Goal: Task Accomplishment & Management: Manage account settings

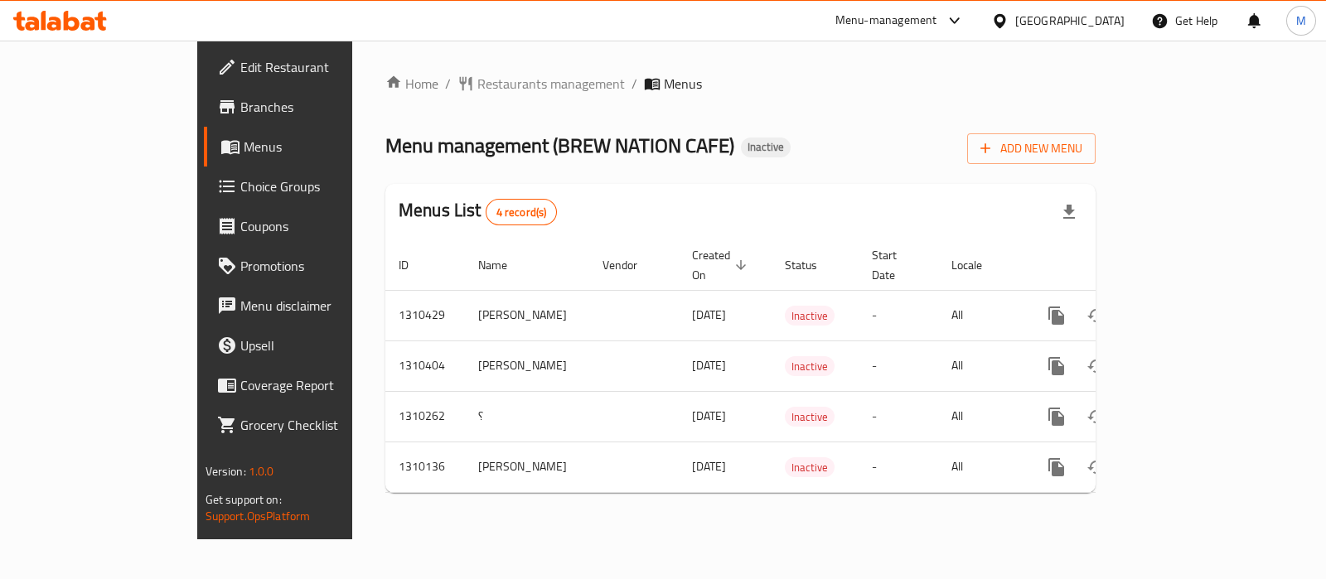
click at [204, 172] on link "Choice Groups" at bounding box center [311, 187] width 215 height 40
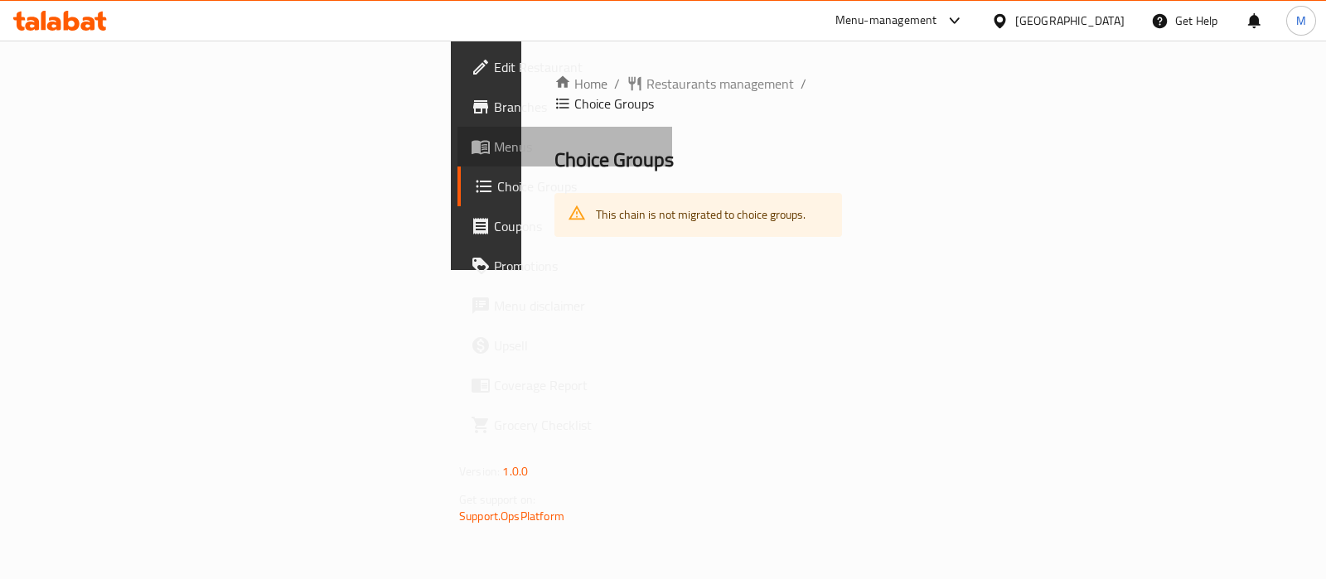
click at [494, 141] on span "Menus" at bounding box center [576, 147] width 165 height 20
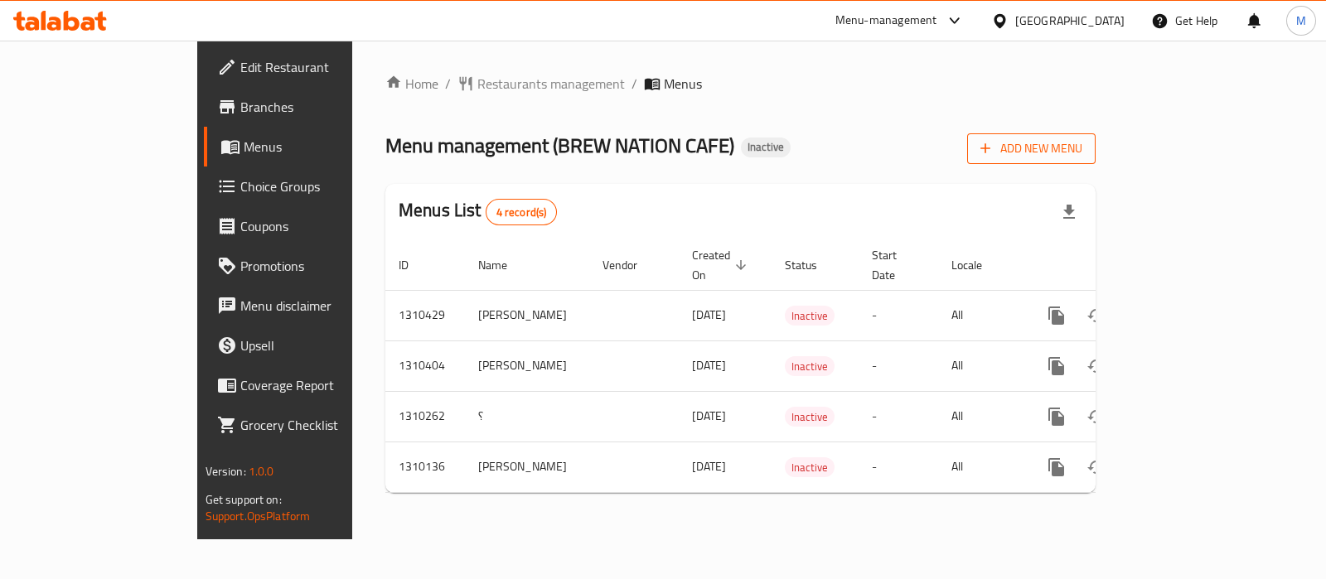
click at [1082, 138] on span "Add New Menu" at bounding box center [1032, 148] width 102 height 21
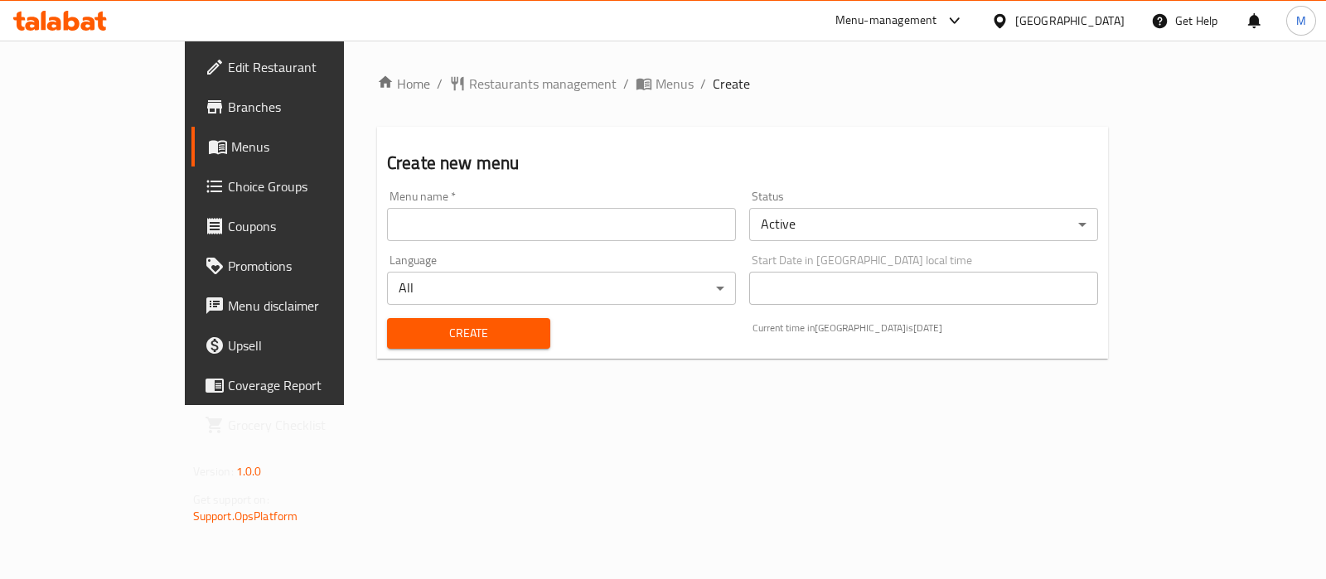
click at [402, 236] on input "text" at bounding box center [561, 224] width 349 height 33
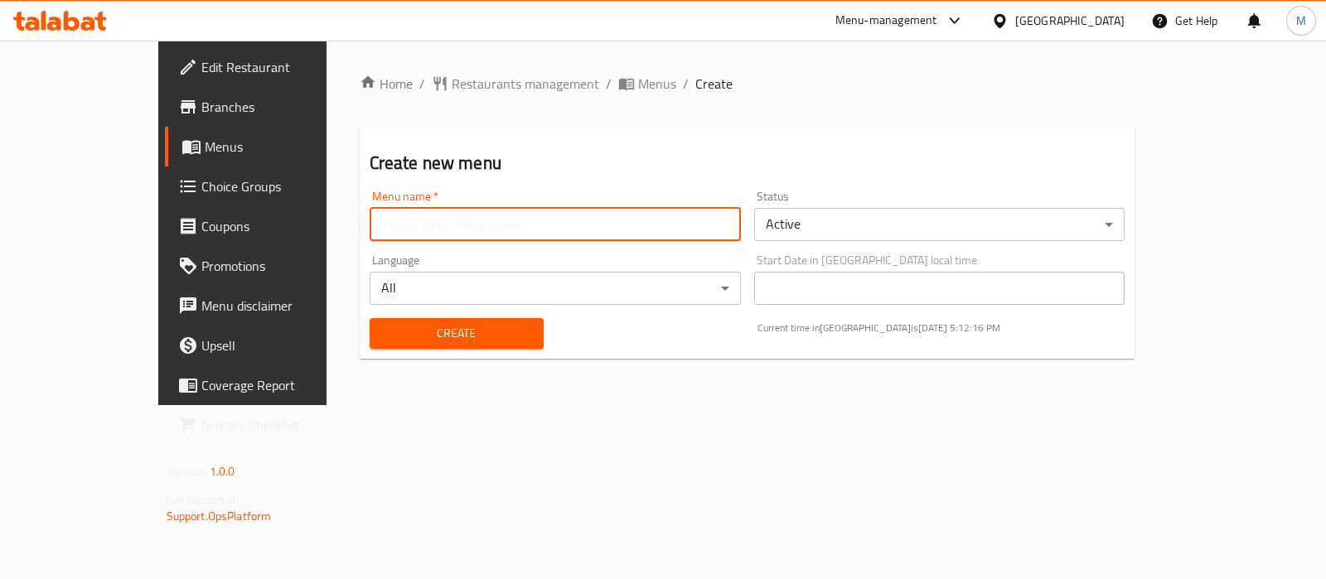
type input "[PERSON_NAME]"
click at [383, 334] on span "Create" at bounding box center [457, 333] width 148 height 21
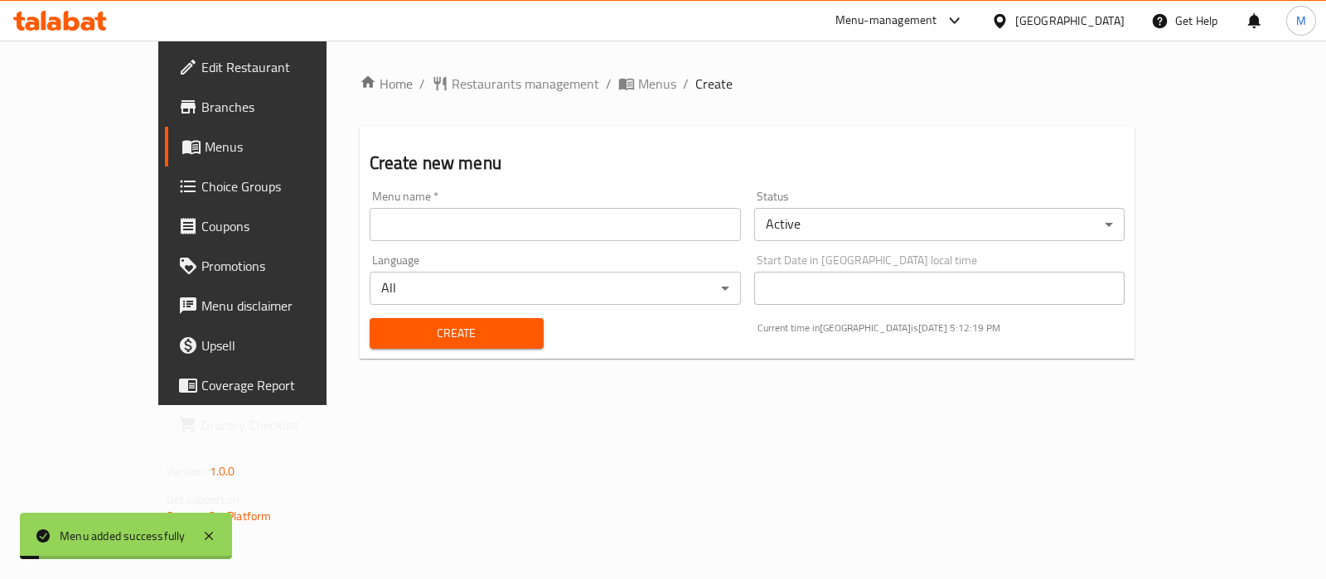
click at [205, 150] on span "Menus" at bounding box center [286, 147] width 162 height 20
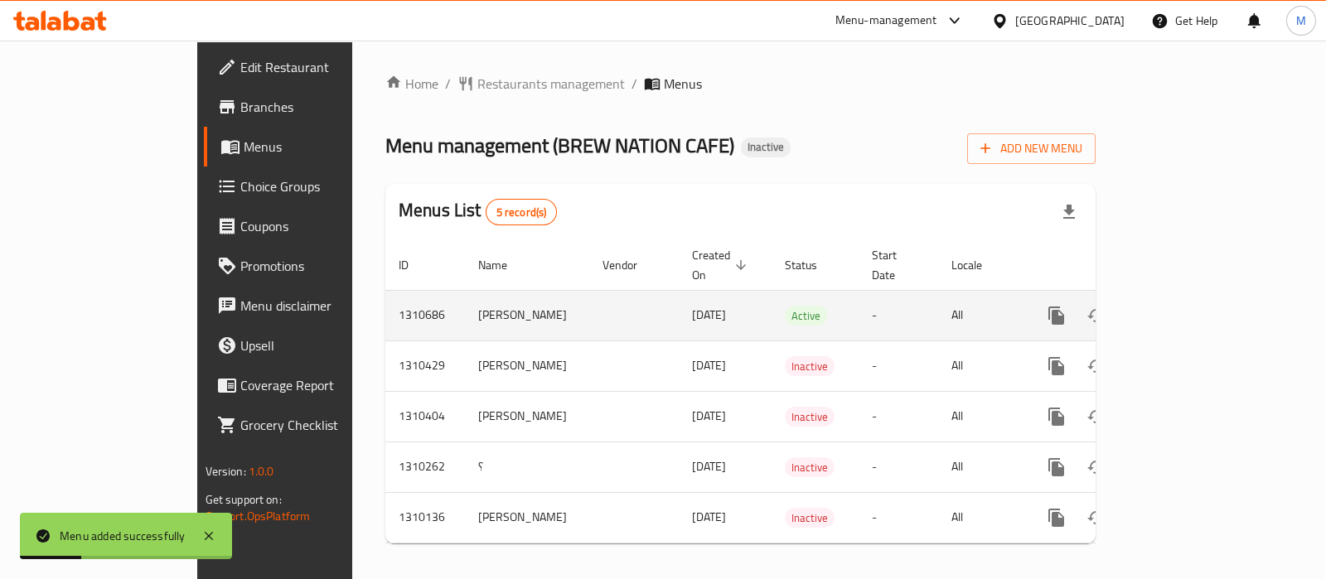
click at [1196, 308] on div "enhanced table" at bounding box center [1116, 316] width 159 height 40
click at [1186, 306] on icon "enhanced table" at bounding box center [1176, 316] width 20 height 20
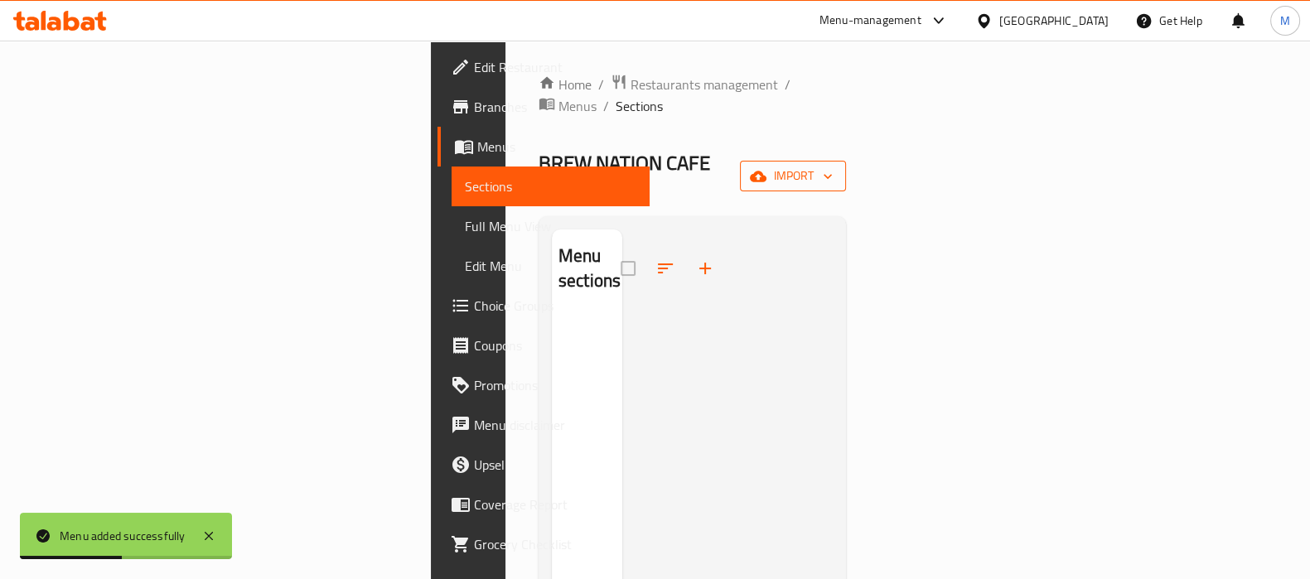
click at [833, 166] on span "import" at bounding box center [793, 176] width 80 height 21
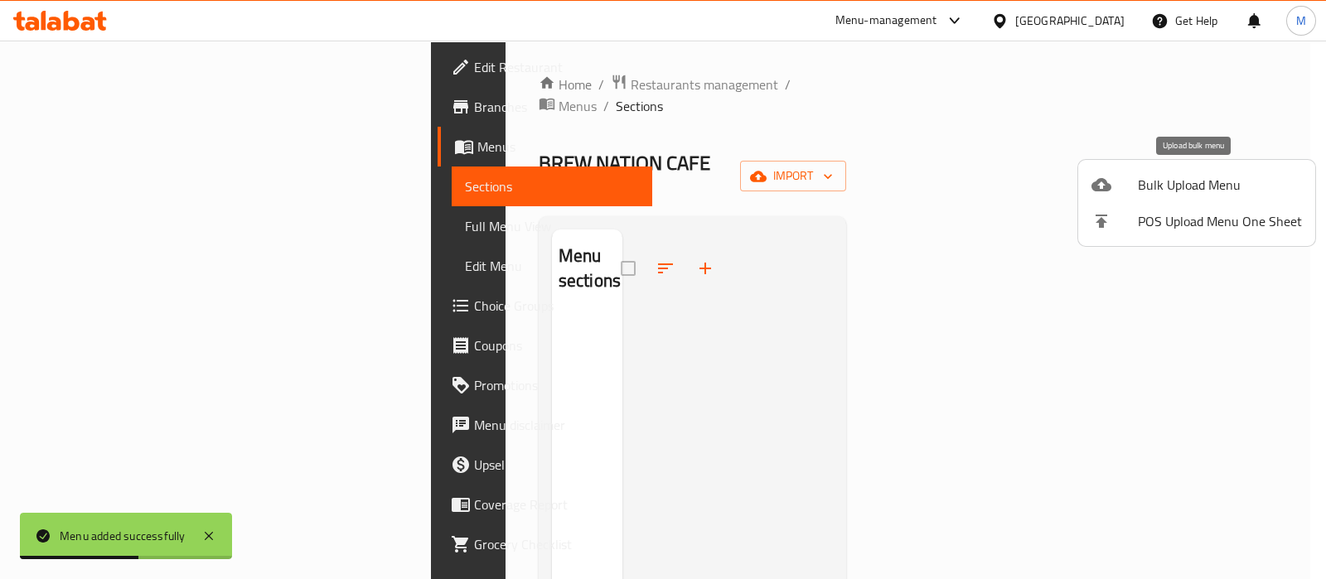
click at [1102, 198] on li "Bulk Upload Menu" at bounding box center [1196, 185] width 237 height 36
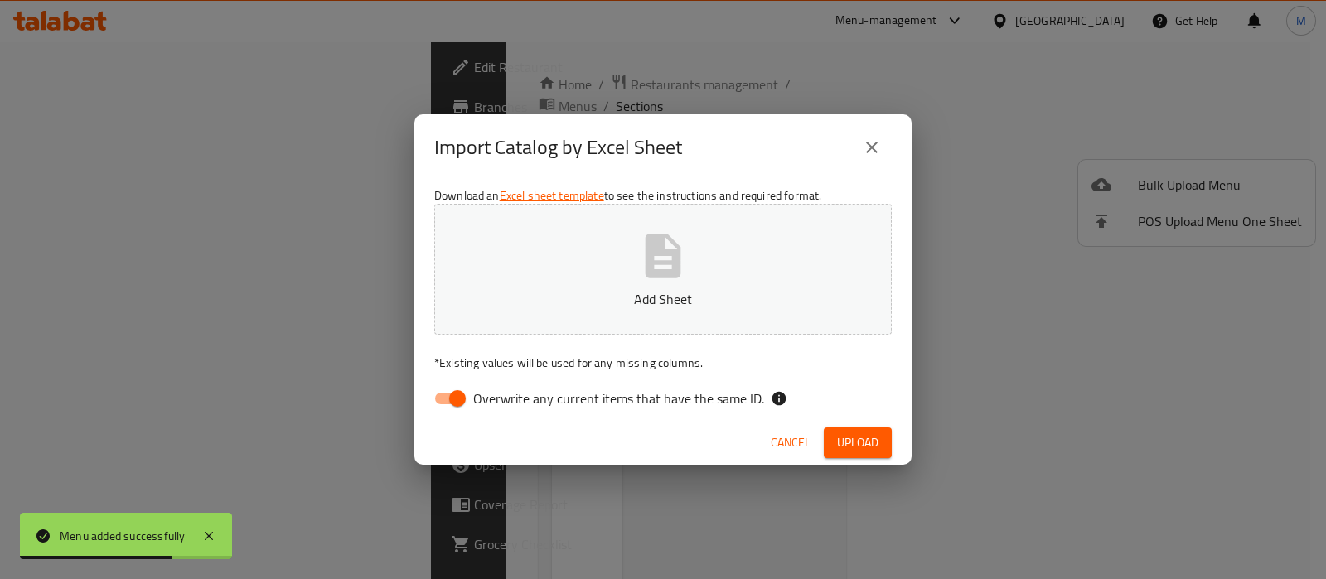
click at [526, 400] on span "Overwrite any current items that have the same ID." at bounding box center [618, 399] width 291 height 20
click at [505, 400] on input "Overwrite any current items that have the same ID." at bounding box center [457, 398] width 94 height 31
checkbox input "false"
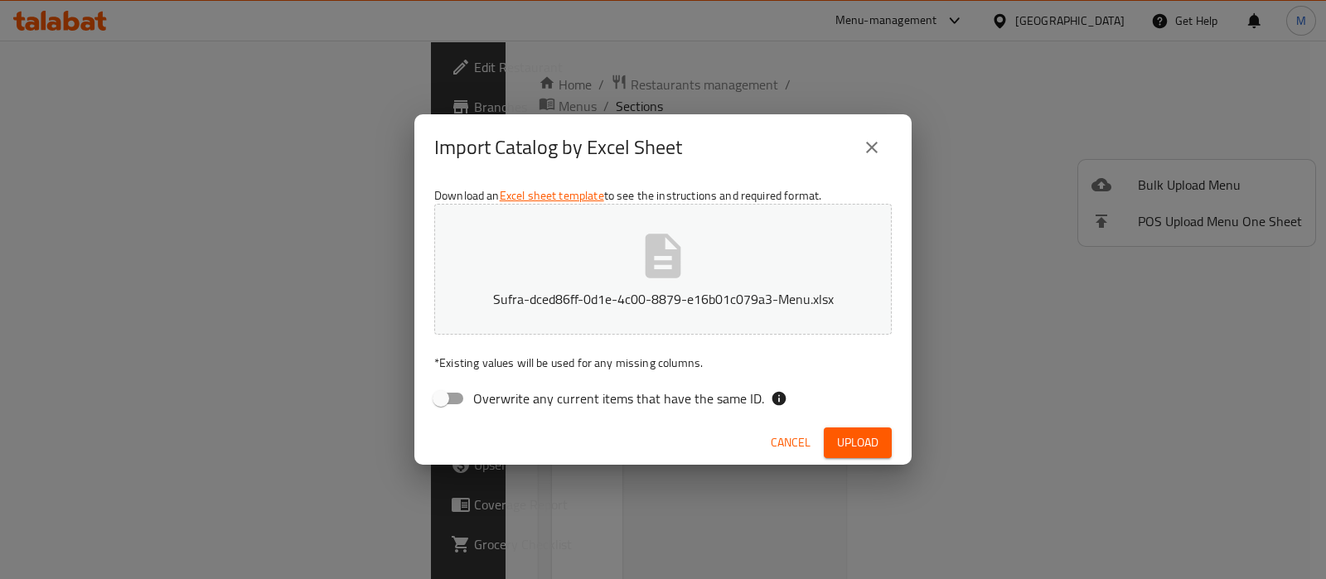
click at [870, 433] on span "Upload" at bounding box center [857, 443] width 41 height 21
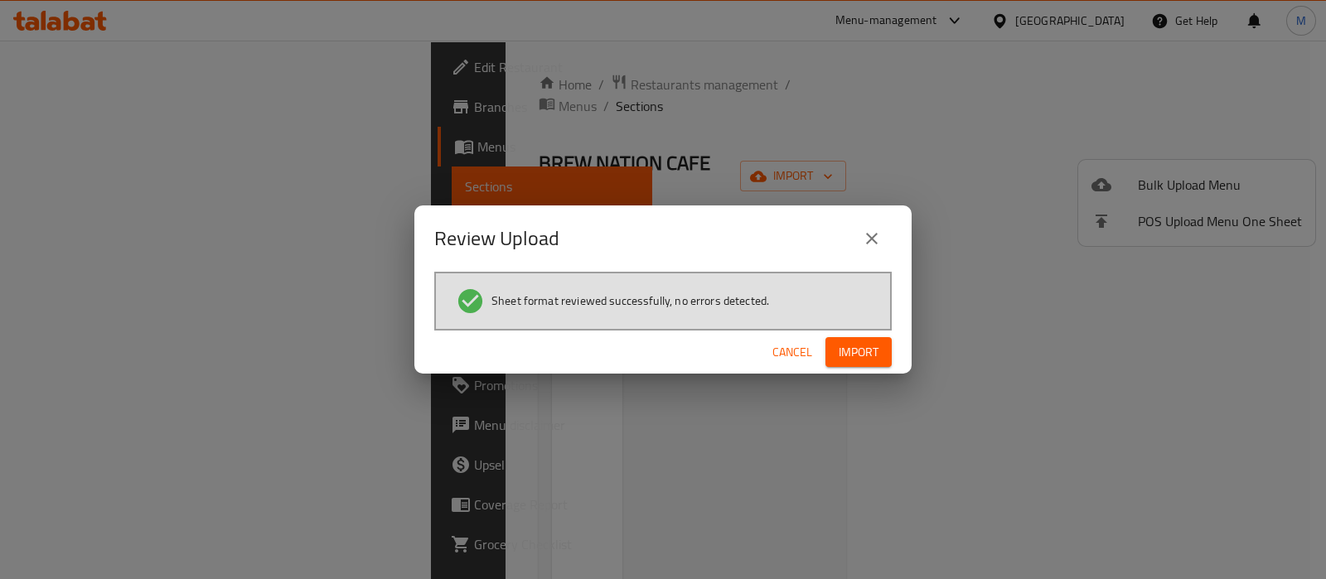
click at [851, 383] on div "Review Upload Sheet format reviewed successfully, no errors detected. Cancel Im…" at bounding box center [663, 289] width 1326 height 579
click at [862, 365] on button "Import" at bounding box center [859, 352] width 66 height 31
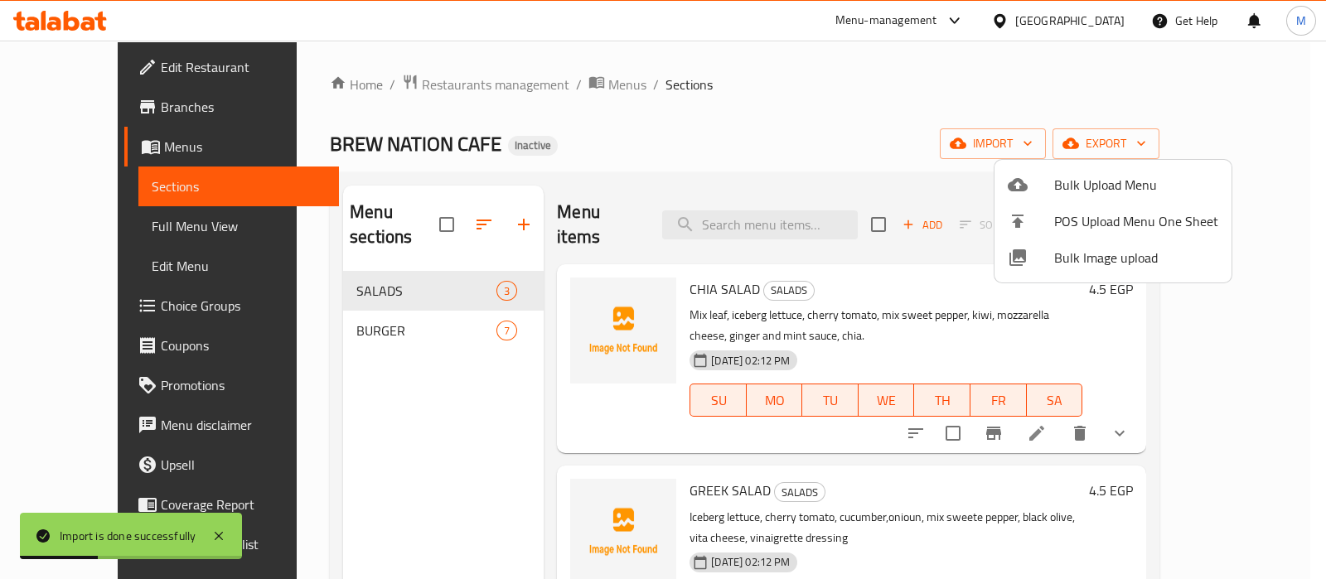
click at [999, 310] on div at bounding box center [663, 289] width 1326 height 579
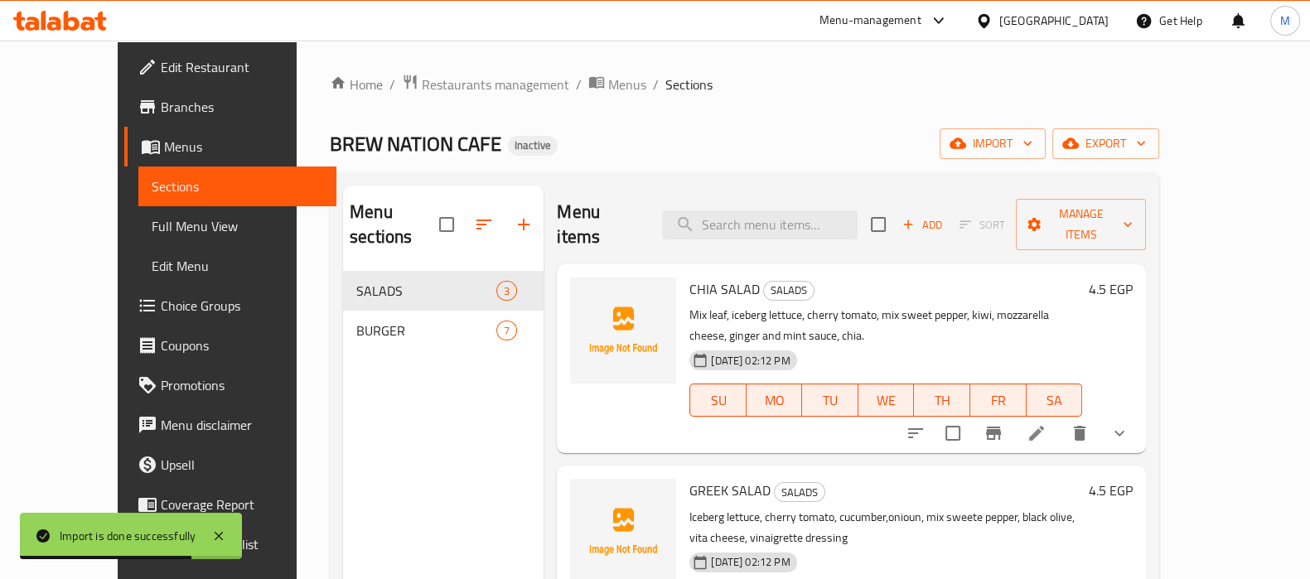
click at [161, 306] on span "Choice Groups" at bounding box center [242, 306] width 162 height 20
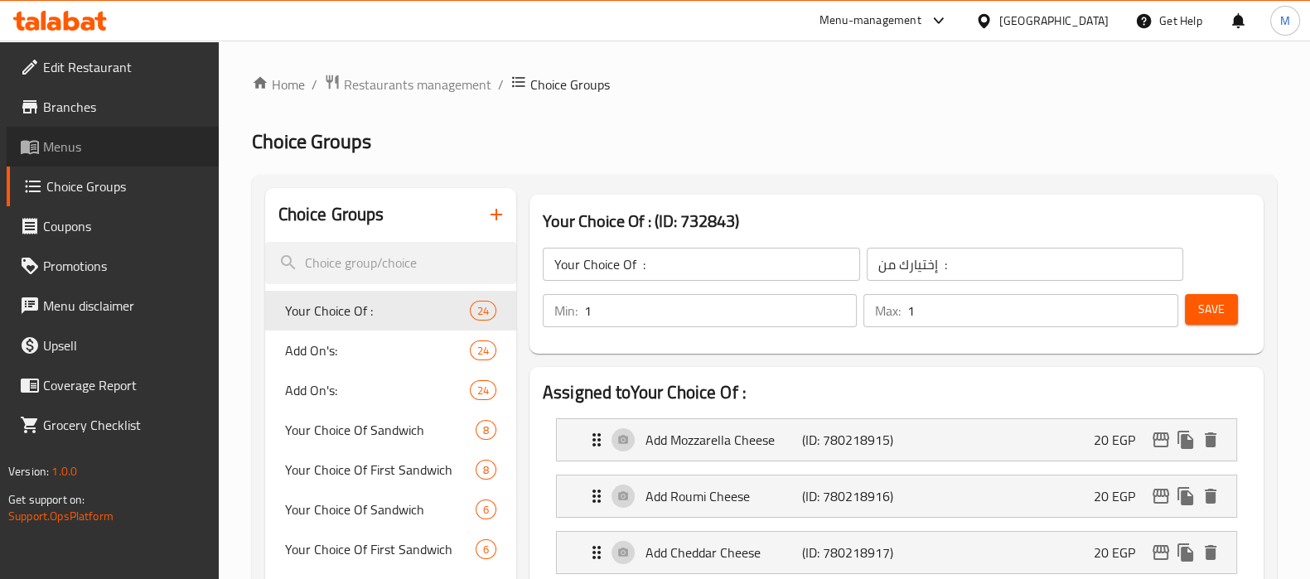
click at [149, 151] on span "Menus" at bounding box center [124, 147] width 162 height 20
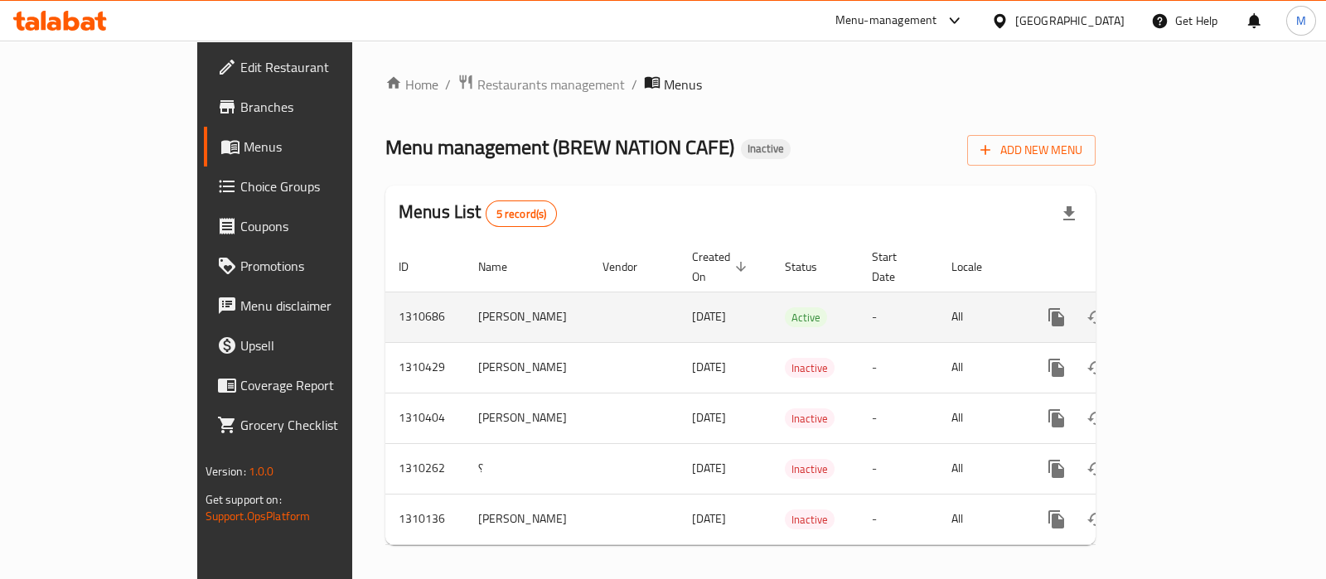
click at [1196, 298] on div "enhanced table" at bounding box center [1116, 318] width 159 height 40
click at [1196, 298] on link "enhanced table" at bounding box center [1176, 318] width 40 height 40
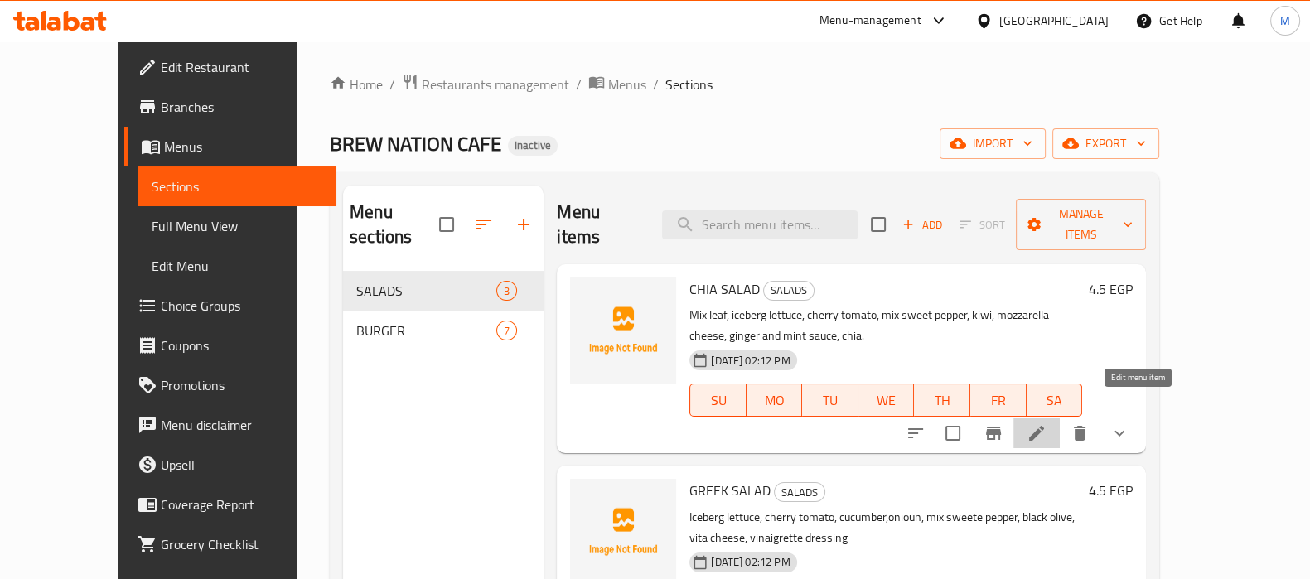
click at [1047, 424] on icon at bounding box center [1037, 434] width 20 height 20
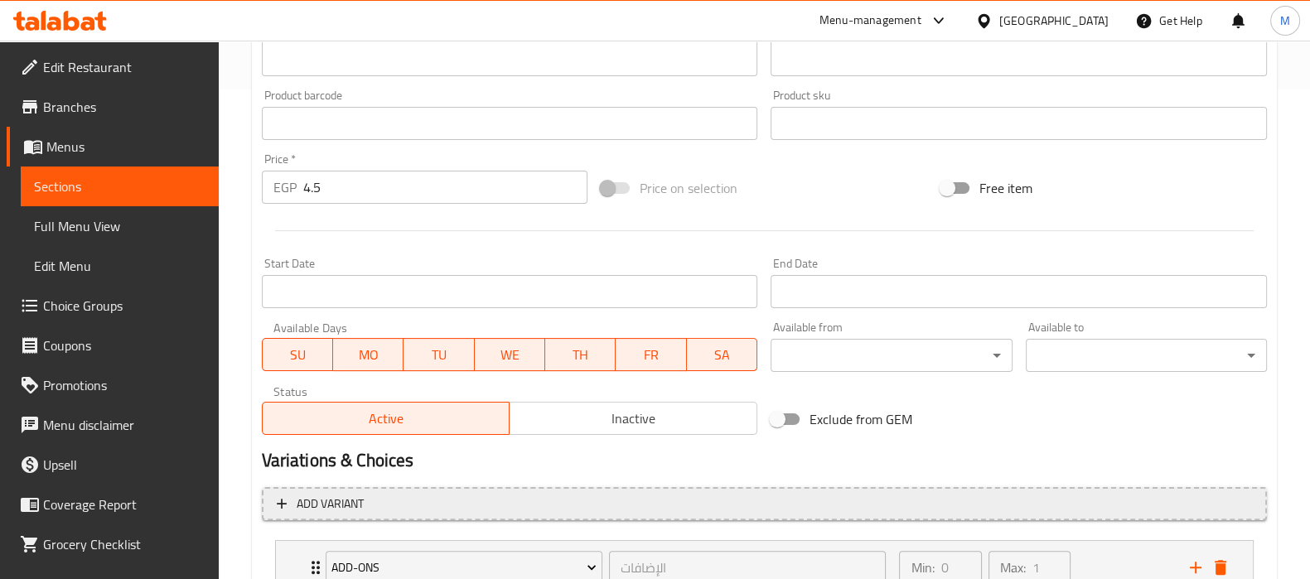
scroll to position [618, 0]
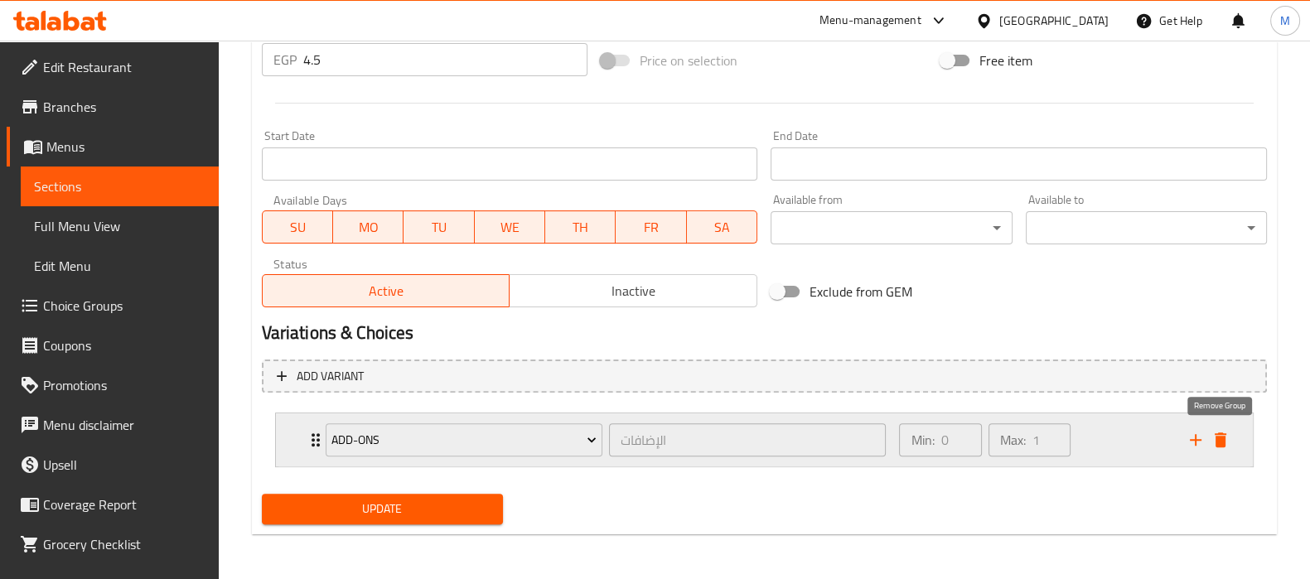
click at [1223, 440] on icon "delete" at bounding box center [1221, 440] width 12 height 15
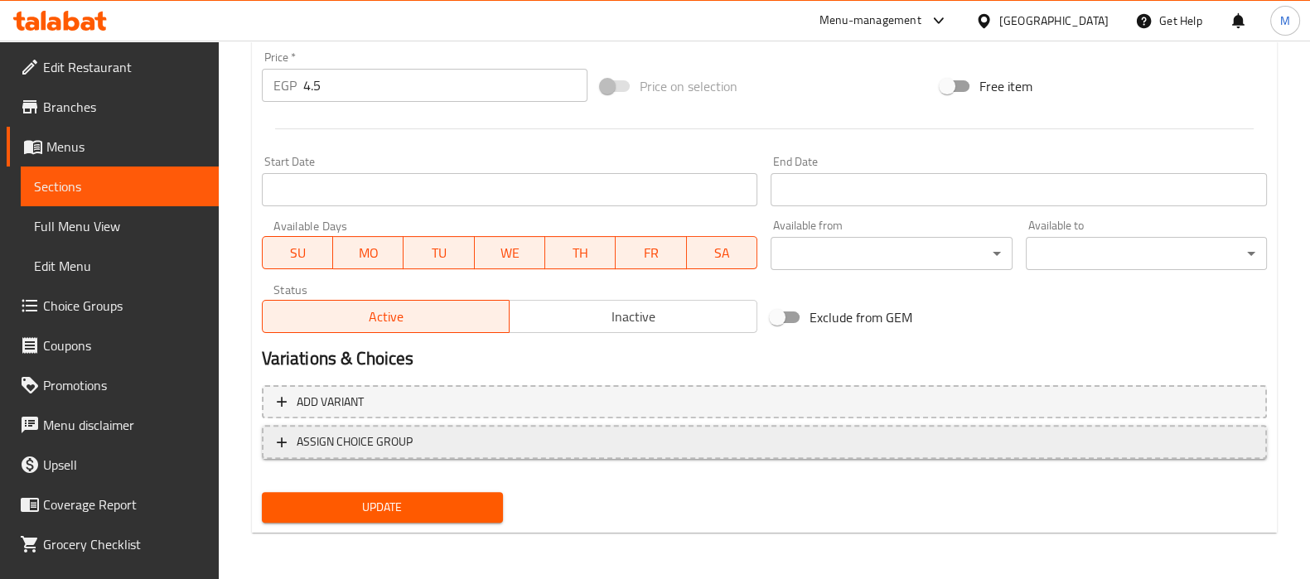
scroll to position [590, 0]
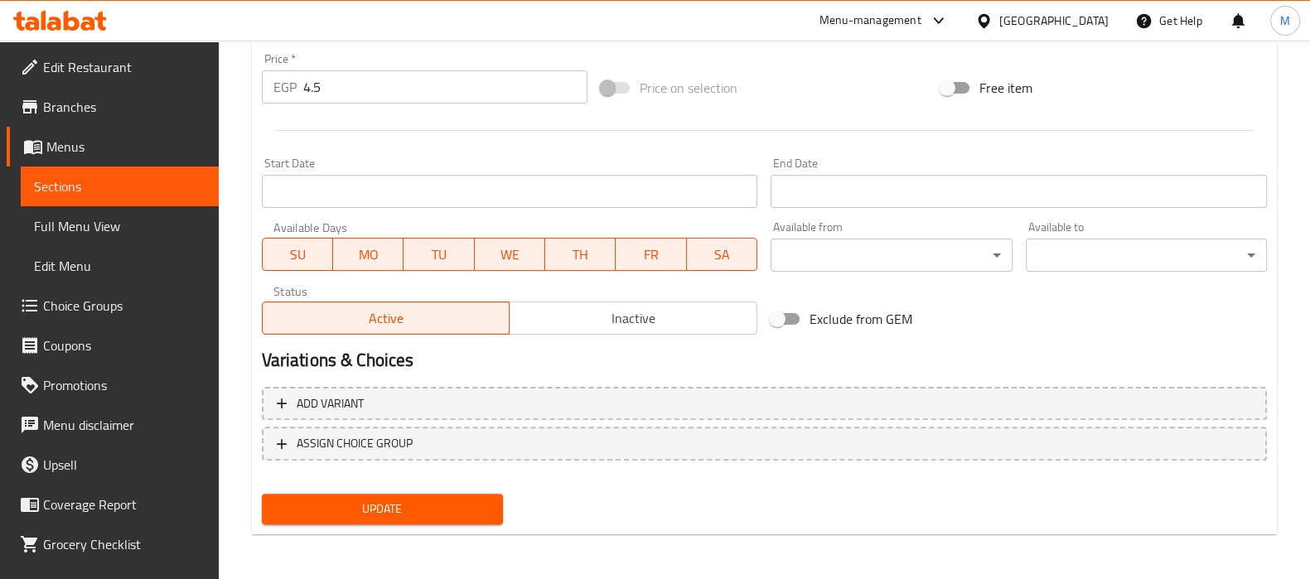
click at [439, 487] on div "Update" at bounding box center [382, 509] width 254 height 44
click at [434, 487] on div "Update" at bounding box center [382, 509] width 254 height 44
click at [424, 490] on div "Update" at bounding box center [382, 509] width 254 height 44
click at [423, 494] on button "Update" at bounding box center [382, 509] width 241 height 31
click at [183, 319] on link "Choice Groups" at bounding box center [113, 306] width 212 height 40
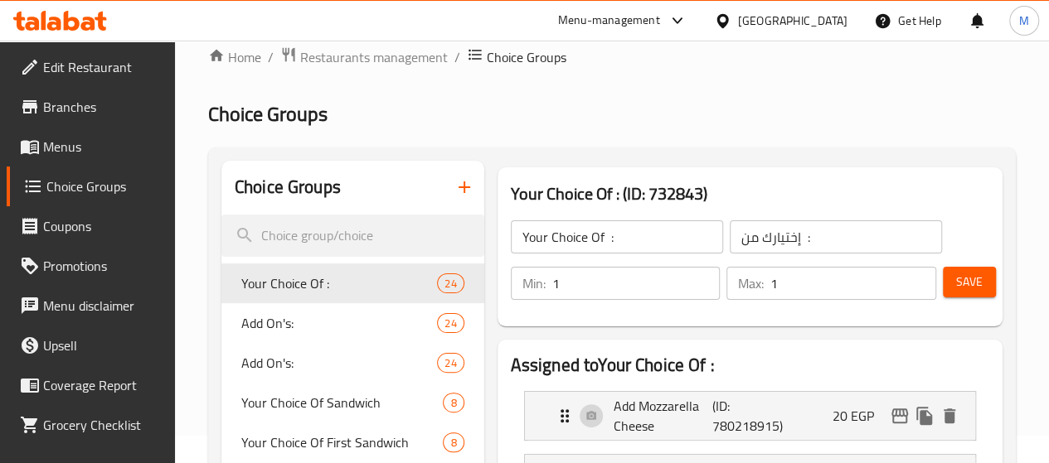
scroll to position [110, 0]
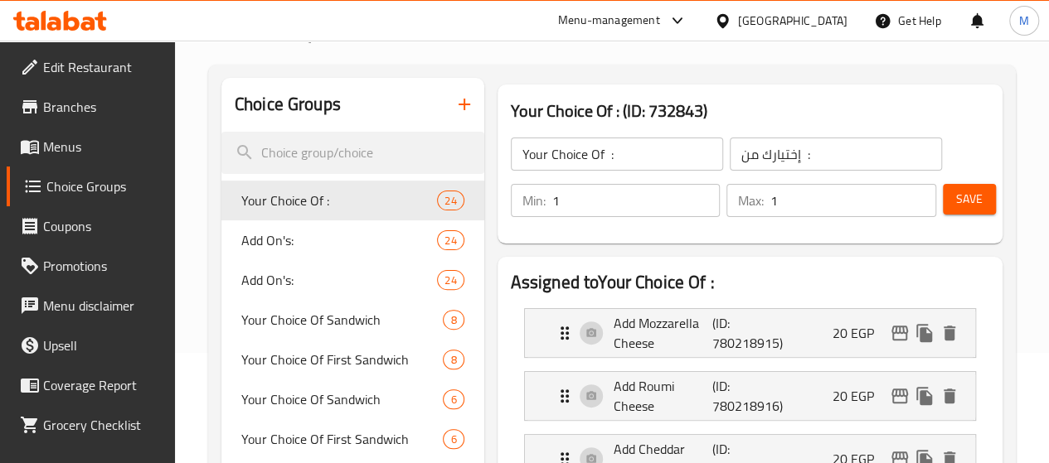
click at [444, 115] on button "button" at bounding box center [464, 105] width 40 height 40
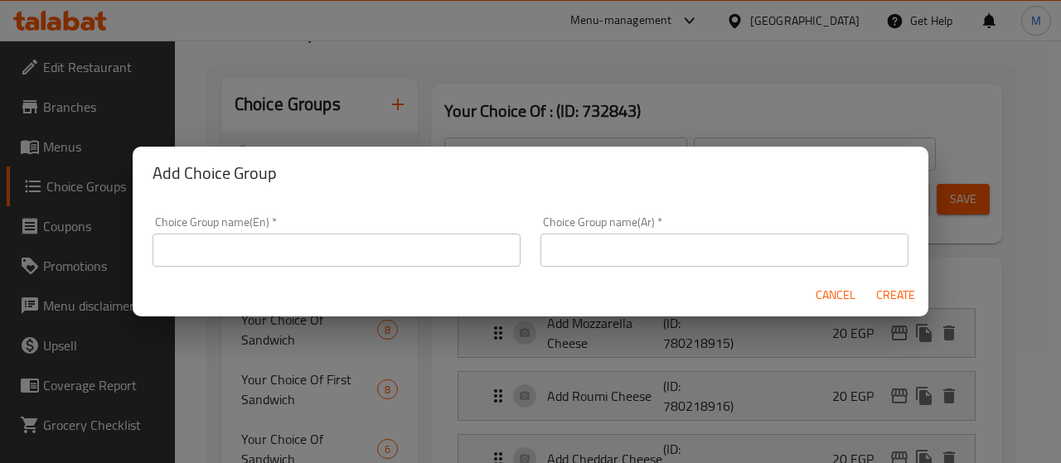
click at [297, 259] on input "text" at bounding box center [337, 250] width 368 height 33
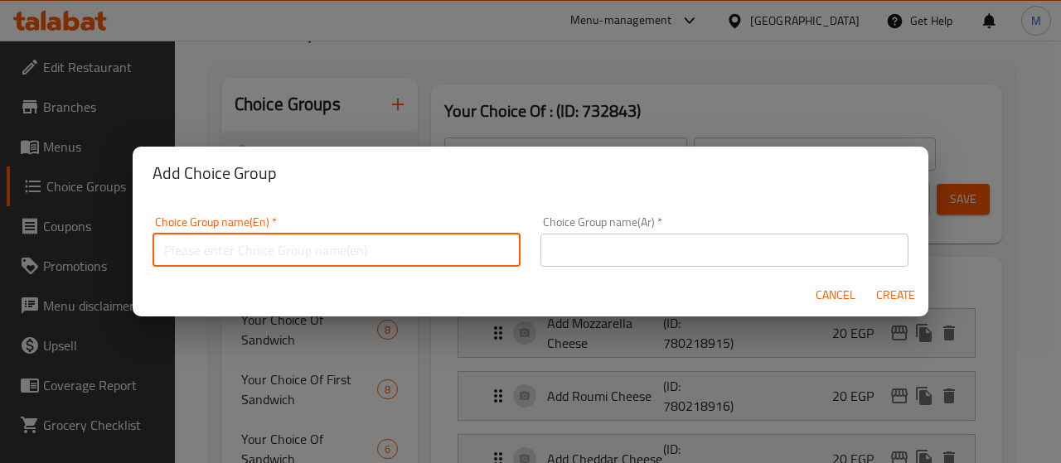
type input "q"
type input "addons"
click at [713, 257] on input "text" at bounding box center [724, 250] width 368 height 33
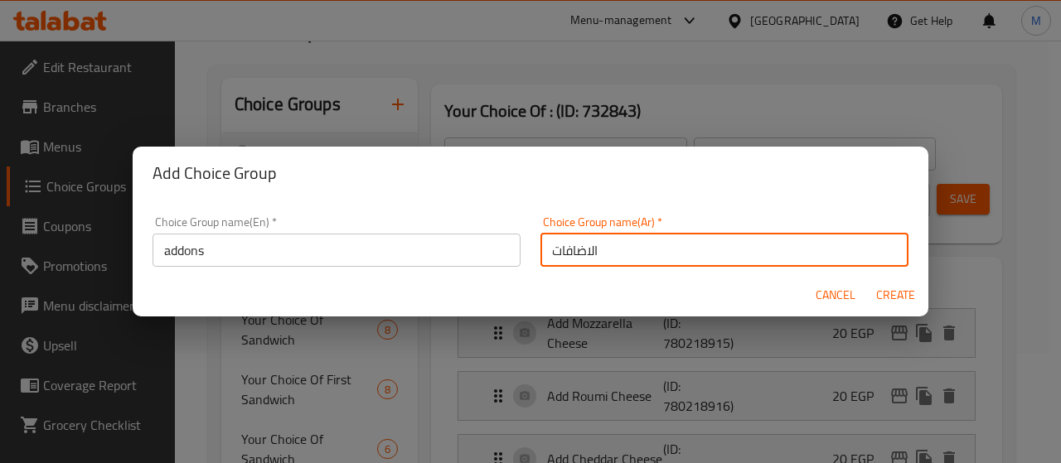
type input "الاضافات"
click at [897, 298] on span "Create" at bounding box center [895, 295] width 40 height 21
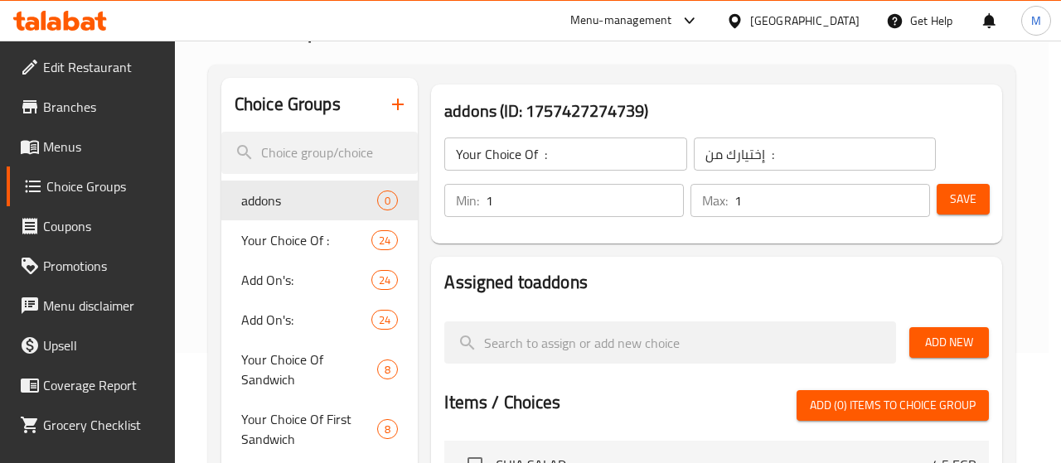
type input "addons"
type input "الاضافات"
type input "0"
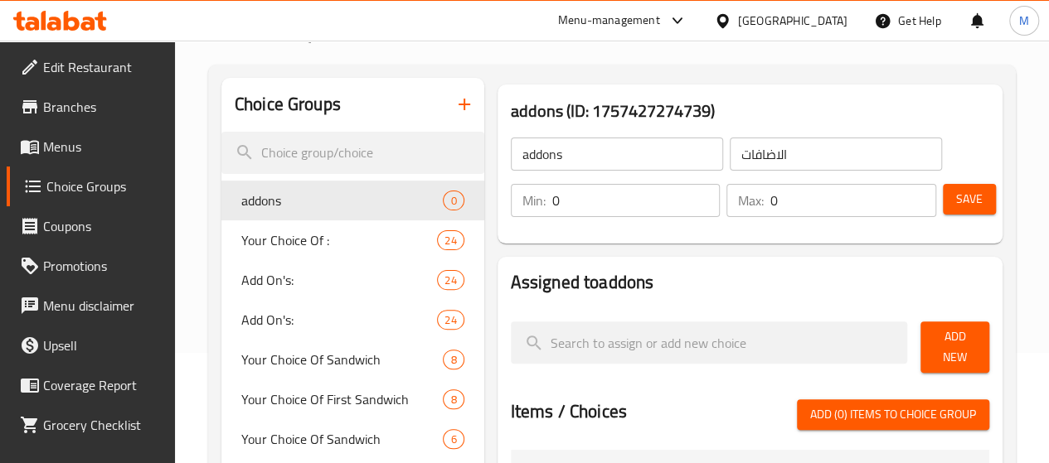
click at [574, 220] on div "Min: 0 ​" at bounding box center [615, 201] width 216 height 40
click at [572, 216] on input "0" at bounding box center [636, 200] width 168 height 33
click at [637, 226] on div "Min: 0 ​ Max: 0 ​ Save" at bounding box center [747, 200] width 492 height 53
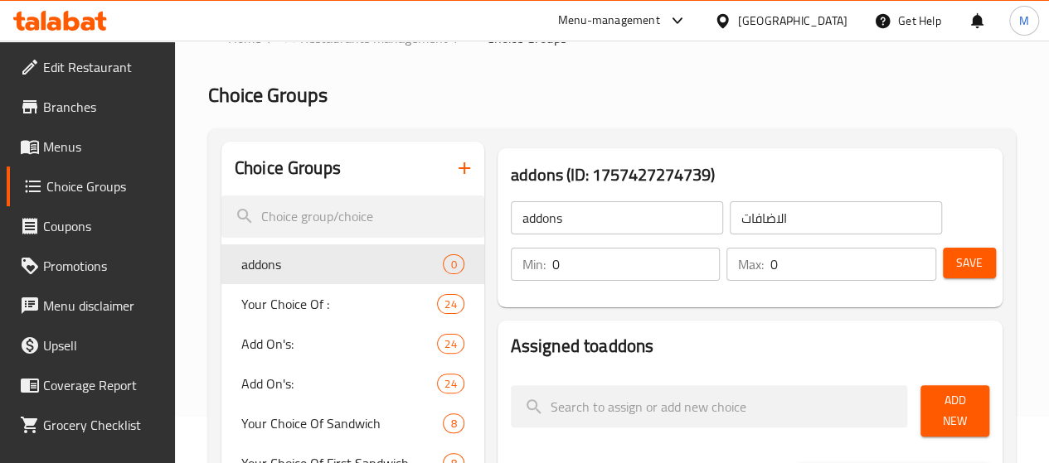
scroll to position [0, 0]
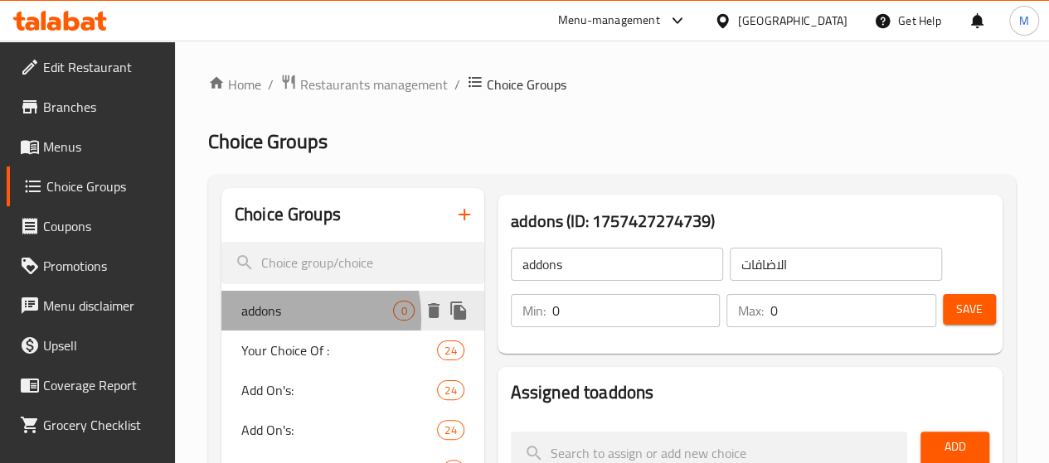
click at [282, 319] on span "addons" at bounding box center [317, 311] width 153 height 20
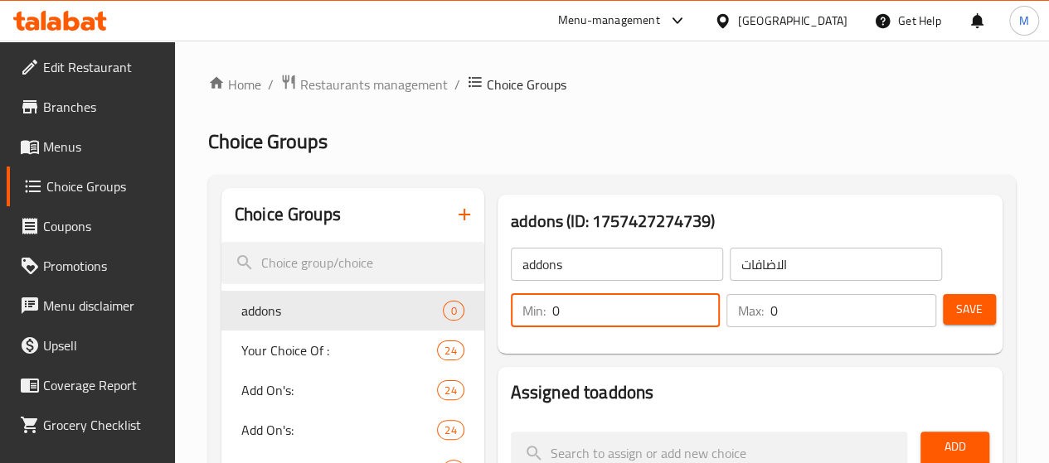
click at [552, 313] on input "0" at bounding box center [636, 310] width 168 height 33
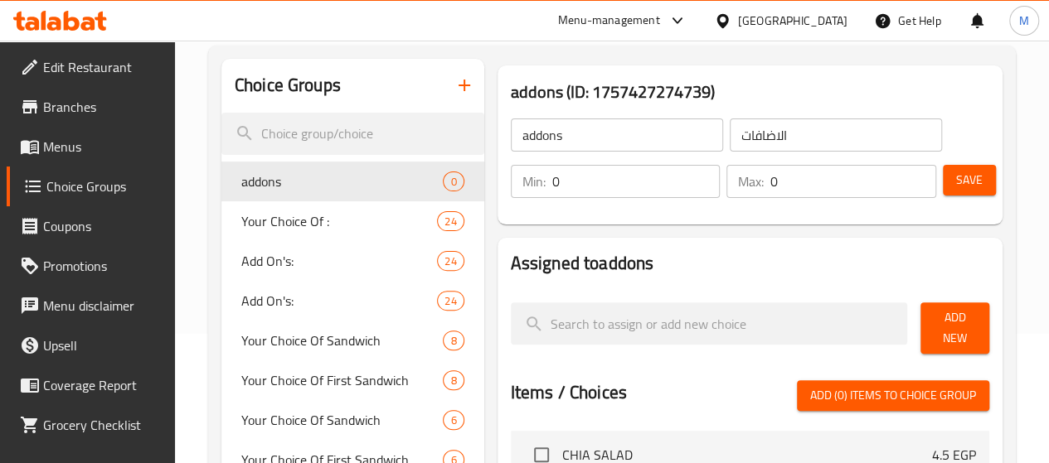
scroll to position [166, 0]
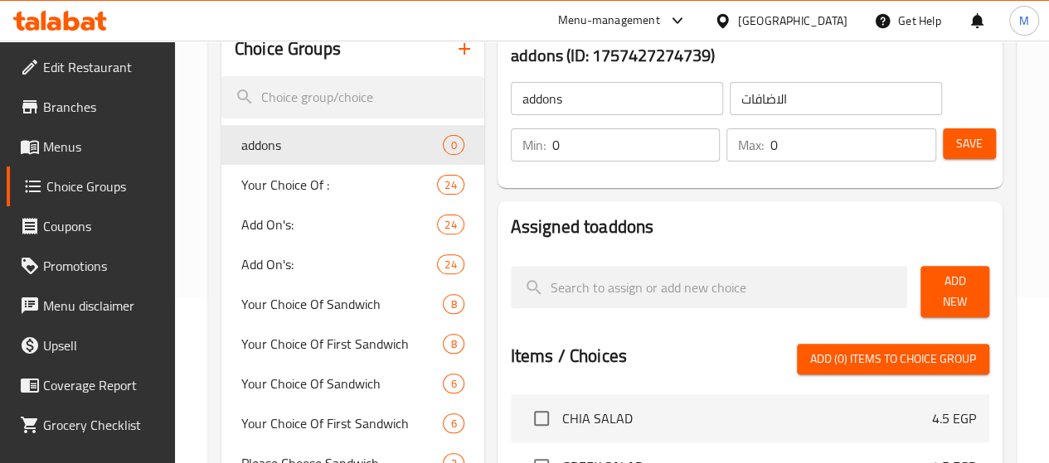
click at [933, 277] on span "Add New" at bounding box center [954, 291] width 42 height 41
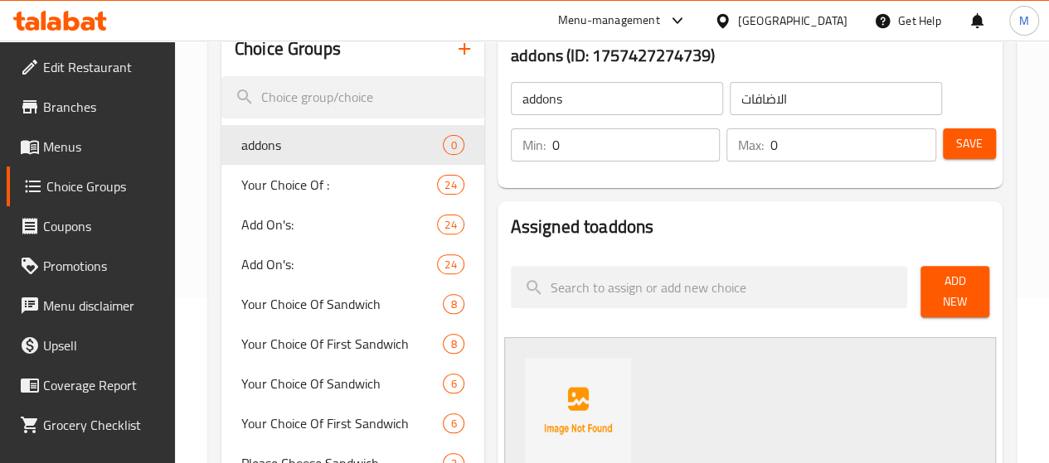
scroll to position [332, 0]
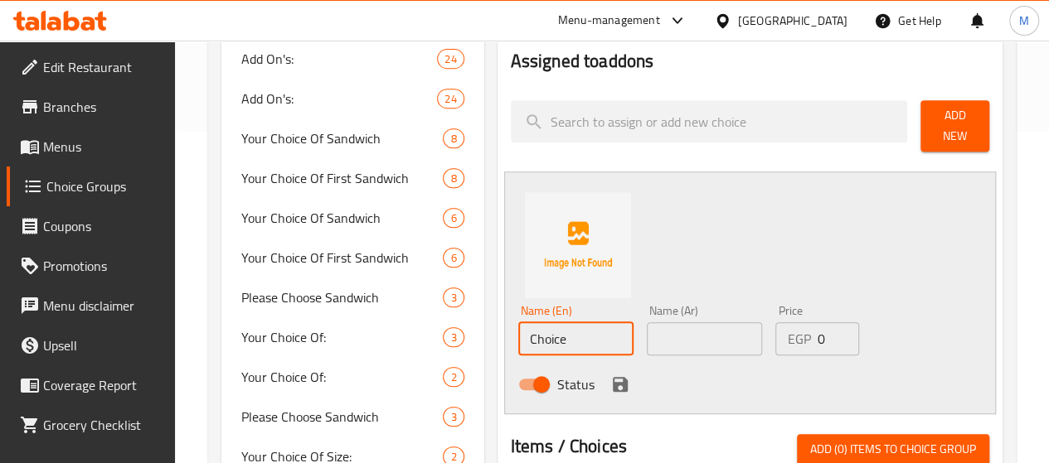
click at [525, 334] on input "Choice" at bounding box center [575, 338] width 115 height 33
type input "س"
type input "shrimp"
click at [665, 329] on input "text" at bounding box center [704, 338] width 115 height 33
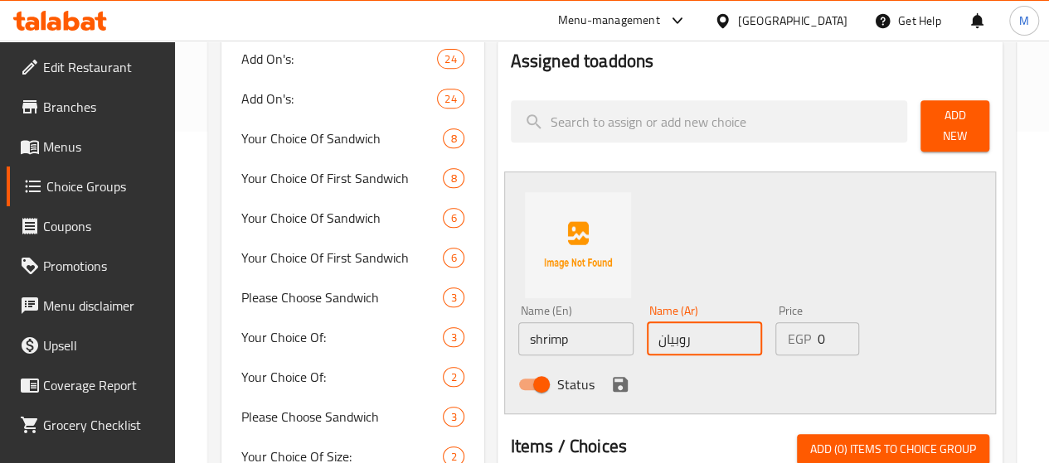
type input "روبيان"
click at [816, 337] on input "0" at bounding box center [837, 338] width 42 height 33
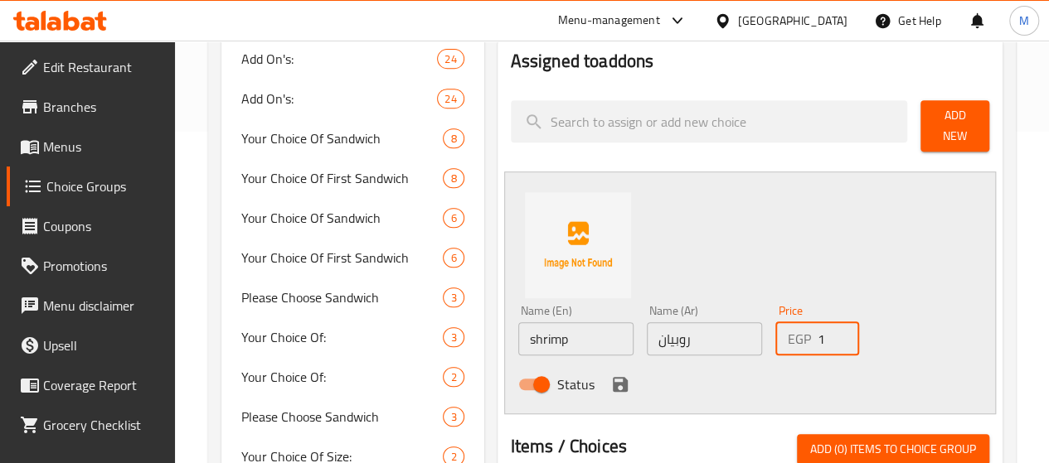
click at [827, 324] on input "1" at bounding box center [837, 338] width 42 height 33
type input "2"
click at [827, 324] on input "2" at bounding box center [837, 338] width 42 height 33
click at [610, 375] on icon "save" at bounding box center [620, 385] width 20 height 20
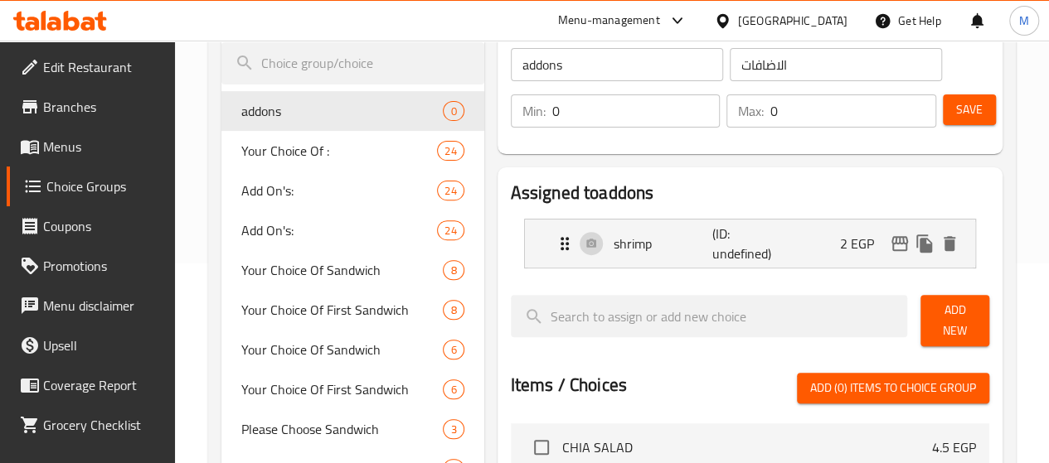
scroll to position [166, 0]
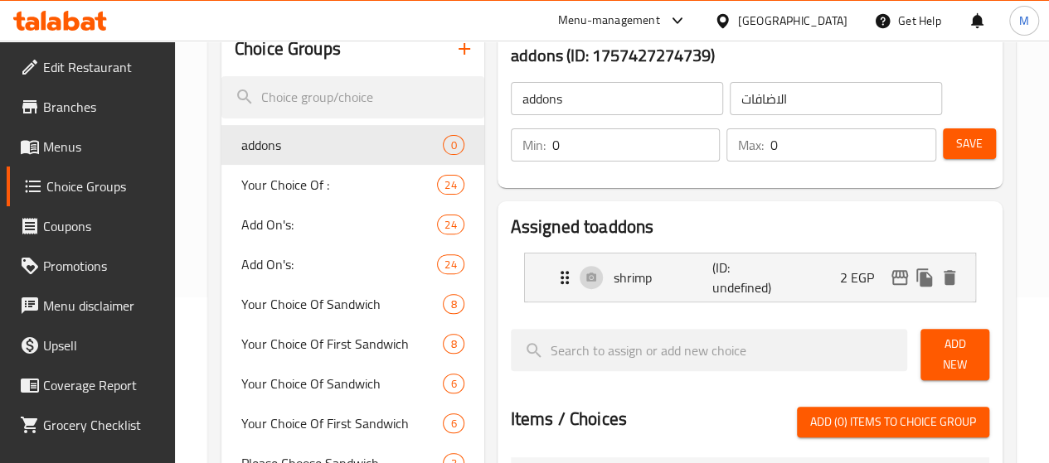
click at [938, 346] on span "Add New" at bounding box center [954, 354] width 42 height 41
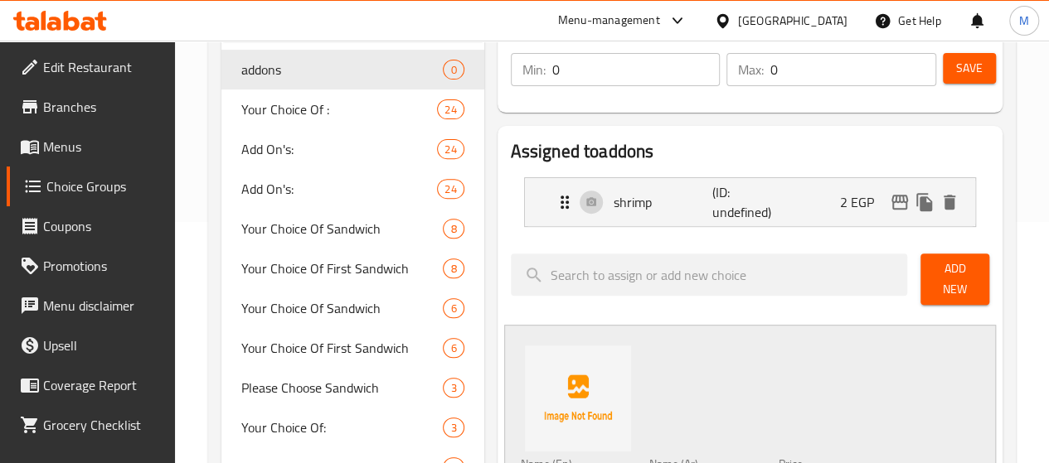
scroll to position [332, 0]
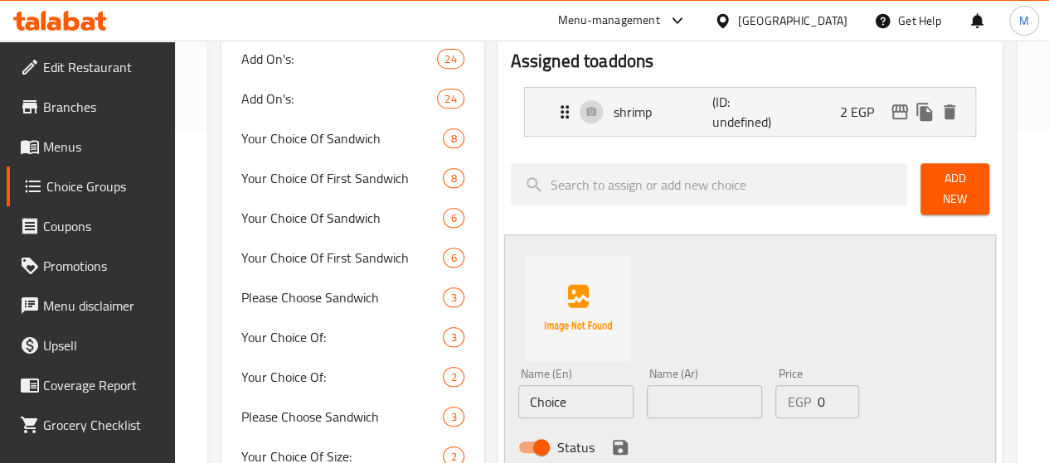
click at [511, 425] on div "Status" at bounding box center [704, 447] width 386 height 45
click at [511, 412] on div "Name (En) Choice Name (En)" at bounding box center [575, 393] width 128 height 64
click at [518, 404] on input "Choice" at bounding box center [575, 401] width 115 height 33
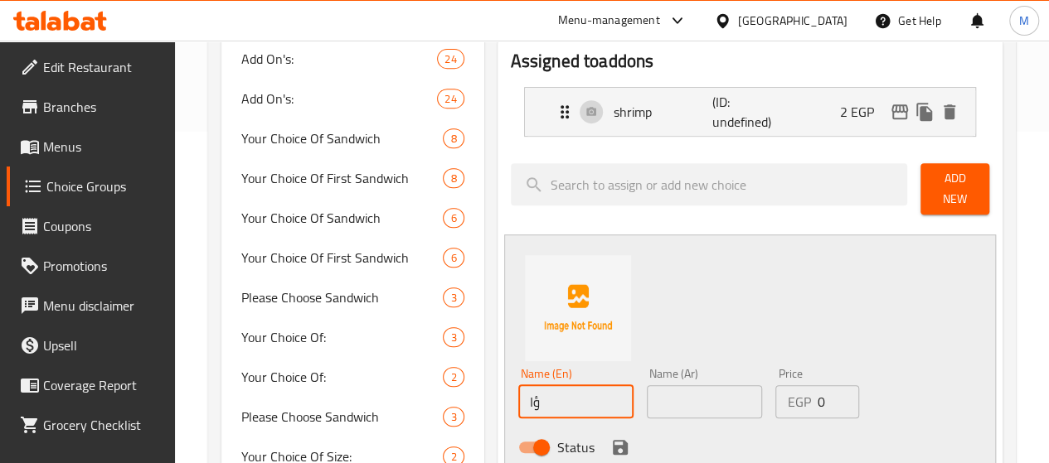
type input "ؤ"
type input "chicken"
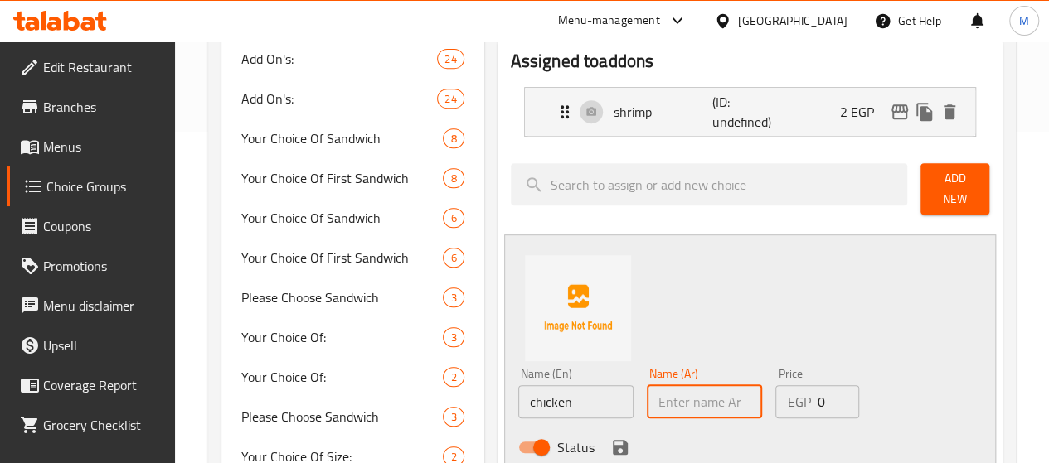
click at [653, 403] on input "text" at bounding box center [704, 401] width 115 height 33
type input "دجاج"
click at [829, 385] on input "1" at bounding box center [837, 401] width 42 height 33
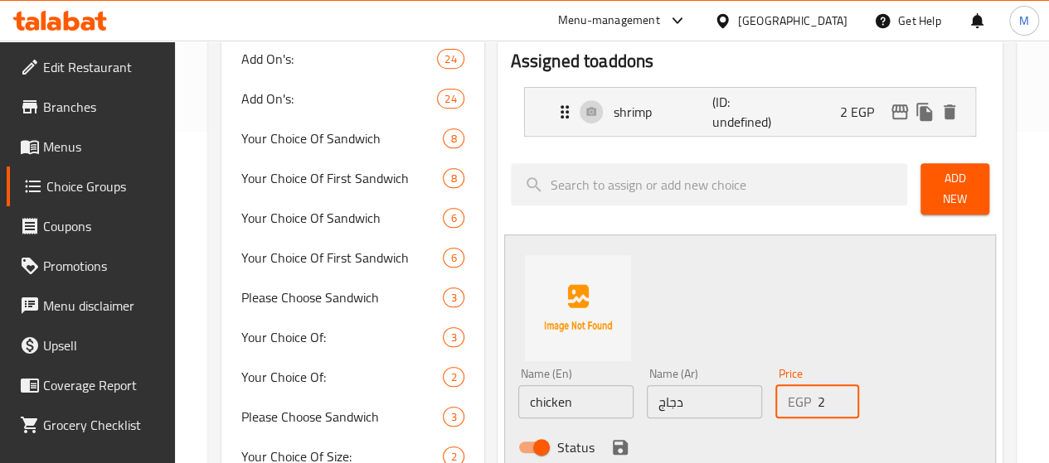
type input "2"
click at [829, 385] on input "2" at bounding box center [837, 401] width 42 height 33
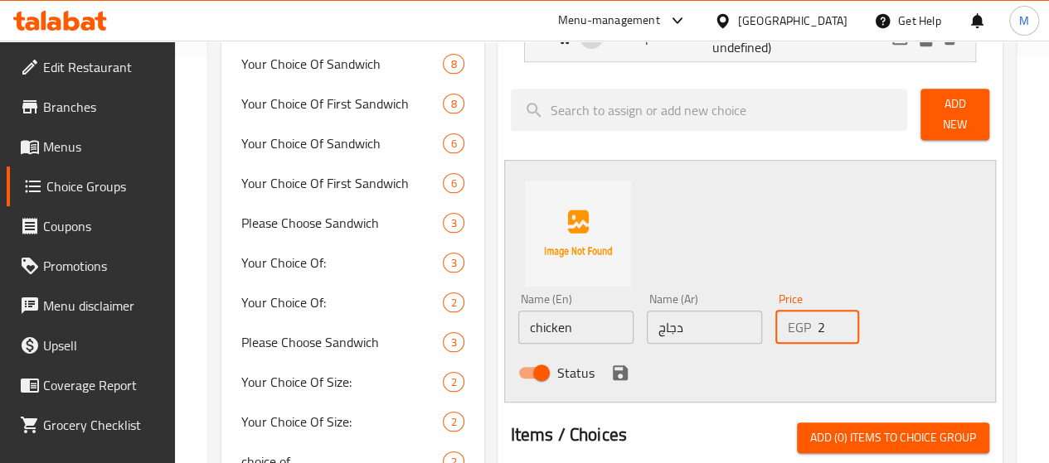
scroll to position [414, 0]
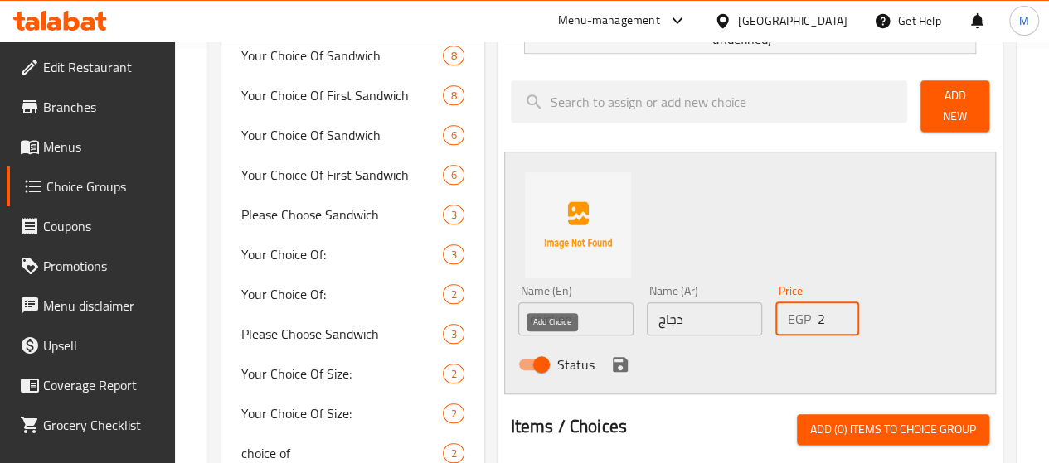
click at [613, 357] on icon "save" at bounding box center [620, 364] width 15 height 15
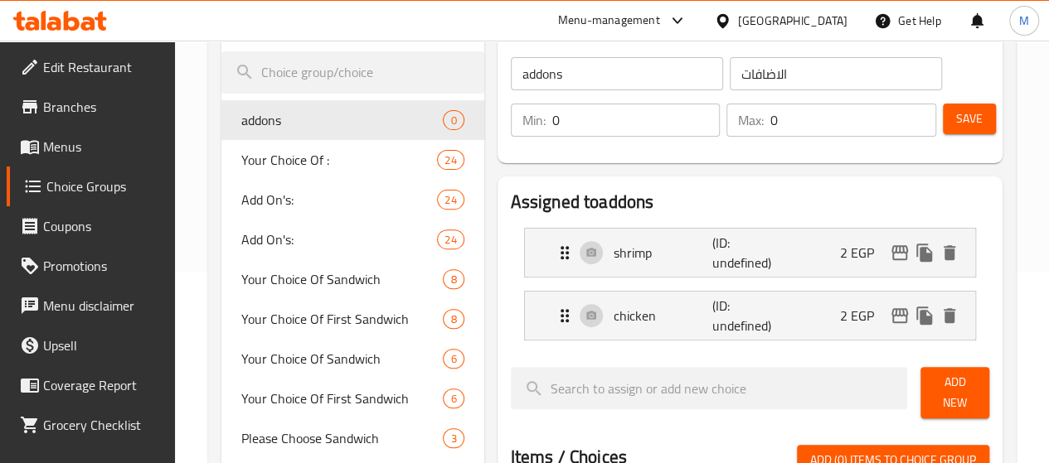
scroll to position [166, 0]
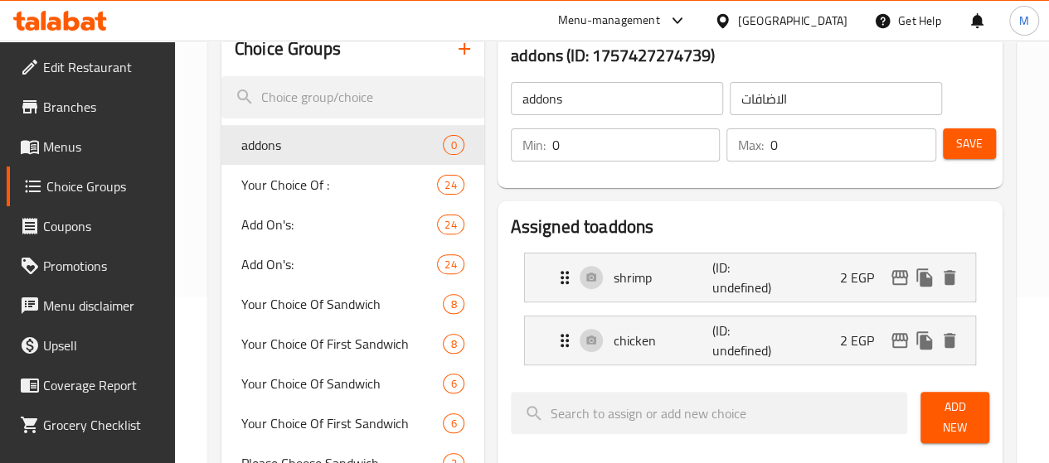
click at [956, 143] on span "Save" at bounding box center [969, 143] width 27 height 21
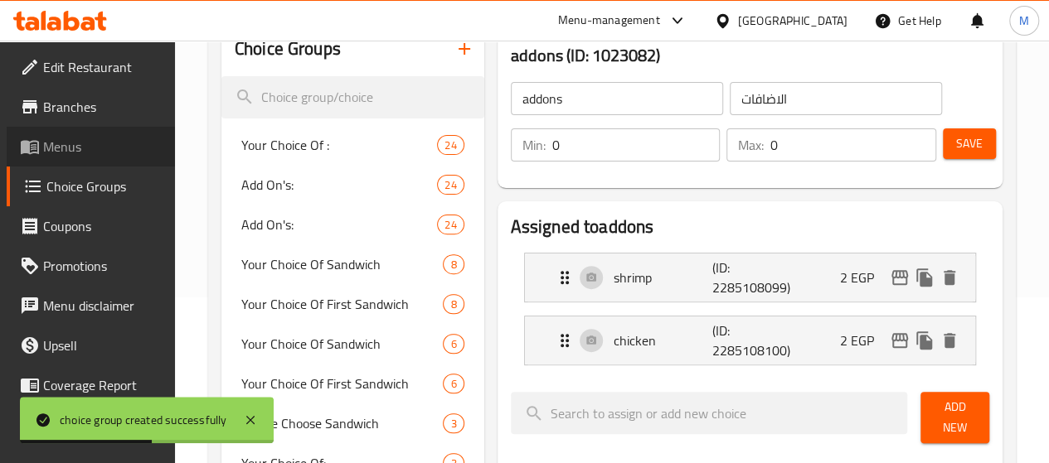
click at [94, 152] on span "Menus" at bounding box center [102, 147] width 119 height 20
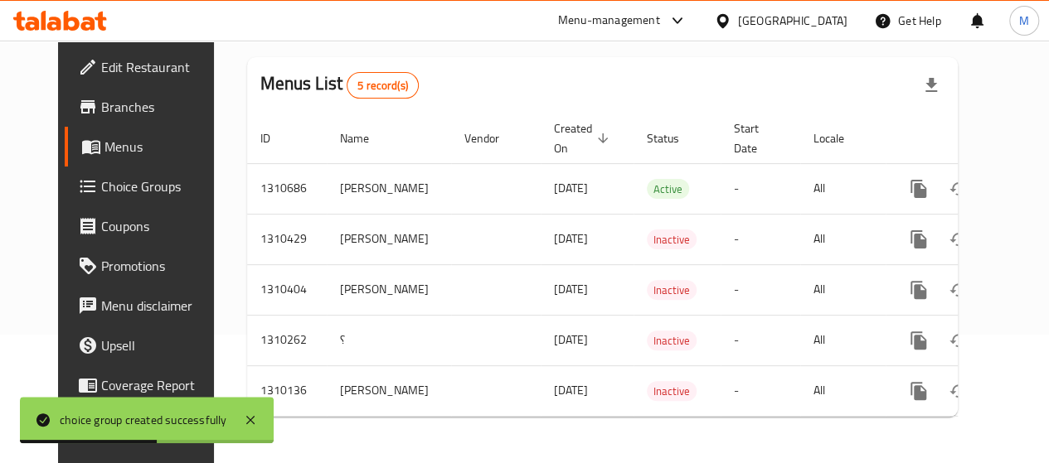
scroll to position [139, 0]
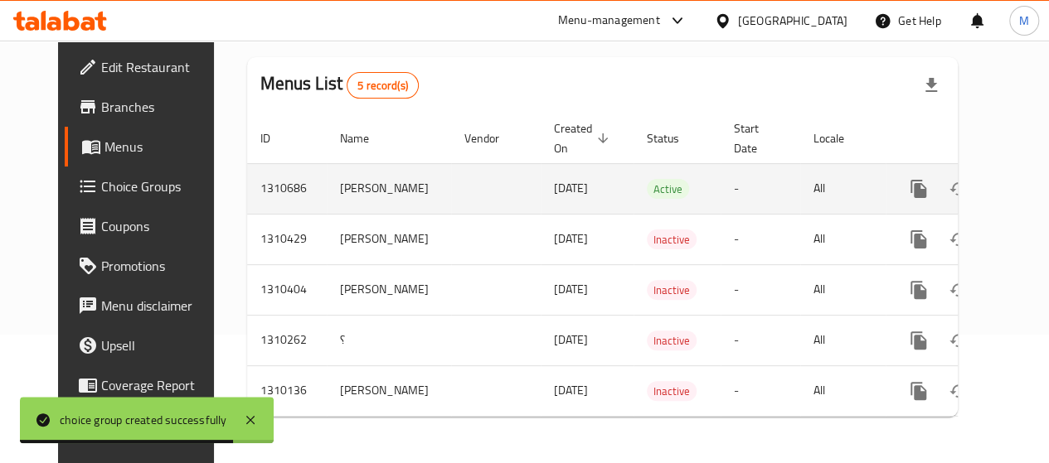
click at [1018, 169] on link "enhanced table" at bounding box center [1038, 189] width 40 height 40
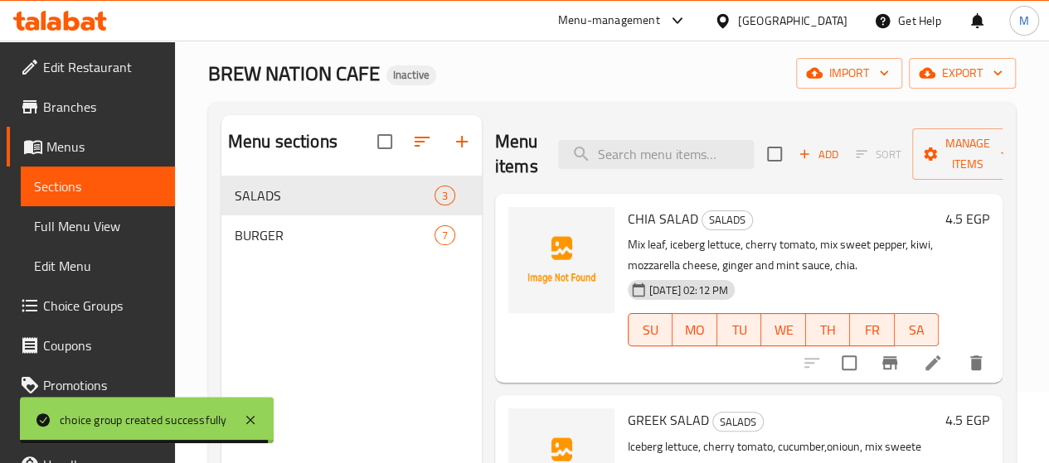
scroll to position [166, 0]
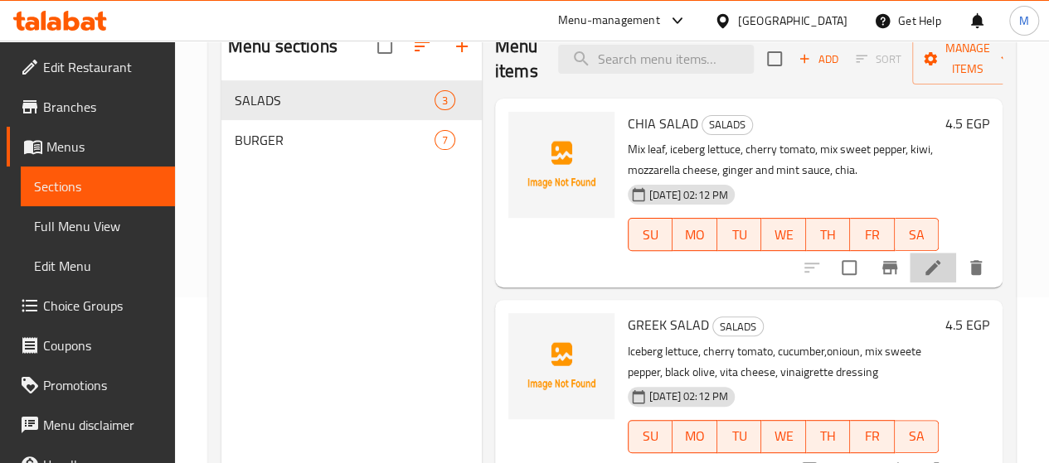
click at [913, 256] on li at bounding box center [932, 268] width 46 height 30
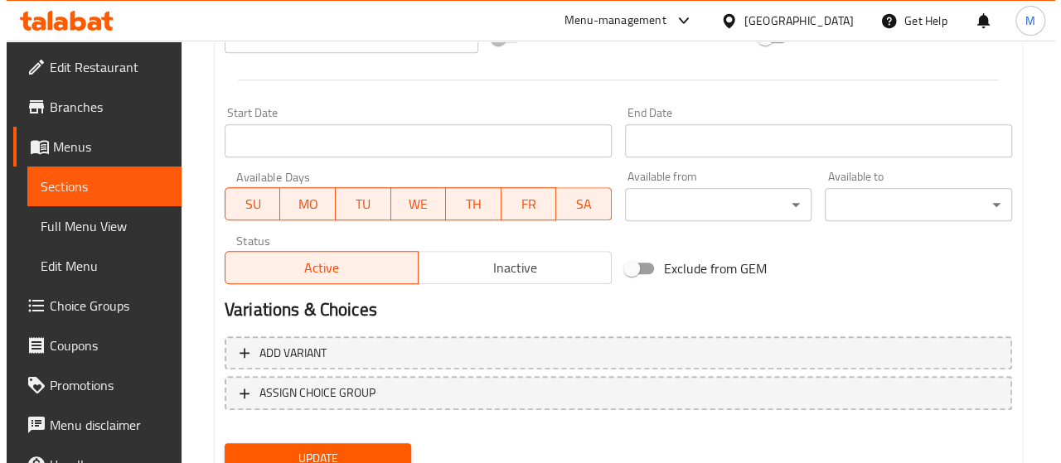
scroll to position [707, 0]
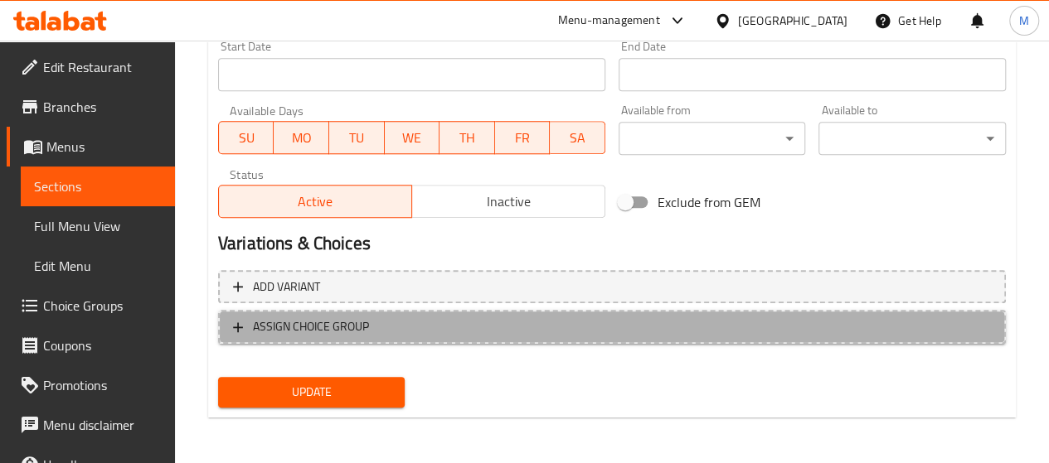
click at [308, 322] on span "ASSIGN CHOICE GROUP" at bounding box center [311, 327] width 116 height 21
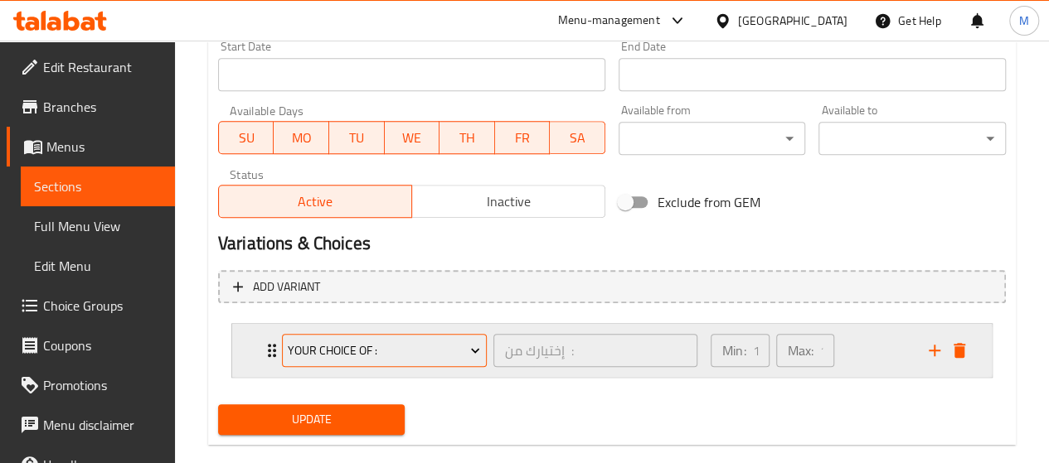
click at [458, 359] on span "Your Choice Of :" at bounding box center [384, 351] width 192 height 21
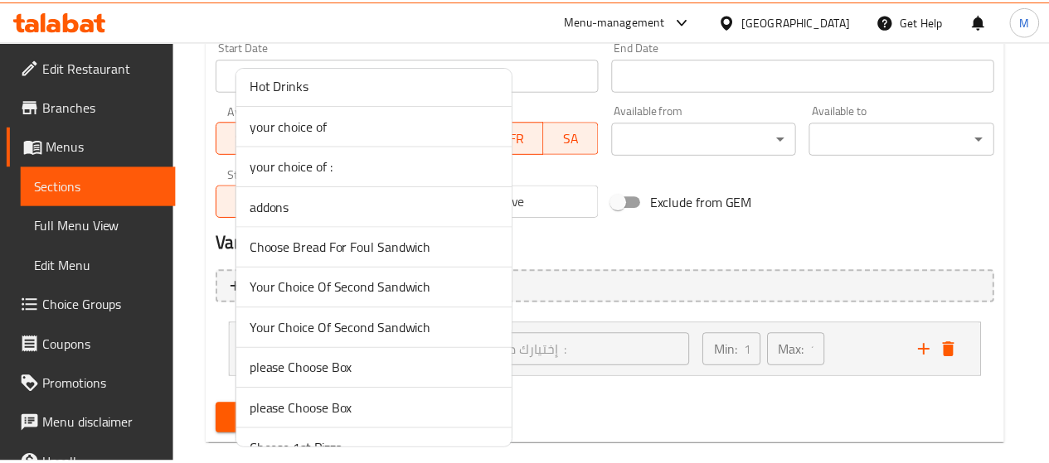
scroll to position [1243, 0]
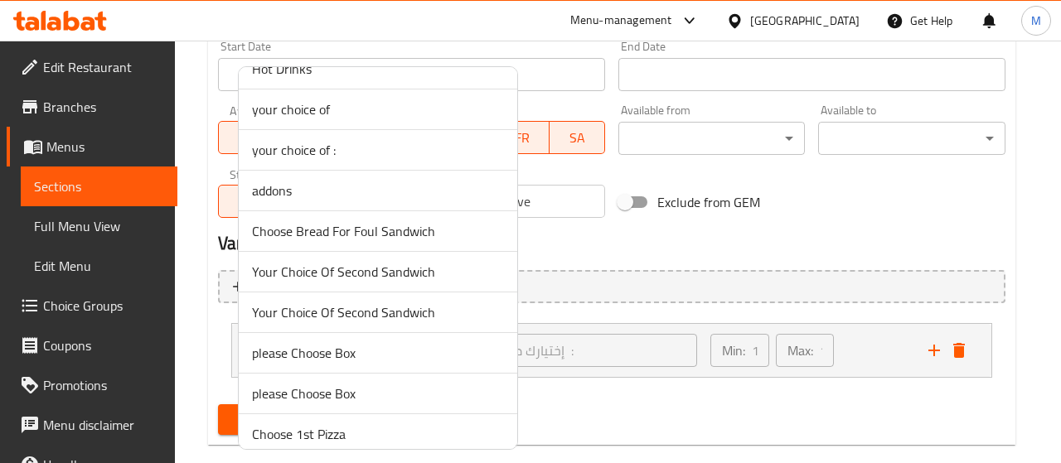
click at [361, 181] on span "addons" at bounding box center [378, 191] width 252 height 20
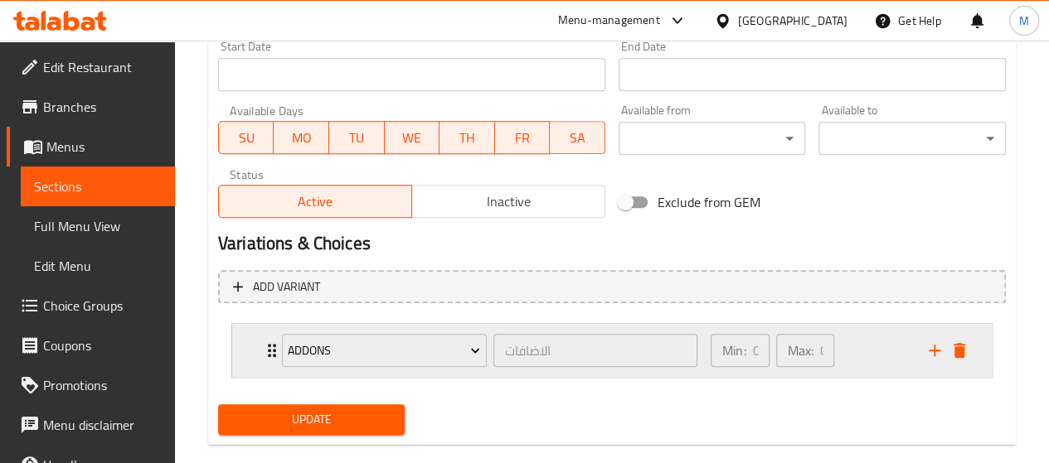
click at [875, 341] on div "Min: 0 ​ Max: 0 ​" at bounding box center [809, 350] width 218 height 53
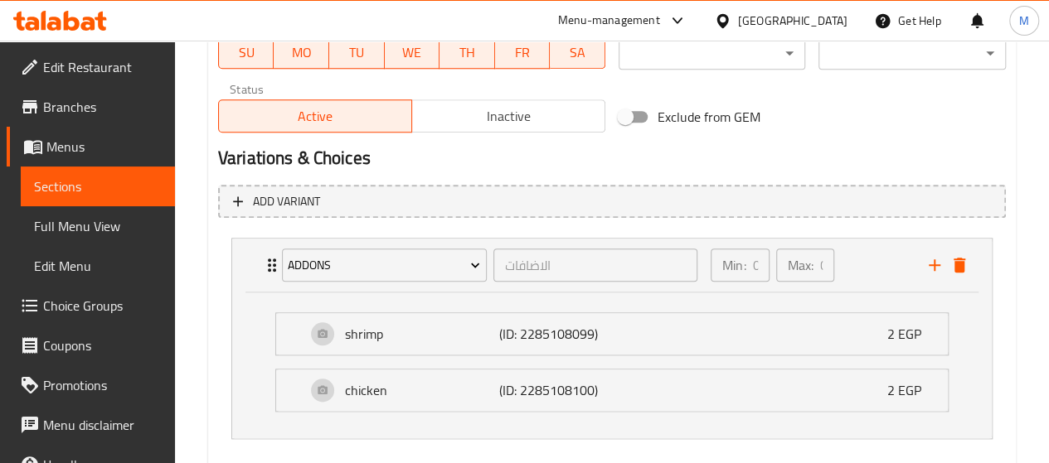
scroll to position [873, 0]
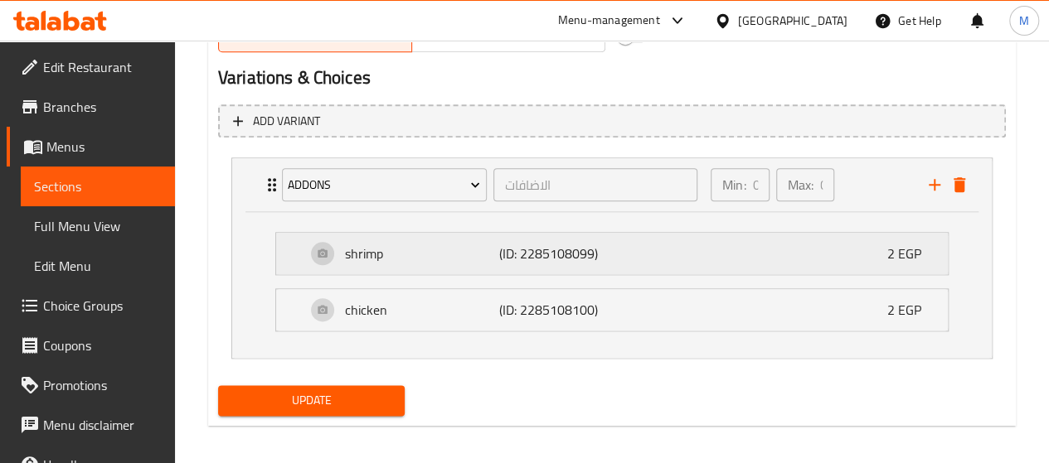
click at [577, 268] on div "shrimp (ID: 2285108099) 2 EGP" at bounding box center [617, 253] width 622 height 41
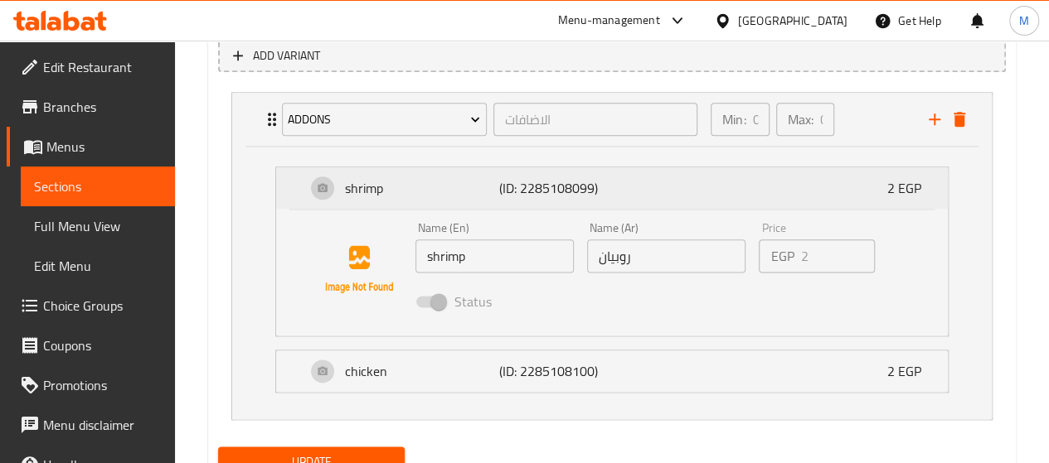
scroll to position [1006, 0]
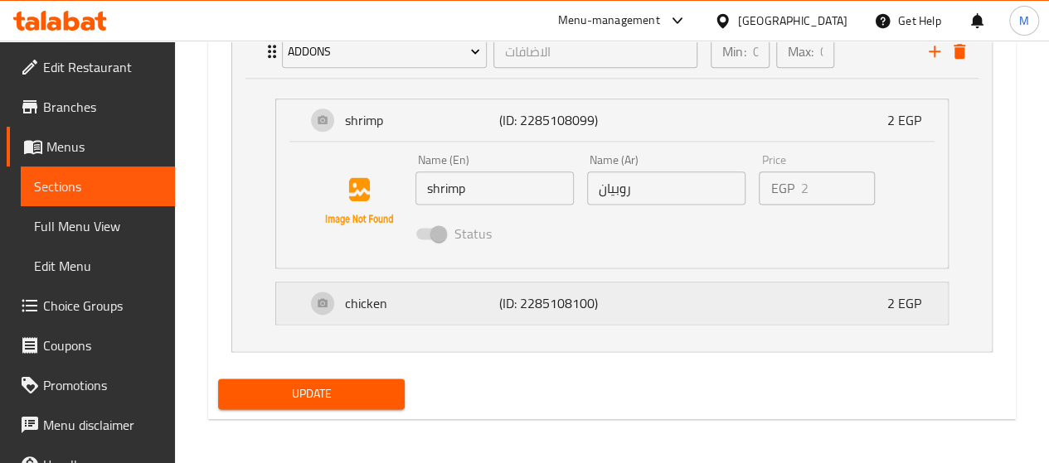
click at [598, 310] on p "(ID: 2285108100)" at bounding box center [550, 303] width 103 height 20
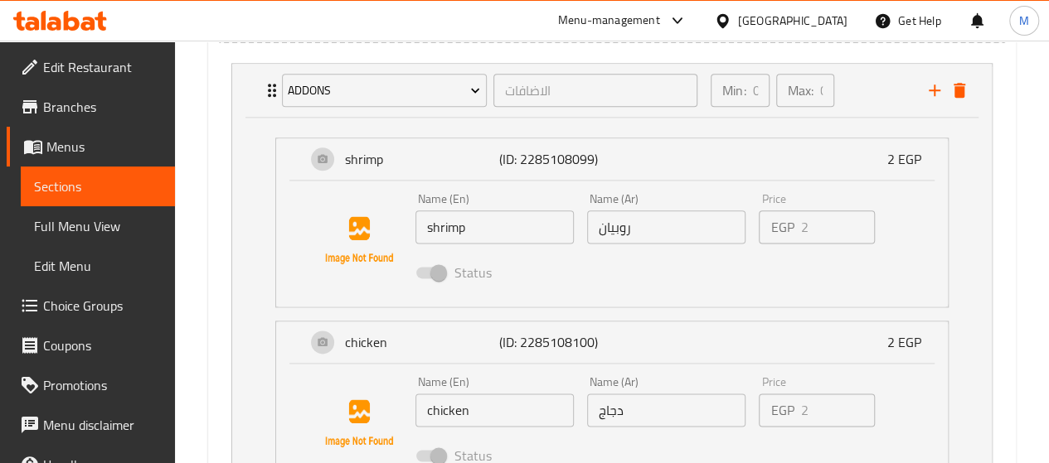
scroll to position [1133, 0]
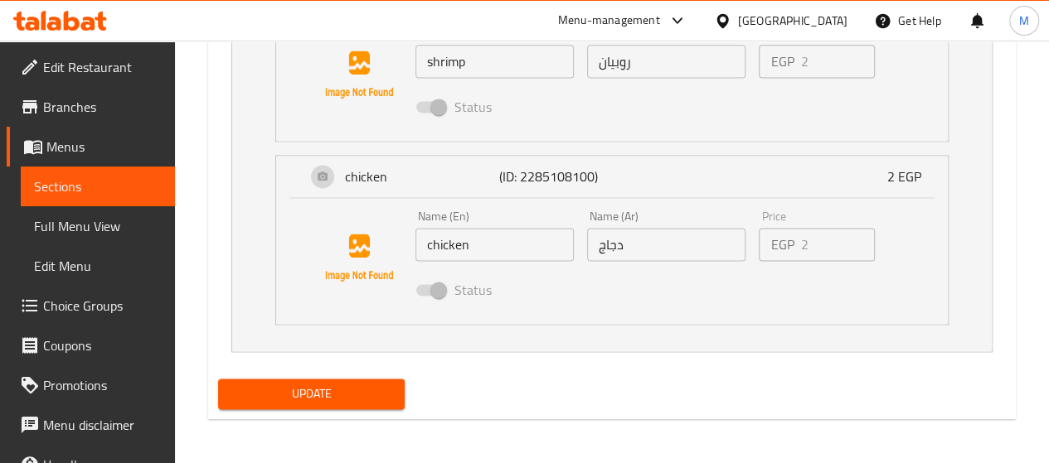
click at [318, 400] on span "Update" at bounding box center [311, 394] width 161 height 21
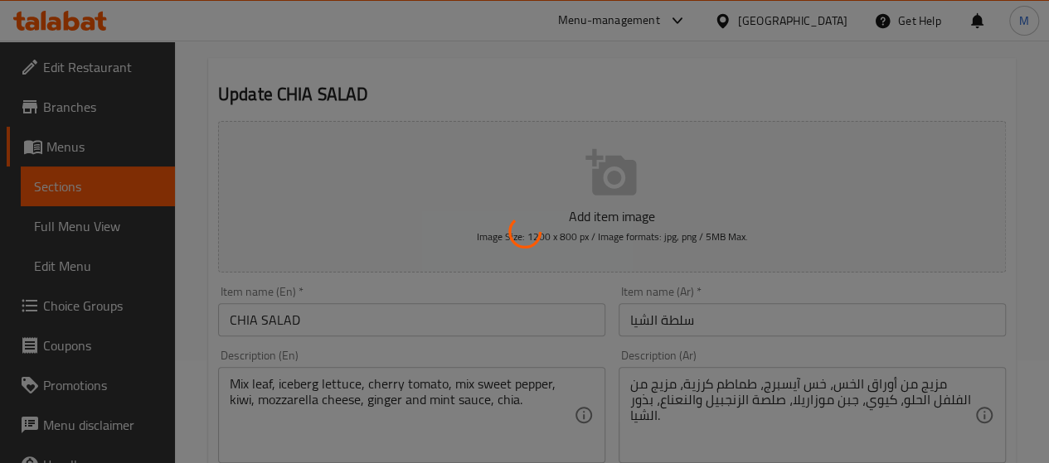
scroll to position [0, 0]
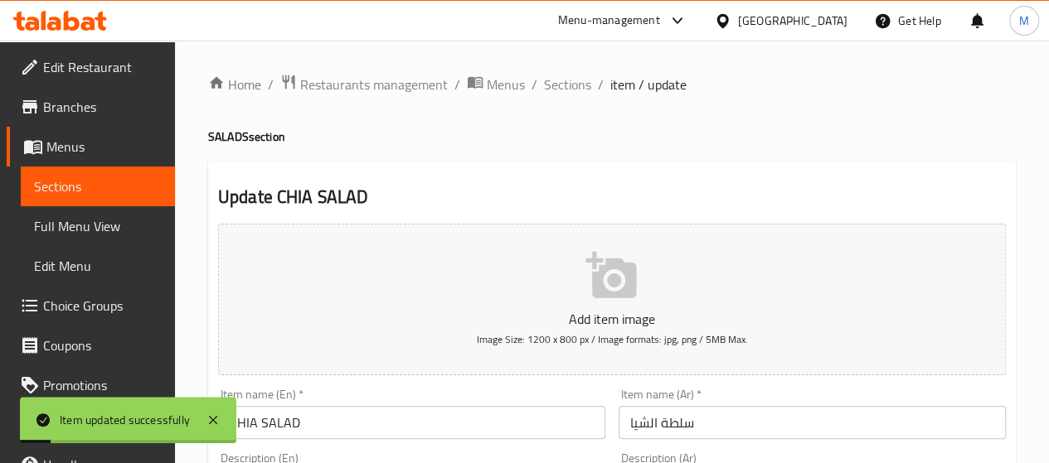
click at [80, 187] on span "Sections" at bounding box center [98, 187] width 128 height 20
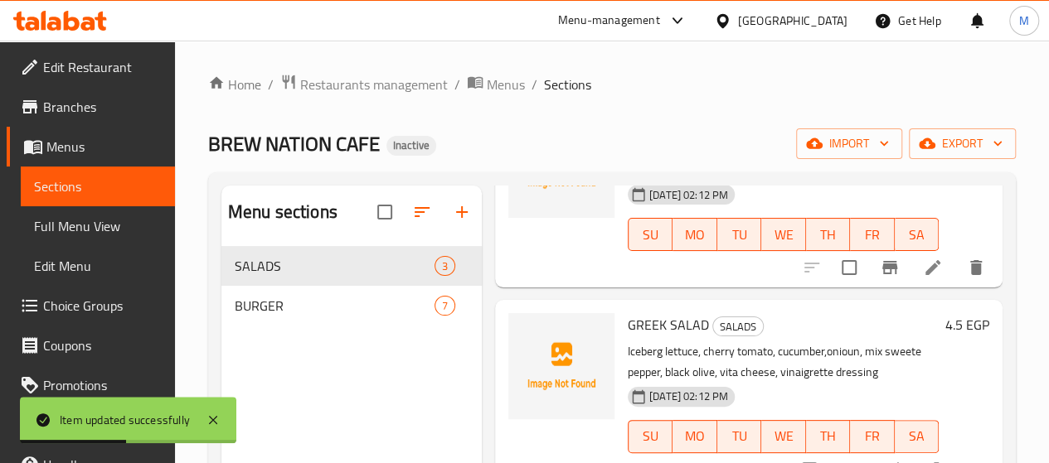
scroll to position [83, 0]
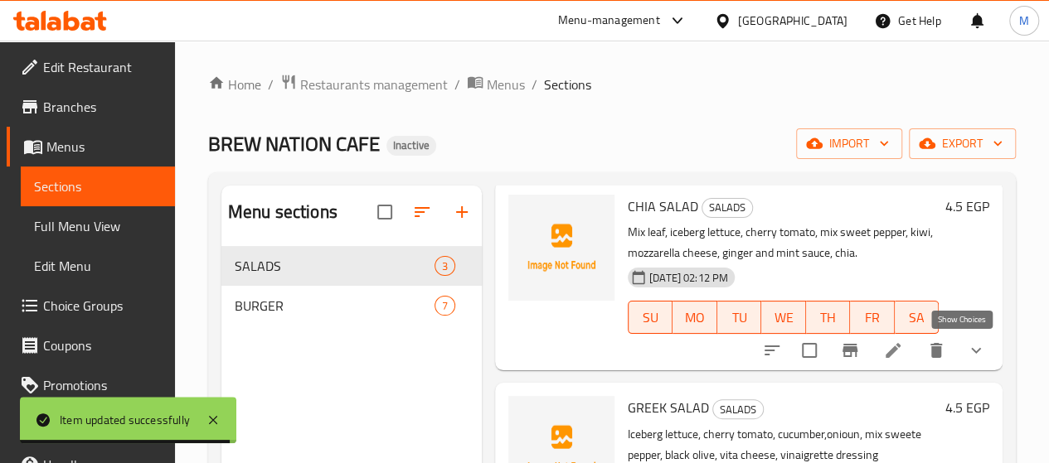
click at [968, 344] on icon "show more" at bounding box center [976, 351] width 20 height 20
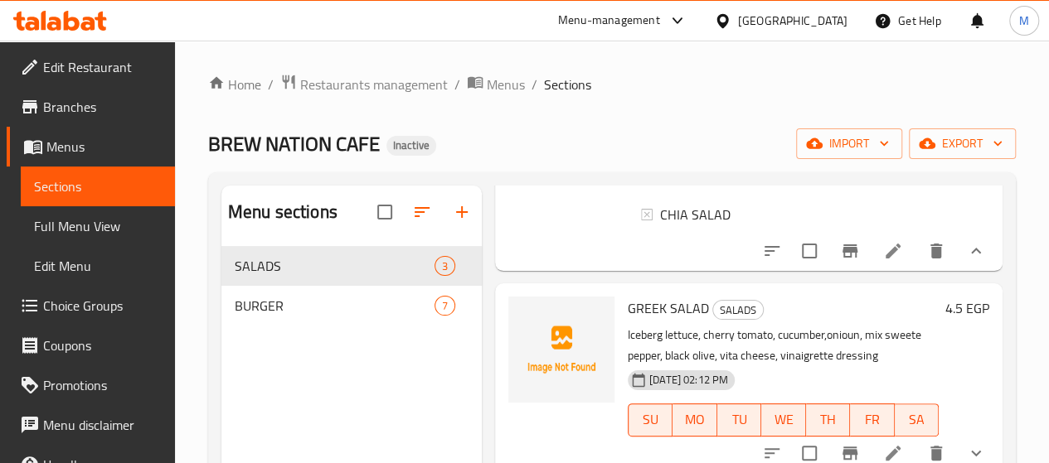
scroll to position [166, 0]
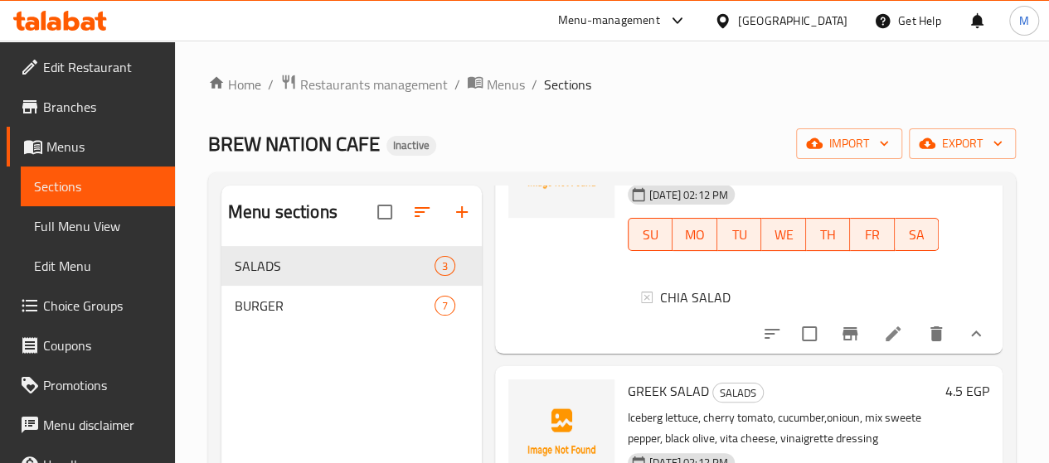
click at [913, 301] on div "CHIA SALAD" at bounding box center [782, 300] width 311 height 53
click at [902, 288] on ul "CHIA SALAD" at bounding box center [783, 298] width 284 height 20
click at [124, 227] on span "Full Menu View" at bounding box center [98, 226] width 128 height 20
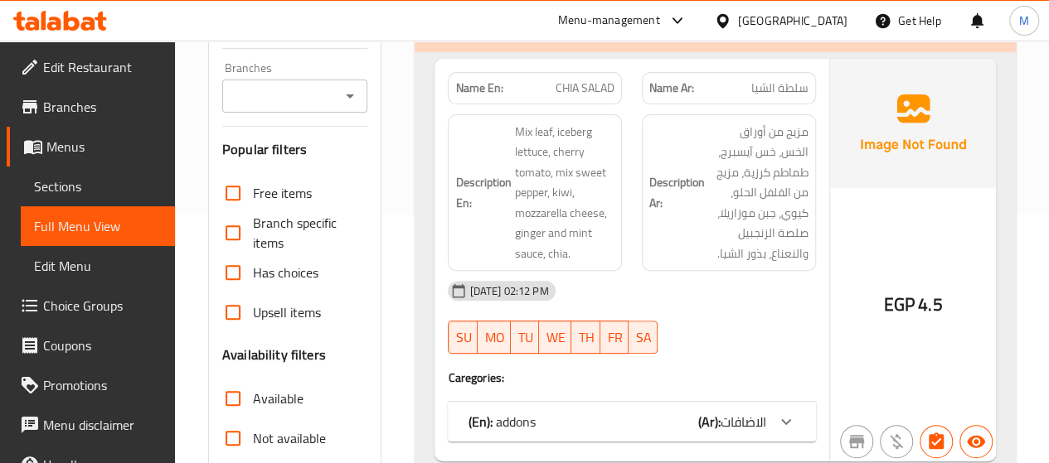
scroll to position [332, 0]
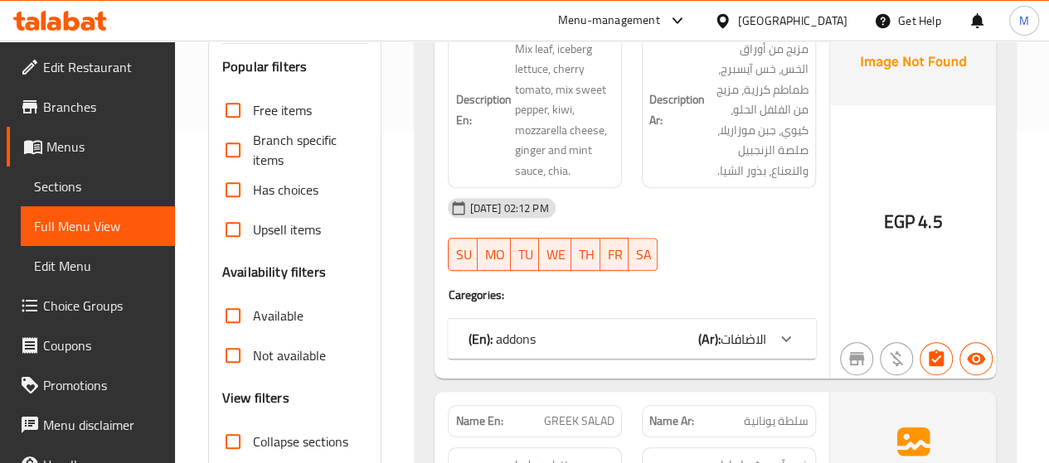
click at [622, 319] on div "(En): addons (Ar): الاضافات" at bounding box center [632, 339] width 368 height 40
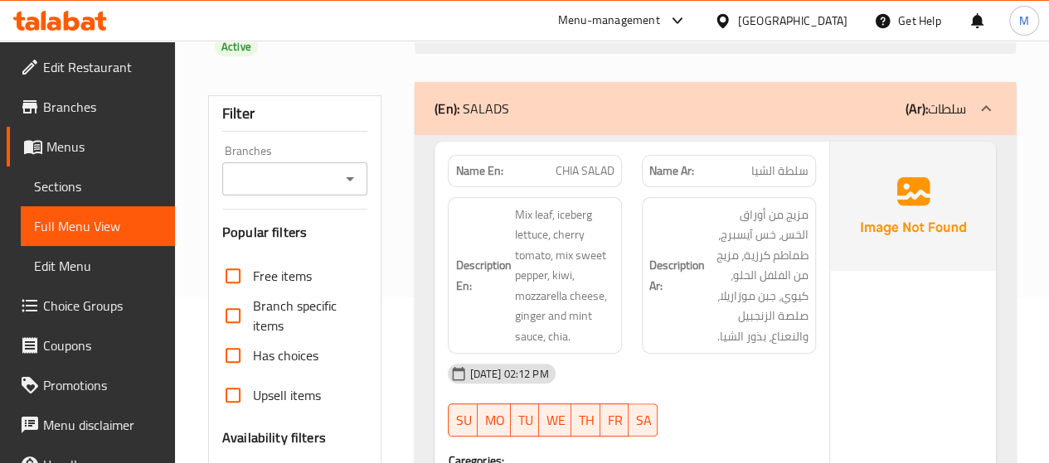
scroll to position [0, 0]
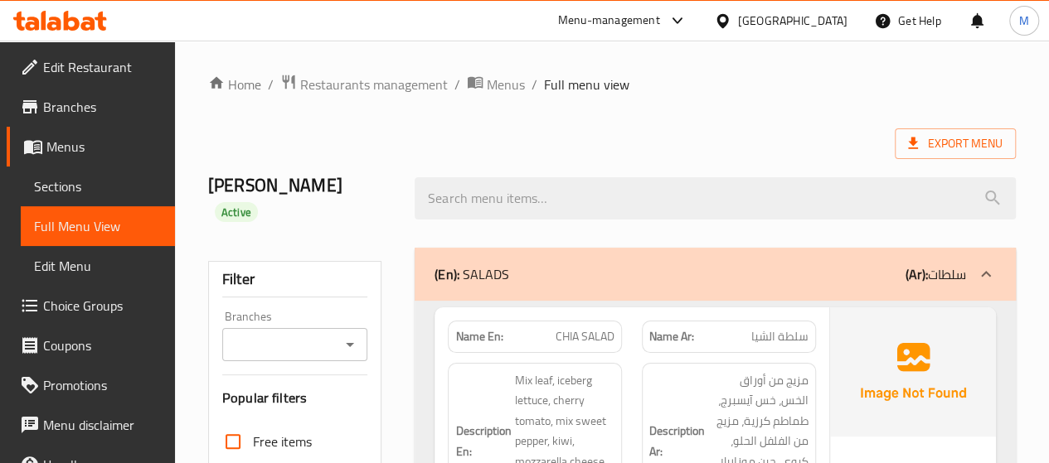
click at [108, 321] on link "Choice Groups" at bounding box center [91, 306] width 168 height 40
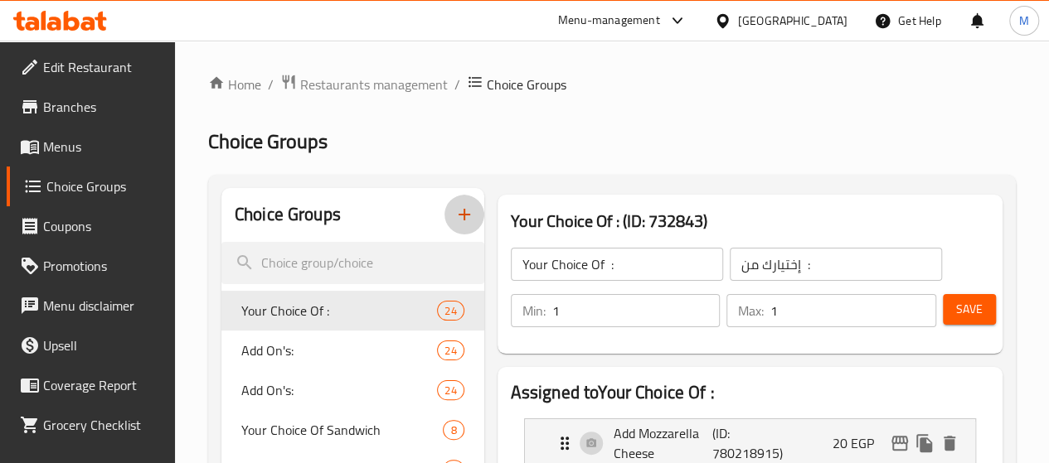
click at [444, 226] on button "button" at bounding box center [464, 215] width 40 height 40
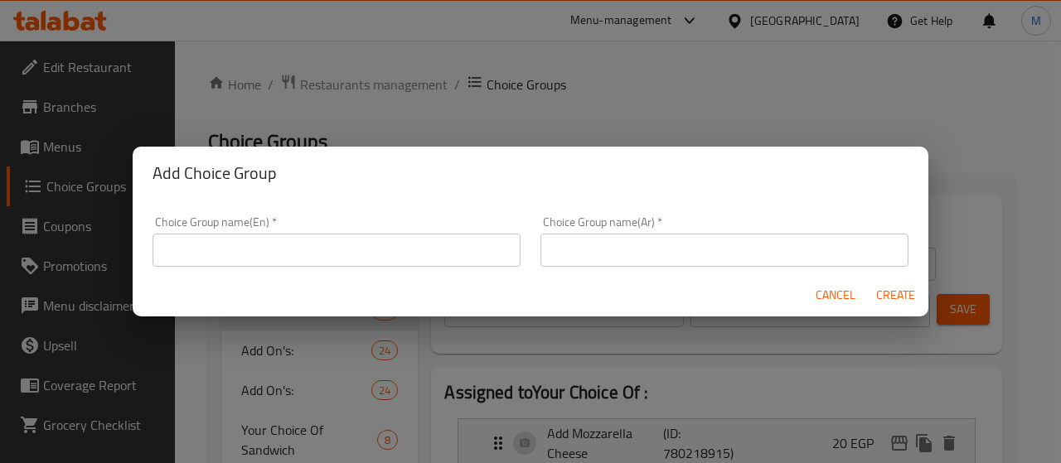
click at [328, 274] on div "Cancel Create" at bounding box center [531, 296] width 796 height 44
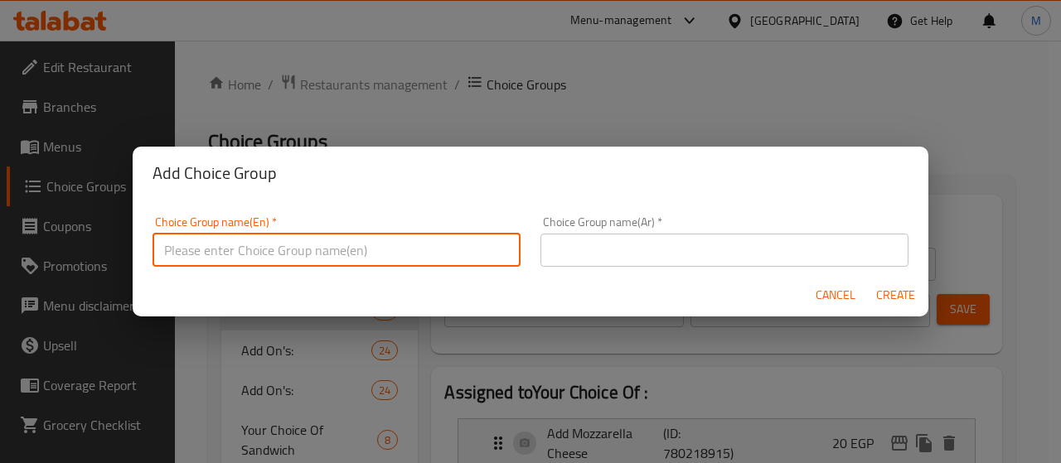
click at [326, 265] on input "text" at bounding box center [337, 250] width 368 height 33
type input "ش"
click at [290, 269] on div "Choice Group name(En)   * ad Choice Group name(En) *" at bounding box center [337, 241] width 388 height 70
click at [291, 259] on input "ad" at bounding box center [337, 250] width 368 height 33
type input "addons"
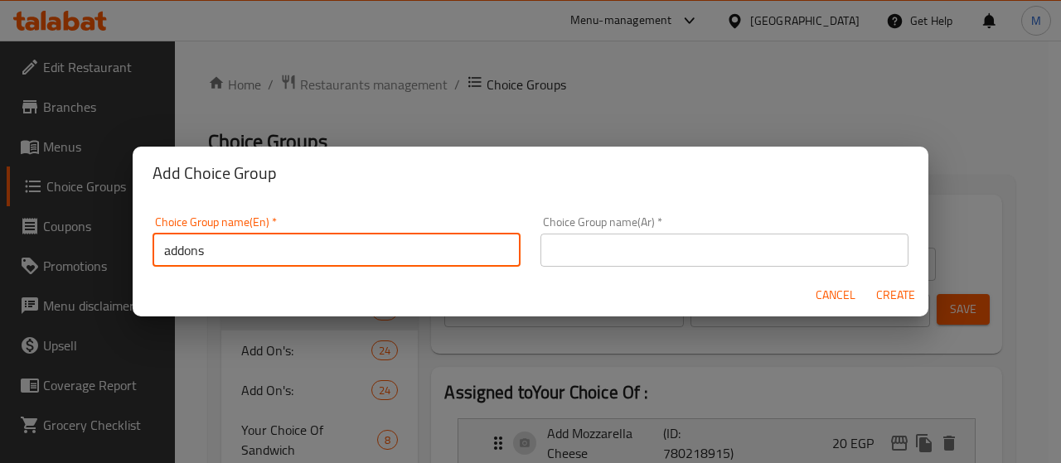
click at [639, 264] on input "text" at bounding box center [724, 250] width 368 height 33
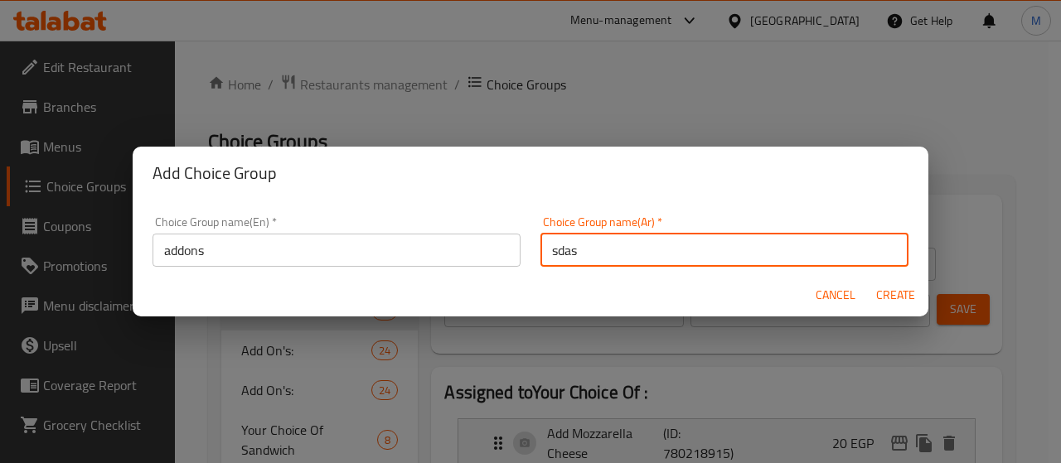
type input "sdas"
click at [298, 244] on input "addons" at bounding box center [337, 250] width 368 height 33
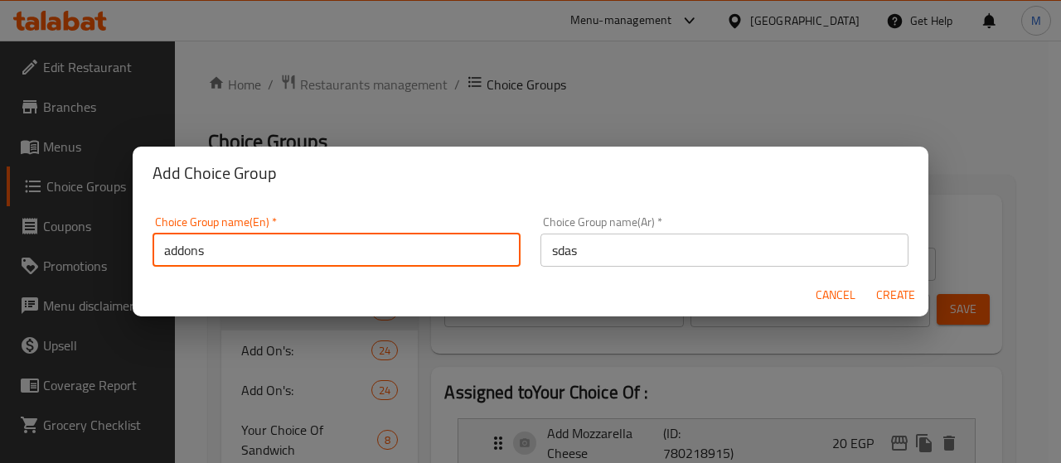
click at [912, 289] on span "Create" at bounding box center [895, 295] width 40 height 21
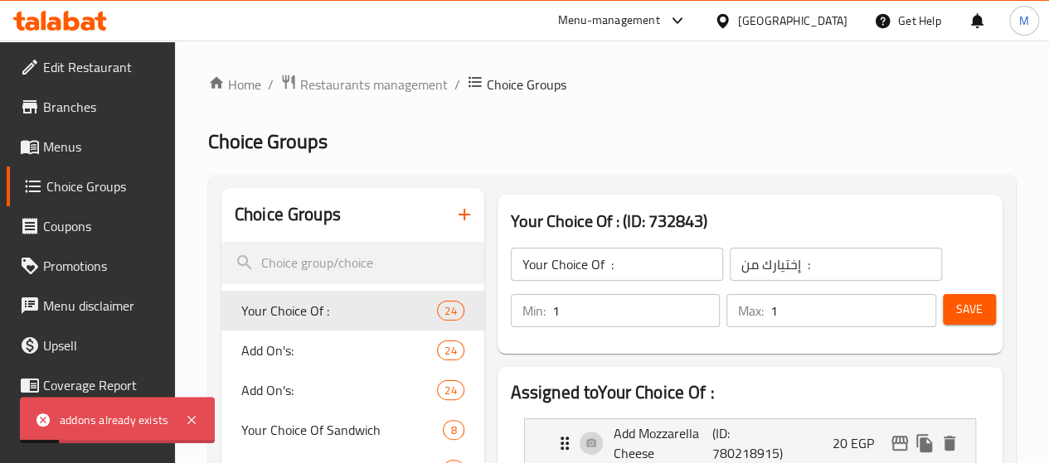
click at [444, 211] on button "button" at bounding box center [464, 215] width 40 height 40
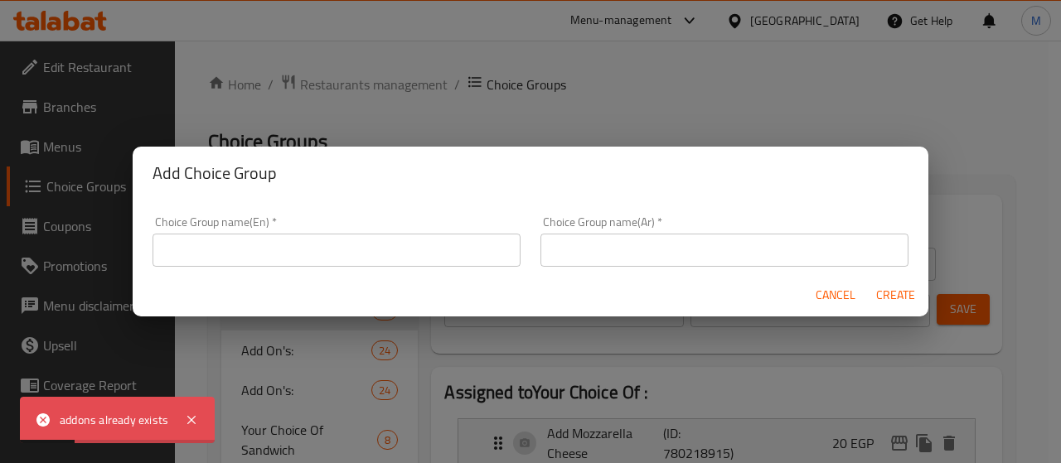
click at [393, 240] on input "text" at bounding box center [337, 250] width 368 height 33
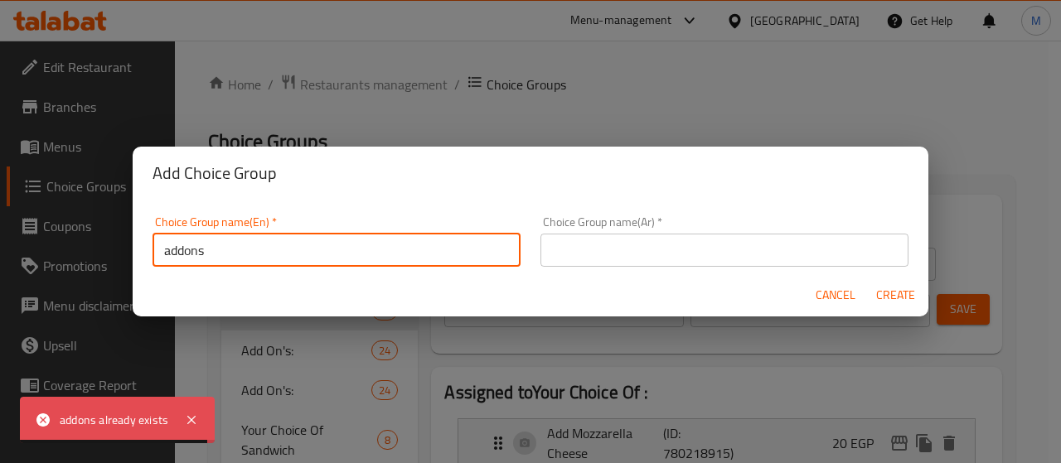
click at [202, 245] on input "addons" at bounding box center [337, 250] width 368 height 33
click at [202, 248] on input "addons" at bounding box center [337, 250] width 368 height 33
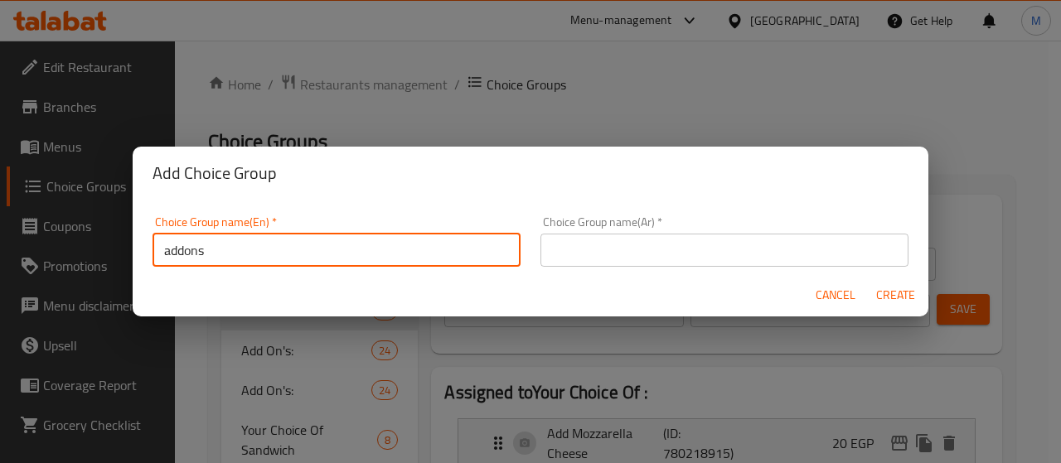
click at [199, 249] on input "addons" at bounding box center [337, 250] width 368 height 33
type input "addon s"
drag, startPoint x: 540, startPoint y: 235, endPoint x: 549, endPoint y: 245, distance: 12.3
click at [540, 235] on input "text" at bounding box center [724, 250] width 368 height 33
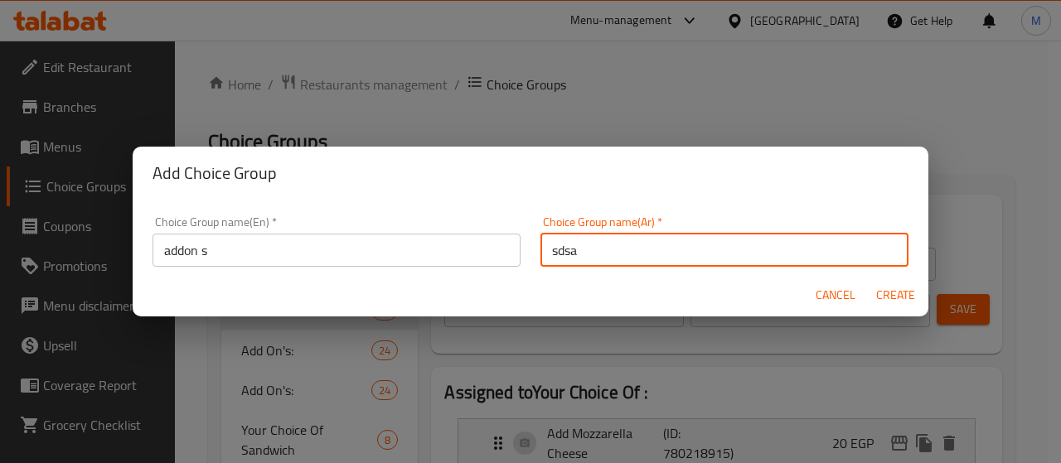
type input "sdsa"
click at [896, 288] on span "Create" at bounding box center [895, 295] width 40 height 21
type input "addon s"
type input "sdsa"
type input "0"
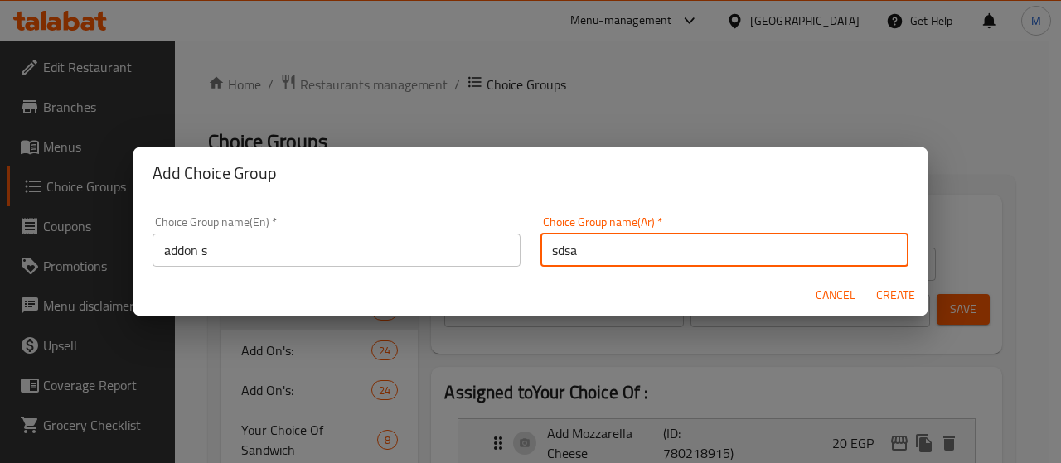
type input "0"
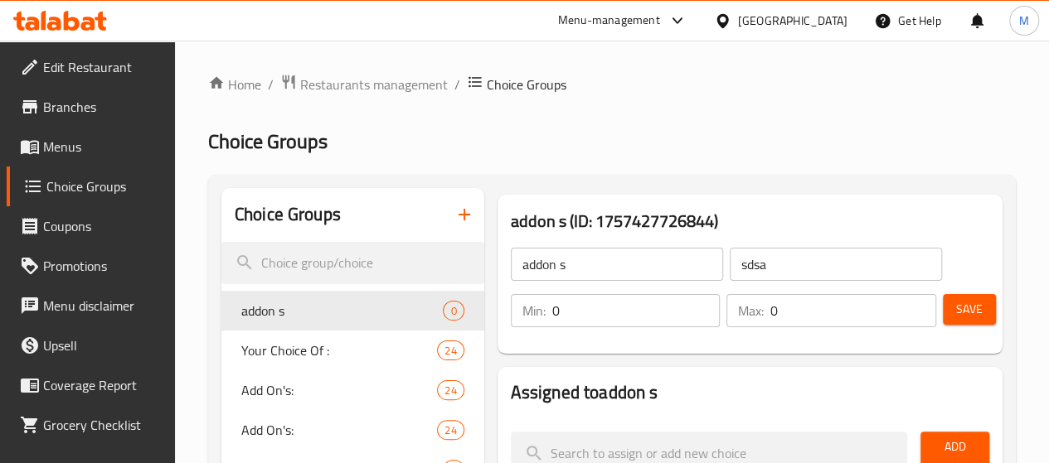
click at [511, 270] on input "addon s" at bounding box center [617, 264] width 212 height 33
click at [977, 291] on div "Save" at bounding box center [959, 311] width 40 height 40
click at [977, 296] on button "Save" at bounding box center [968, 309] width 53 height 31
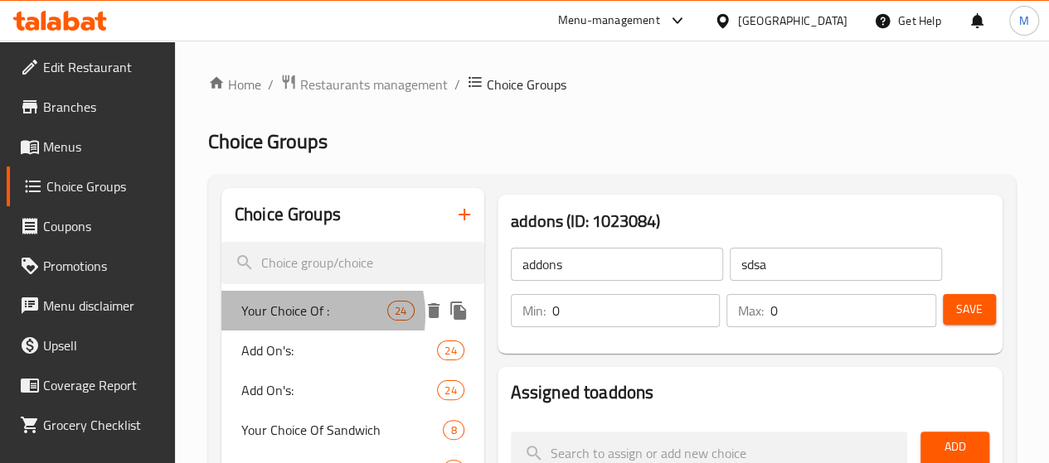
click at [303, 316] on span "Your Choice Of :" at bounding box center [314, 311] width 146 height 20
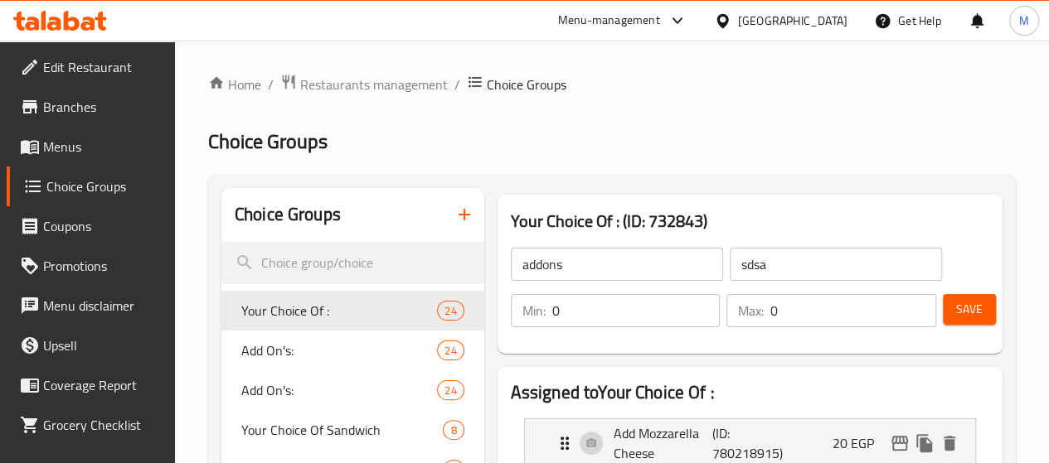
type input "Your Choice Of :"
type input "إختيارك من :"
type input "1"
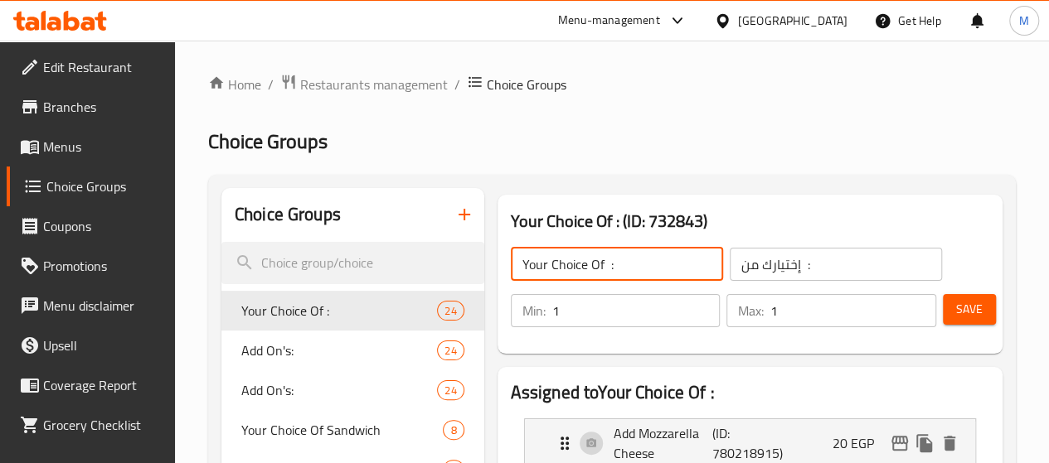
click at [538, 272] on input "Your Choice Of :" at bounding box center [617, 264] width 212 height 33
click at [74, 148] on span "Menus" at bounding box center [102, 147] width 119 height 20
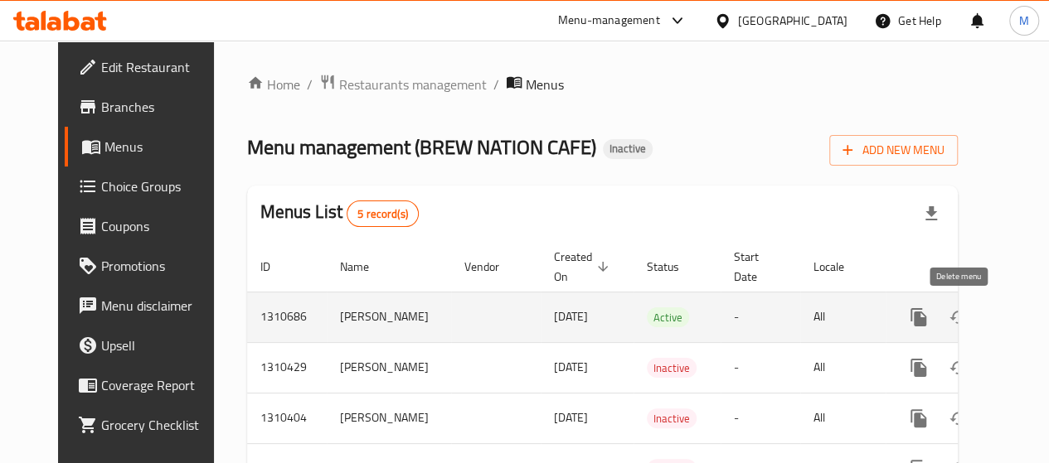
click at [1018, 317] on link "enhanced table" at bounding box center [1038, 318] width 40 height 40
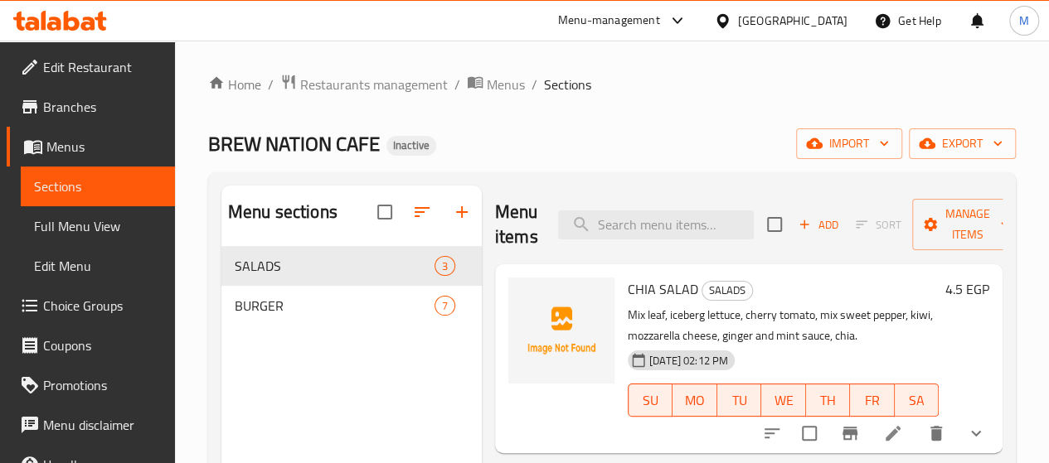
scroll to position [83, 0]
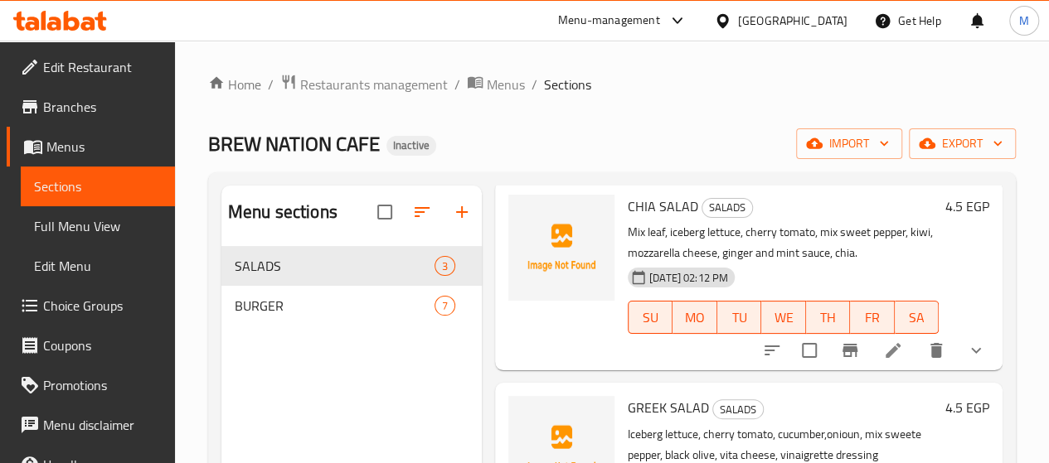
click at [883, 346] on icon at bounding box center [893, 351] width 20 height 20
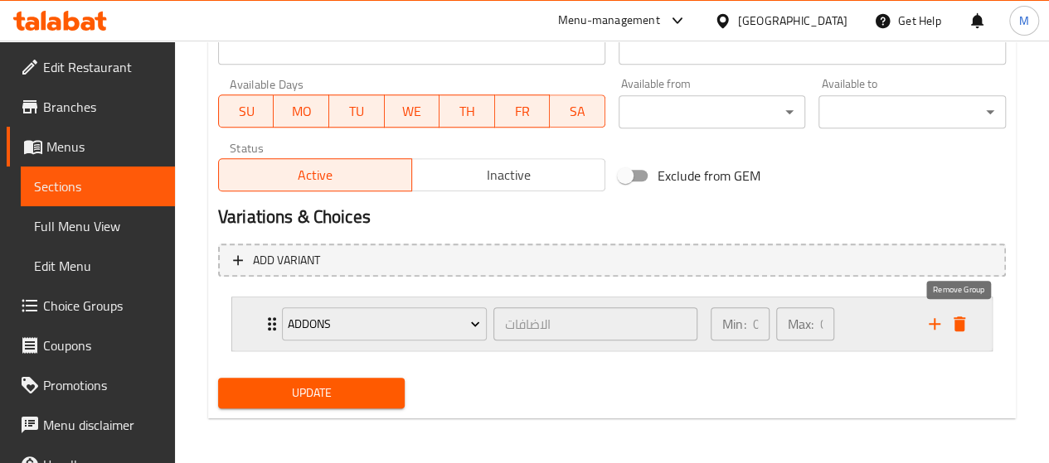
click at [954, 322] on icon "delete" at bounding box center [959, 324] width 20 height 20
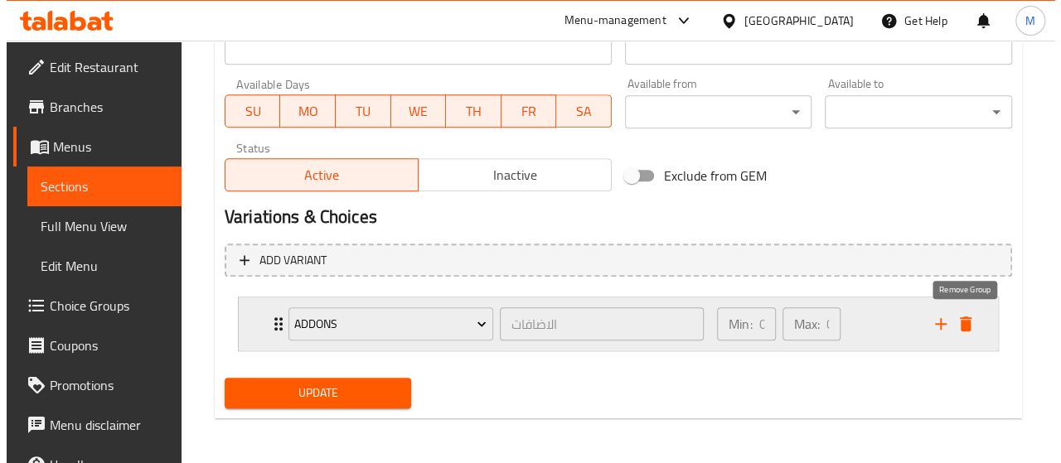
scroll to position [707, 0]
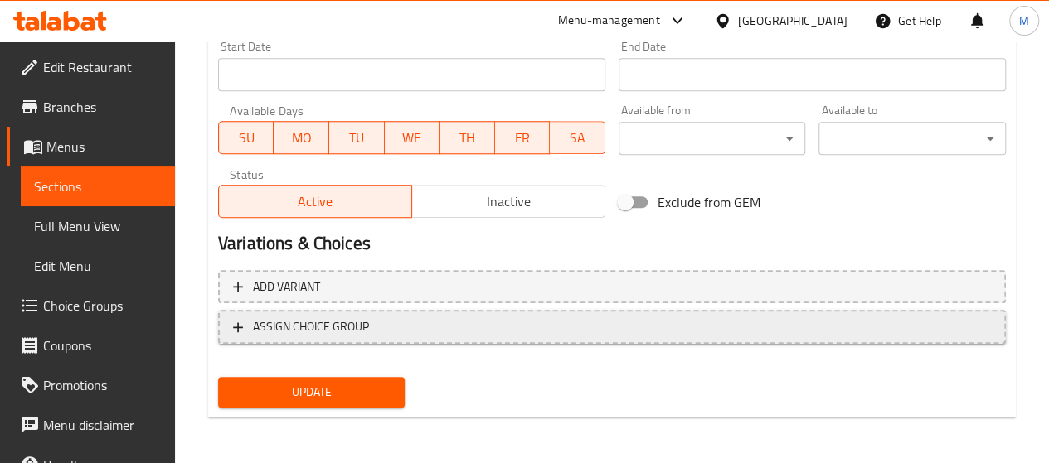
click at [334, 325] on span "ASSIGN CHOICE GROUP" at bounding box center [311, 327] width 116 height 21
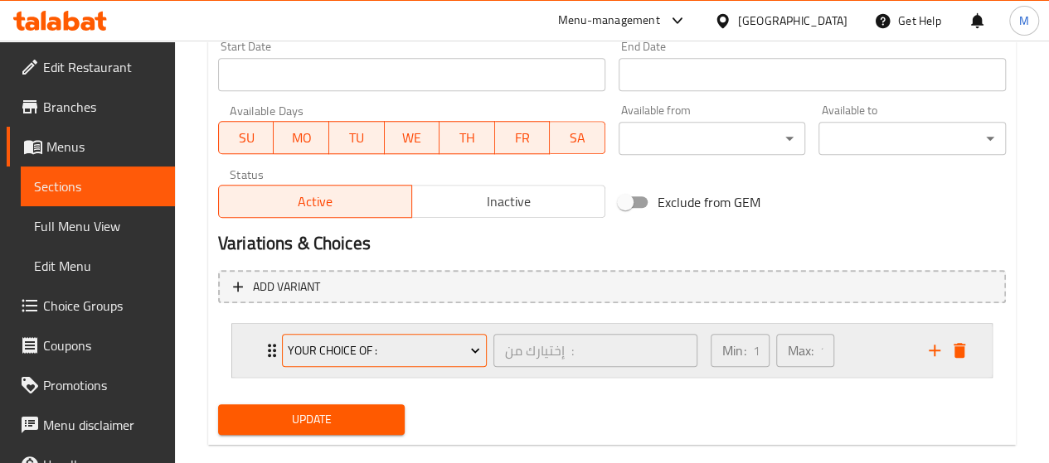
click at [397, 347] on span "Your Choice Of :" at bounding box center [384, 351] width 192 height 21
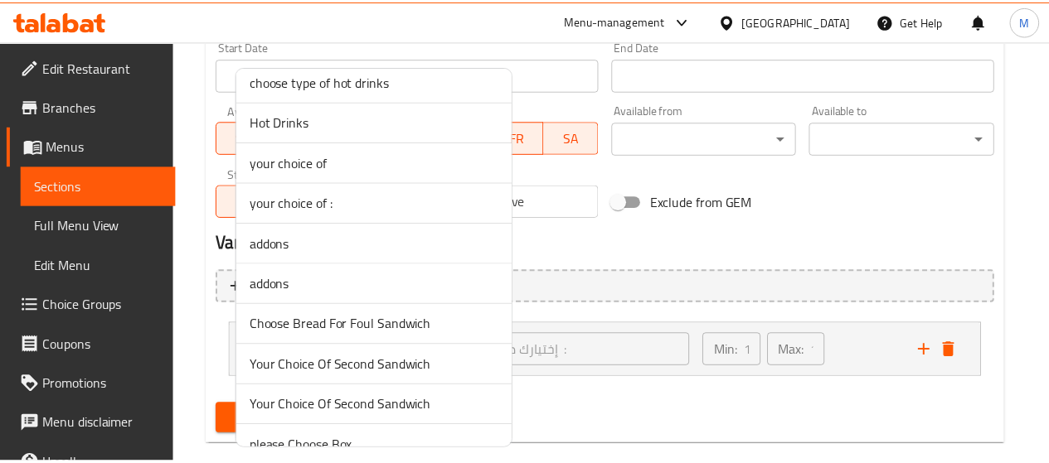
scroll to position [1160, 0]
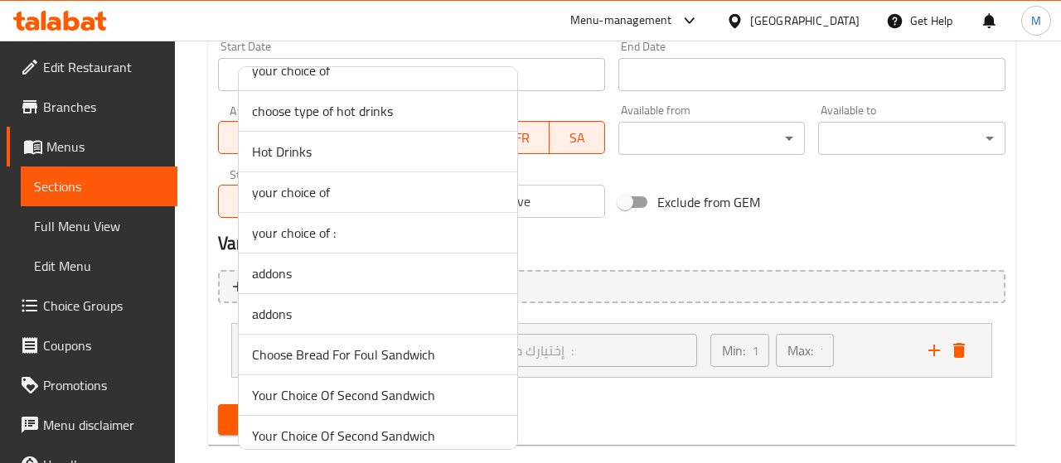
click at [313, 264] on span "addons" at bounding box center [378, 274] width 252 height 20
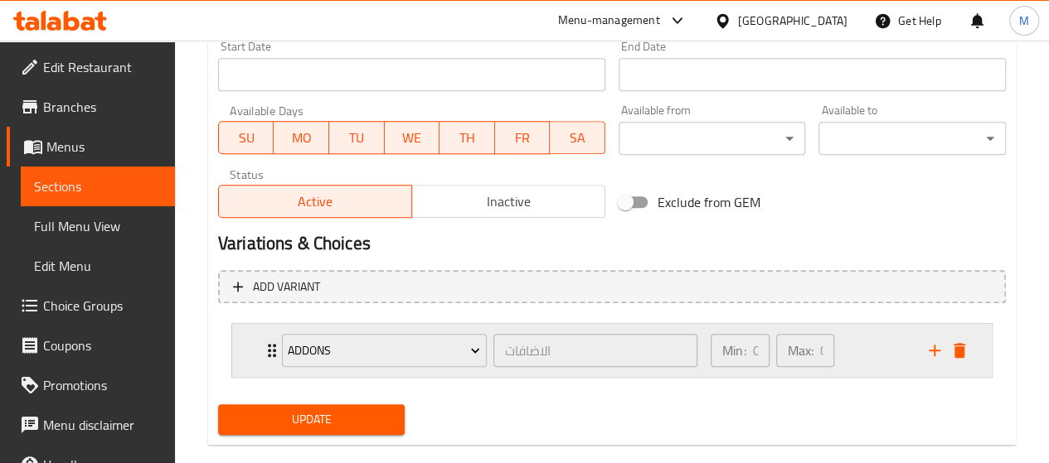
click at [893, 370] on div "Min: 0 ​ Max: 0 ​" at bounding box center [809, 350] width 218 height 53
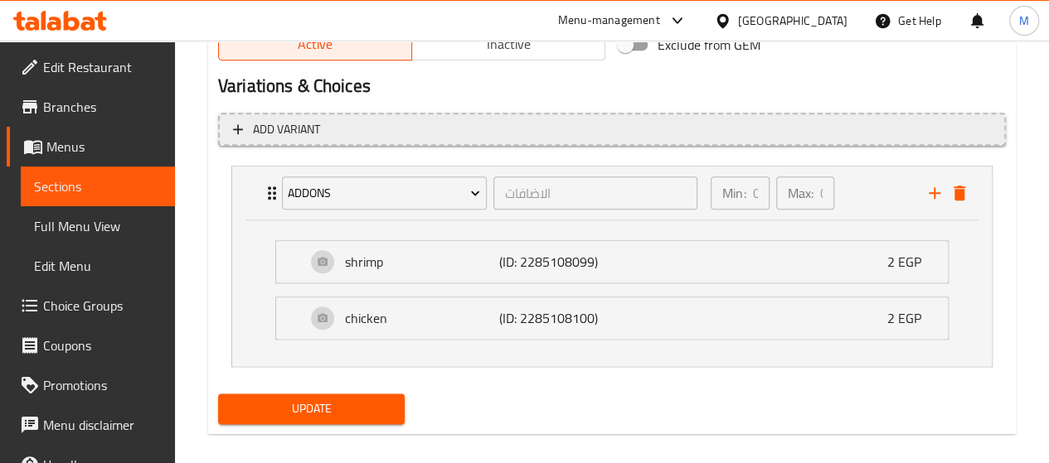
scroll to position [879, 0]
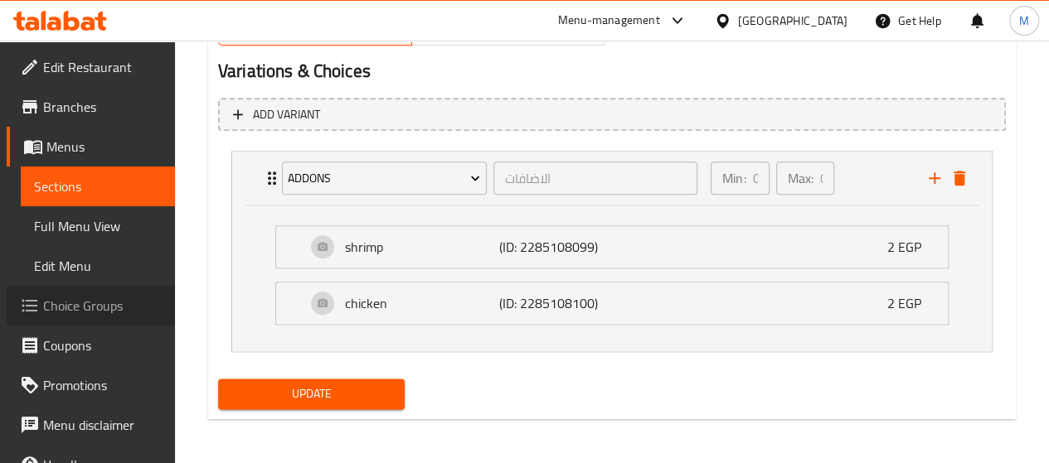
click at [101, 291] on link "Choice Groups" at bounding box center [91, 306] width 168 height 40
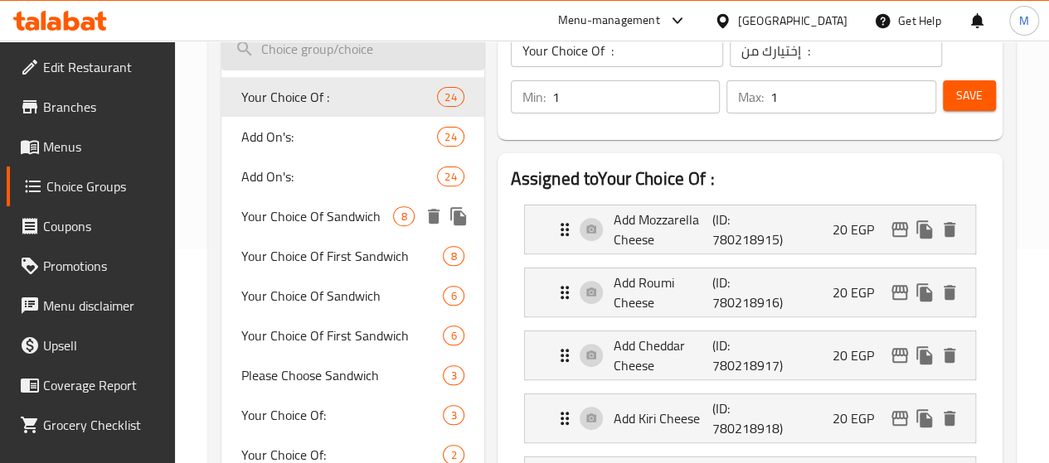
scroll to position [69, 0]
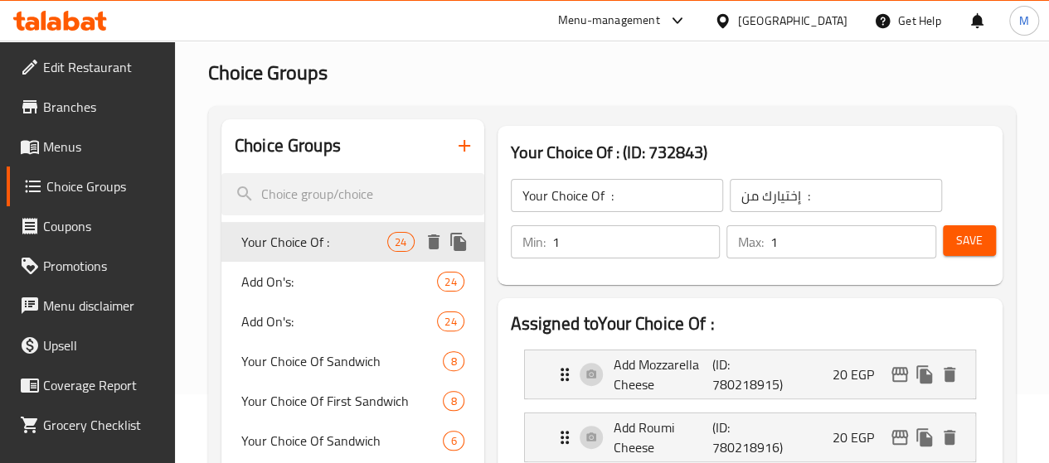
click at [295, 240] on span "Your Choice Of :" at bounding box center [314, 242] width 146 height 20
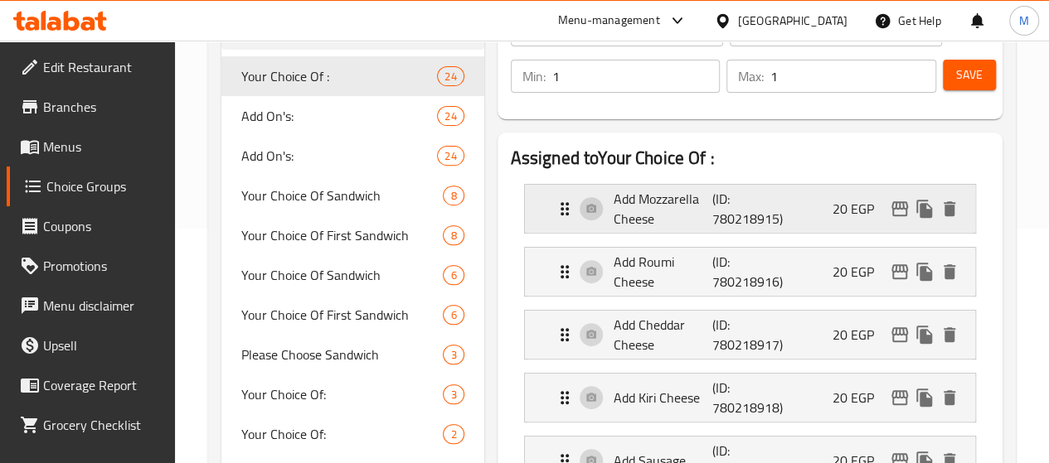
click at [842, 211] on p "20 EGP" at bounding box center [859, 209] width 55 height 20
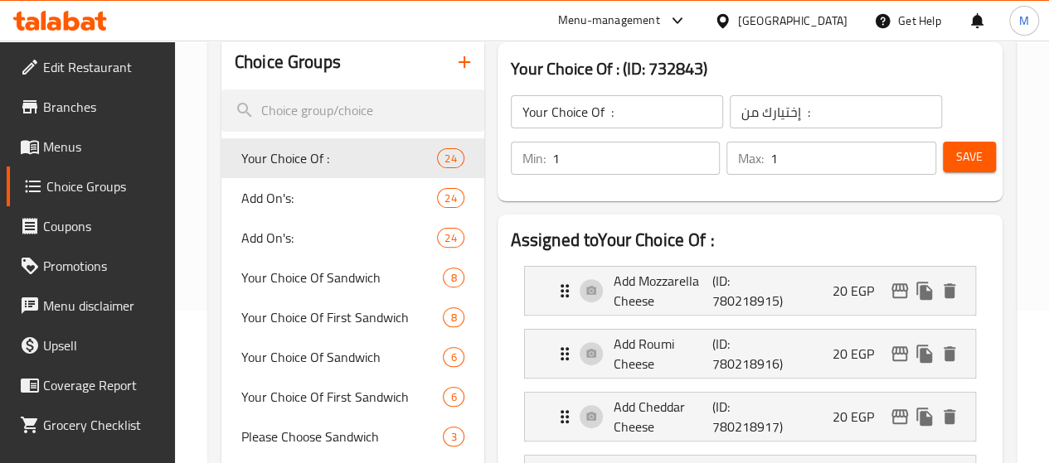
scroll to position [152, 0]
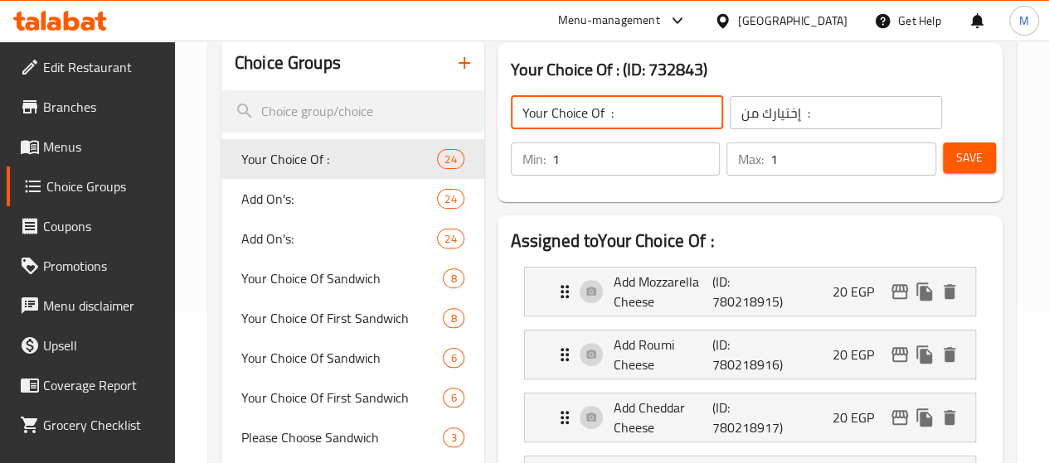
click at [540, 114] on input "Your Choice Of :" at bounding box center [617, 112] width 212 height 33
drag, startPoint x: 540, startPoint y: 114, endPoint x: 593, endPoint y: 117, distance: 52.3
click at [593, 117] on input "Your Choice Of "sheesh" :" at bounding box center [617, 112] width 212 height 33
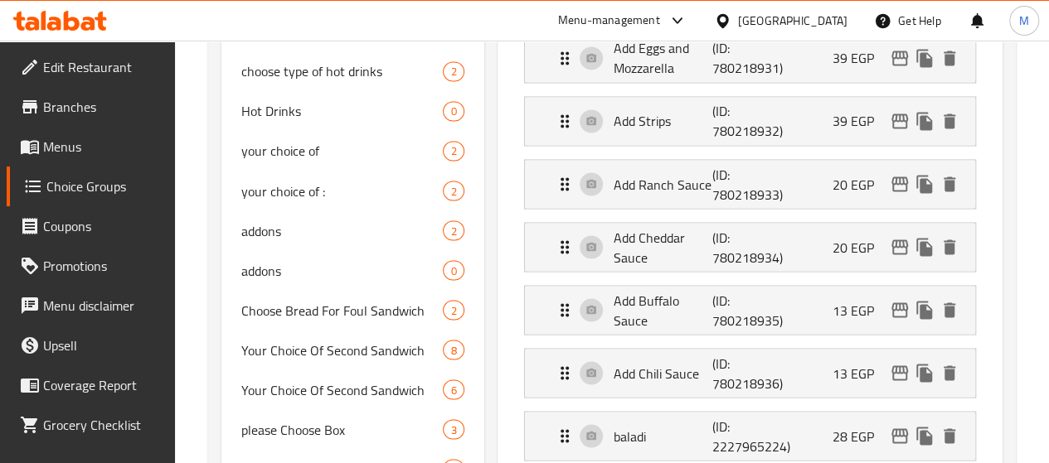
scroll to position [1312, 0]
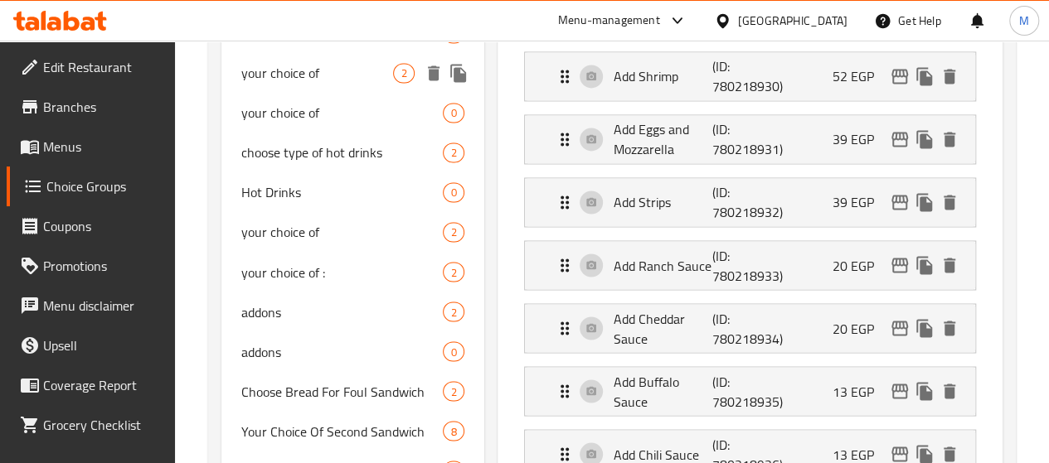
click at [287, 83] on span "your choice of" at bounding box center [317, 73] width 153 height 20
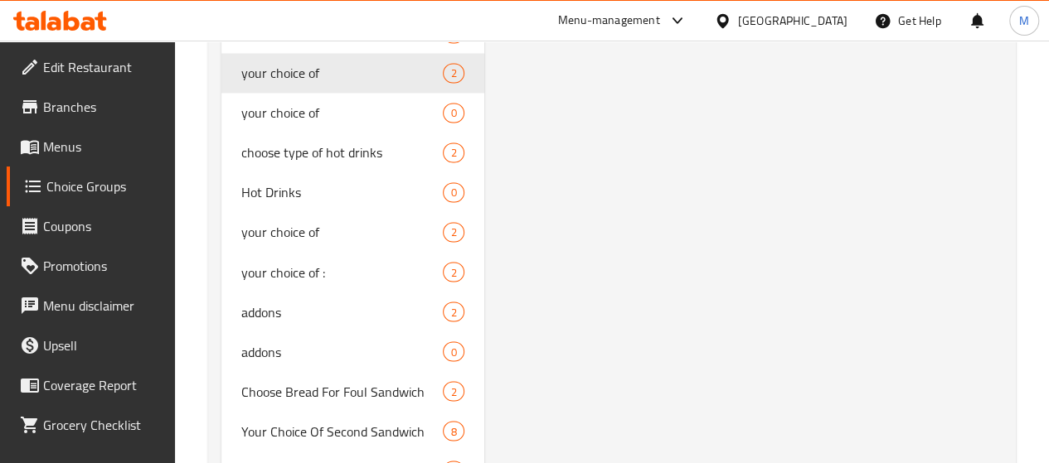
type input "your choice of"
type input "اختيارك من"
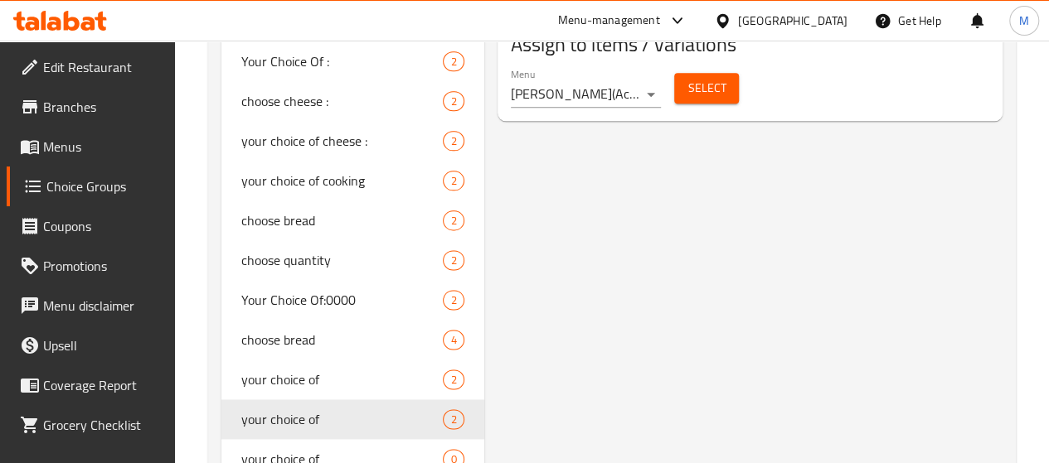
scroll to position [815, 0]
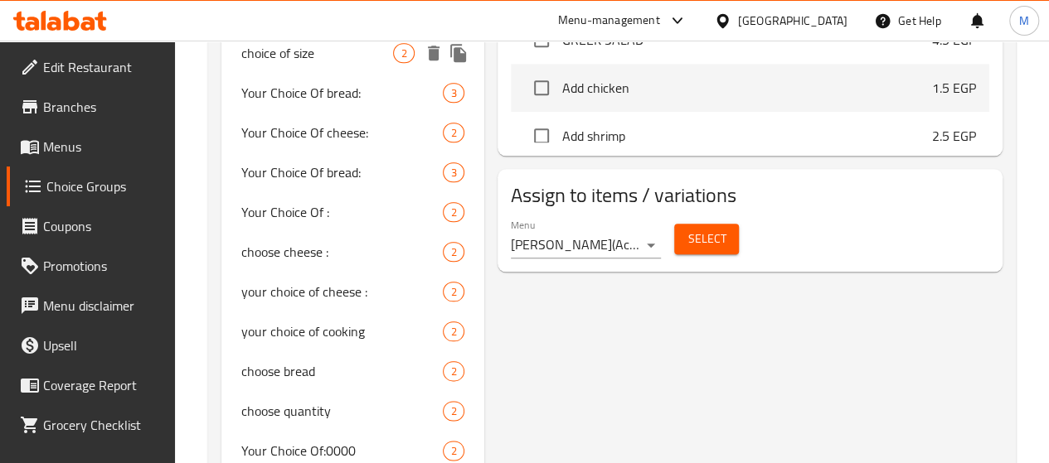
click at [285, 63] on span "choice of size" at bounding box center [317, 53] width 153 height 20
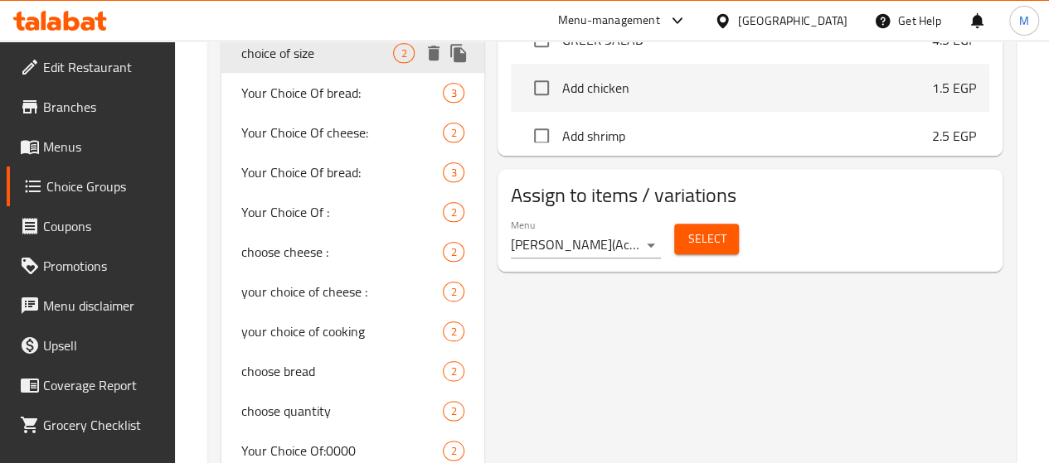
type input "choice of size"
type input "اختيارك من الحجم"
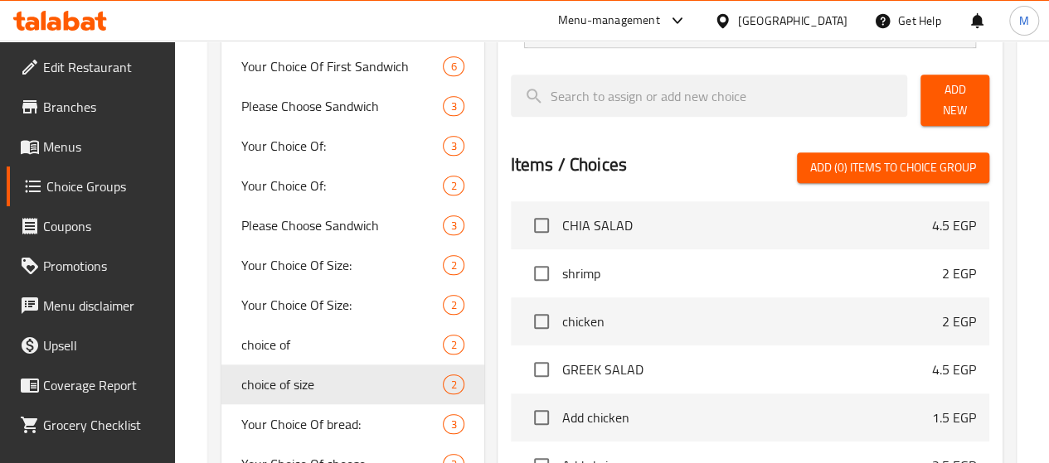
scroll to position [0, 0]
click at [524, 216] on input "checkbox" at bounding box center [541, 227] width 35 height 35
checkbox input "true"
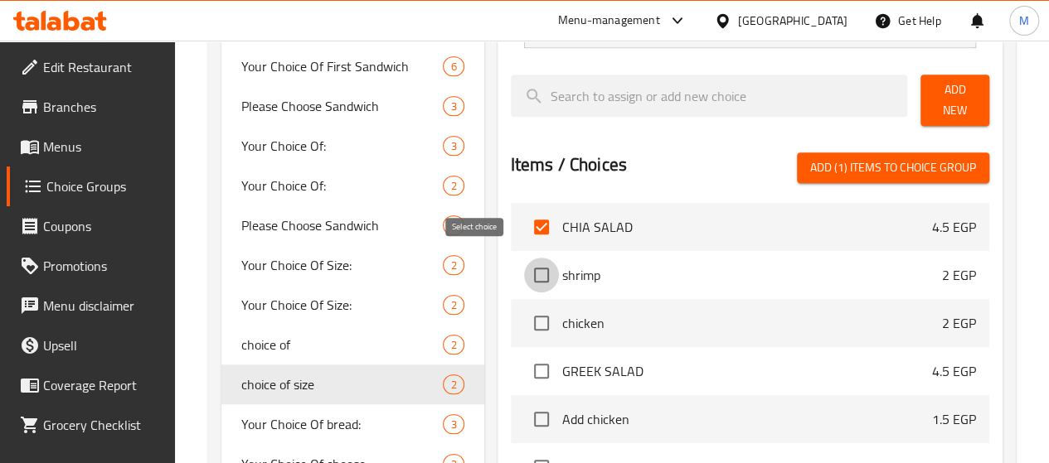
click at [524, 258] on input "checkbox" at bounding box center [541, 275] width 35 height 35
checkbox input "true"
click at [524, 326] on input "checkbox" at bounding box center [541, 323] width 35 height 35
checkbox input "true"
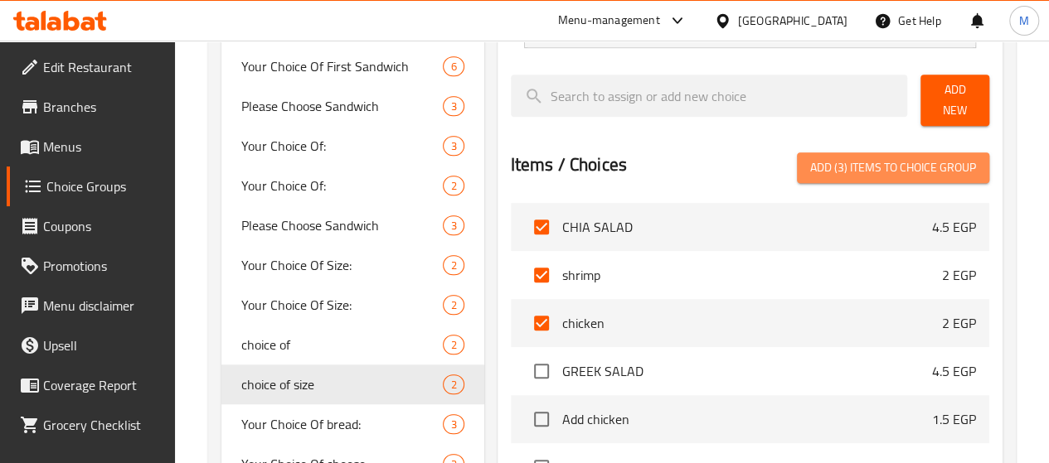
click at [872, 158] on span "Add (3) items to choice group" at bounding box center [893, 167] width 166 height 21
checkbox input "false"
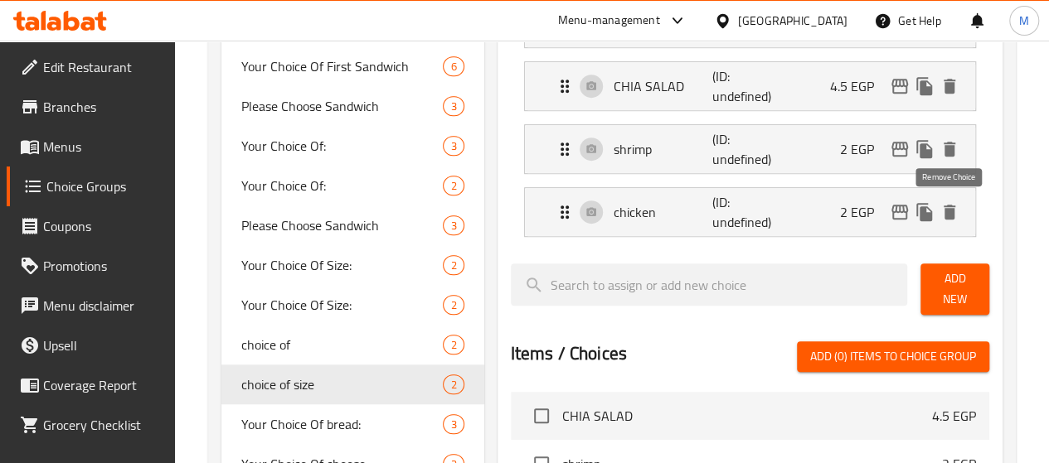
click at [946, 202] on icon "delete" at bounding box center [949, 212] width 20 height 20
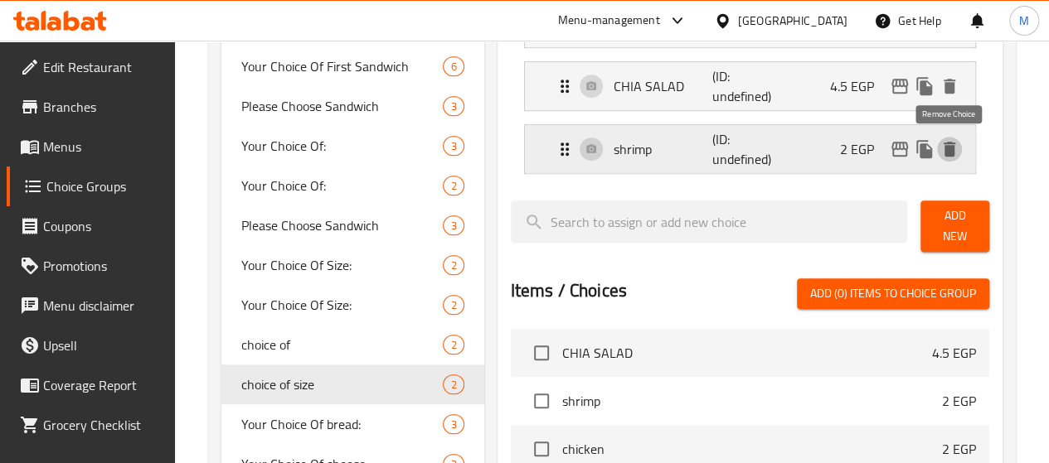
click at [945, 148] on icon "delete" at bounding box center [949, 149] width 12 height 15
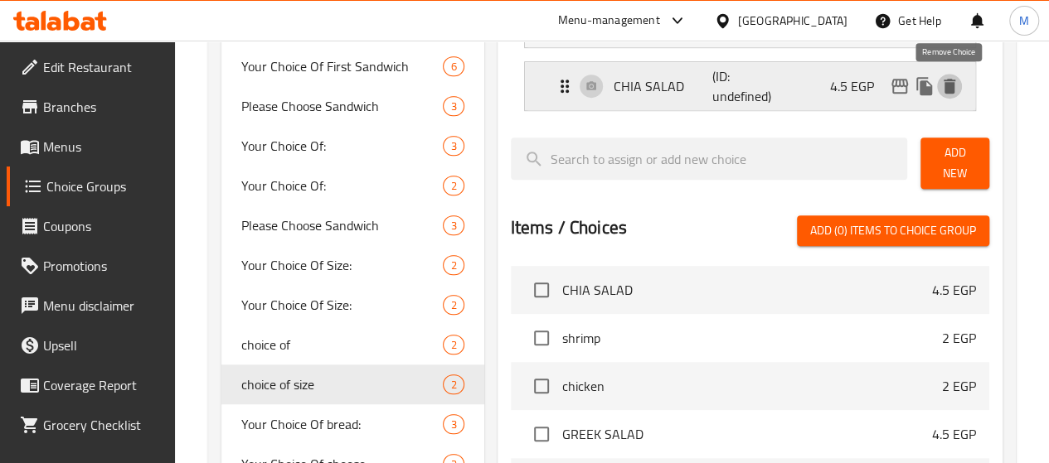
click at [941, 90] on icon "delete" at bounding box center [949, 86] width 20 height 20
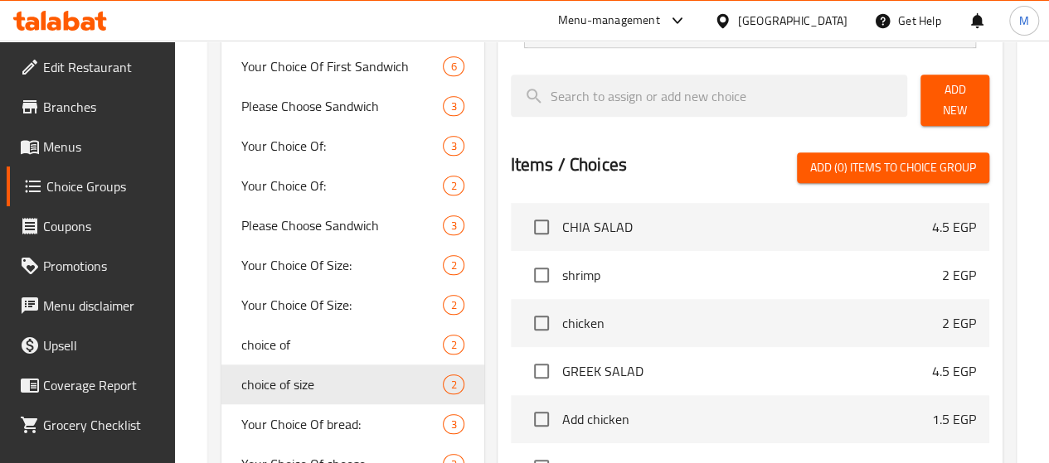
click at [61, 160] on link "Menus" at bounding box center [91, 147] width 168 height 40
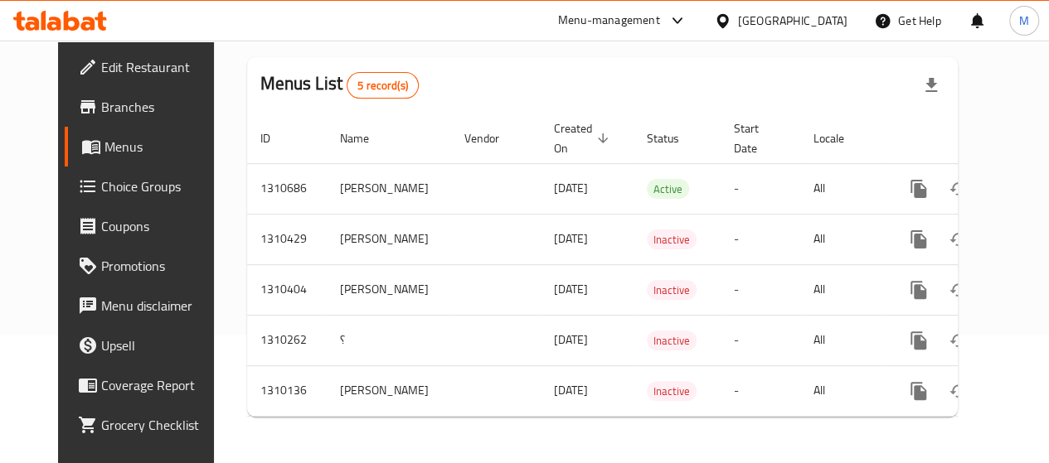
scroll to position [139, 0]
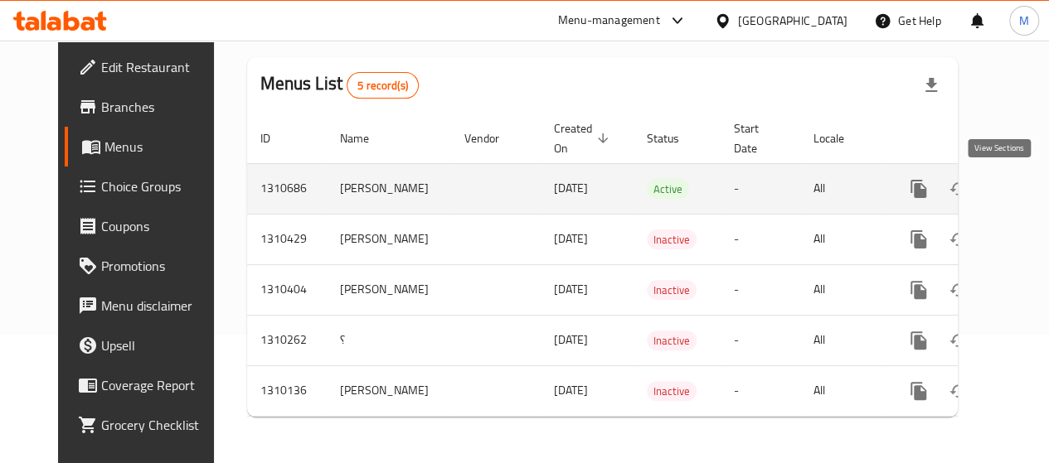
click at [1028, 179] on icon "enhanced table" at bounding box center [1038, 189] width 20 height 20
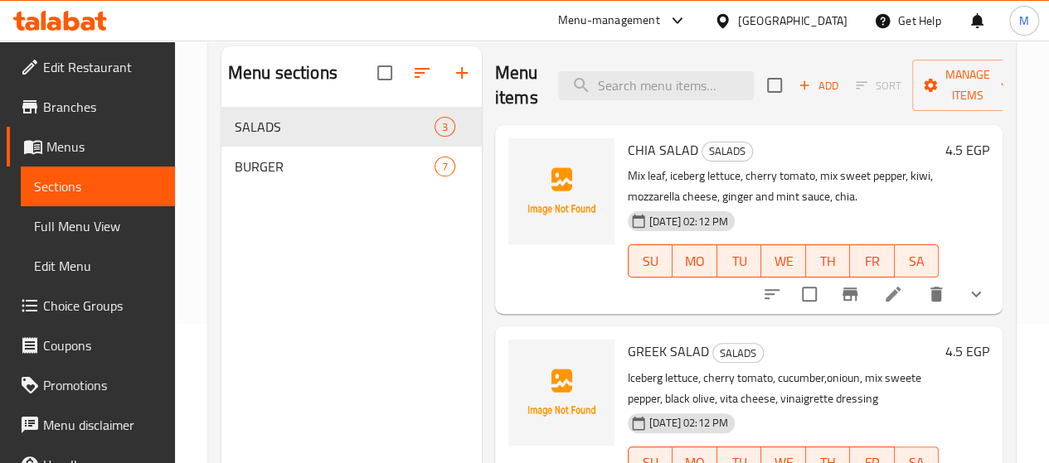
click at [78, 230] on span "Full Menu View" at bounding box center [98, 226] width 128 height 20
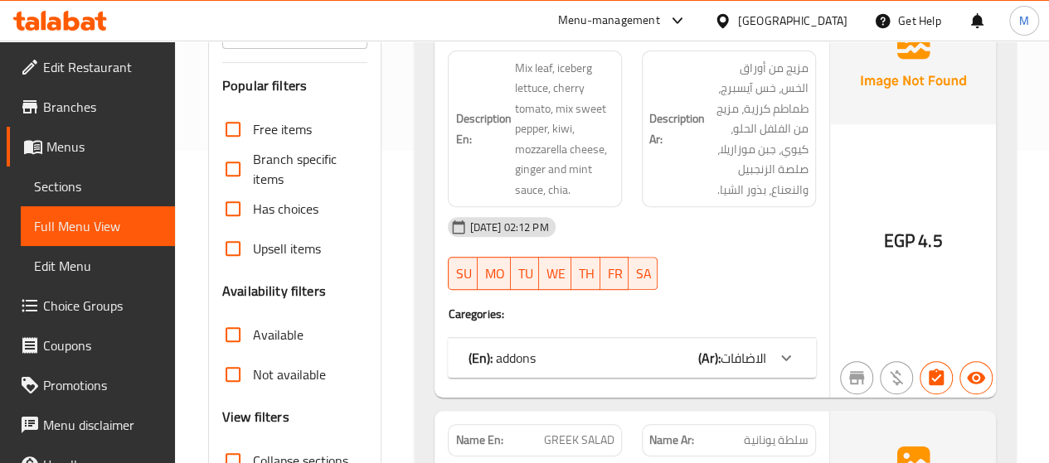
scroll to position [305, 0]
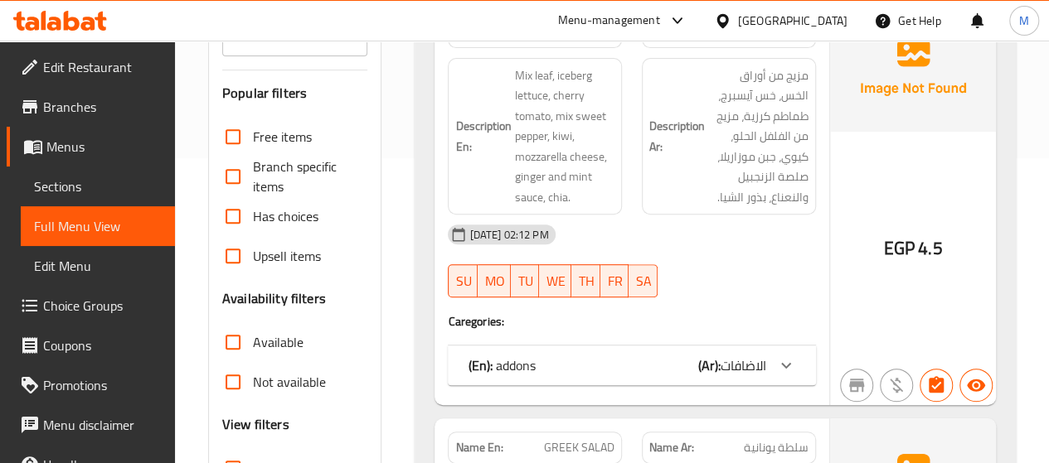
click at [259, 206] on span "Has choices" at bounding box center [285, 216] width 65 height 20
click at [253, 196] on input "Has choices" at bounding box center [233, 216] width 40 height 40
checkbox input "true"
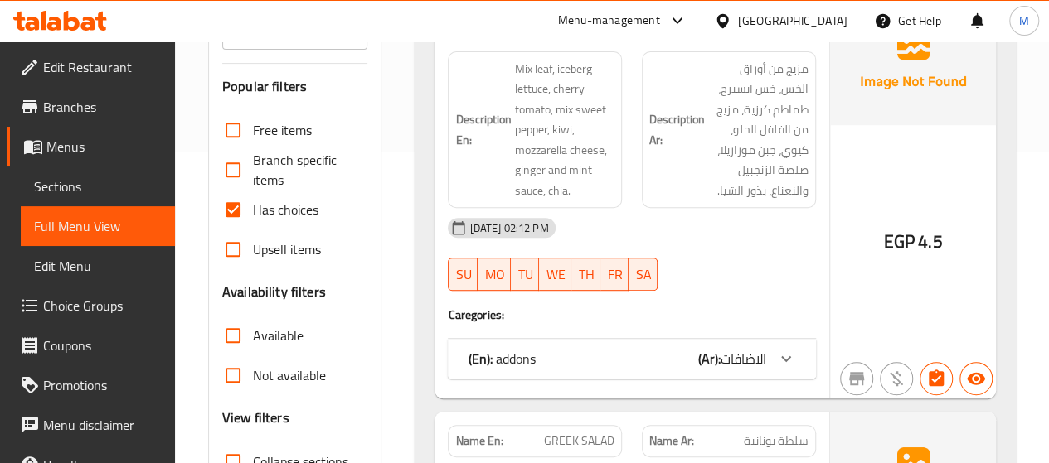
scroll to position [388, 0]
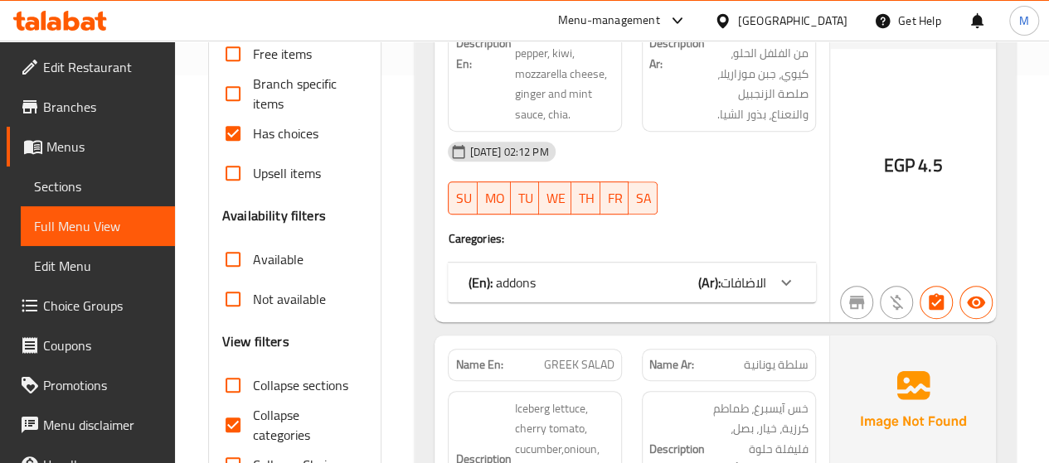
click at [726, 291] on div "Name En: CHIA SALAD Name Ar: سلطة الشيا Description En: Mix leaf, iceberg lettu…" at bounding box center [631, 121] width 395 height 403
click at [705, 270] on b "(Ar):" at bounding box center [709, 282] width 22 height 25
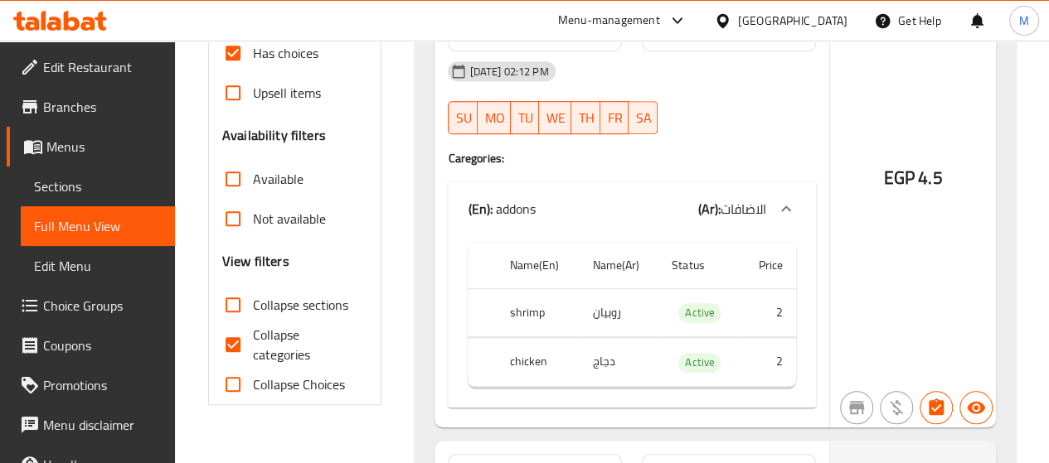
scroll to position [471, 0]
